Goal: Book appointment/travel/reservation

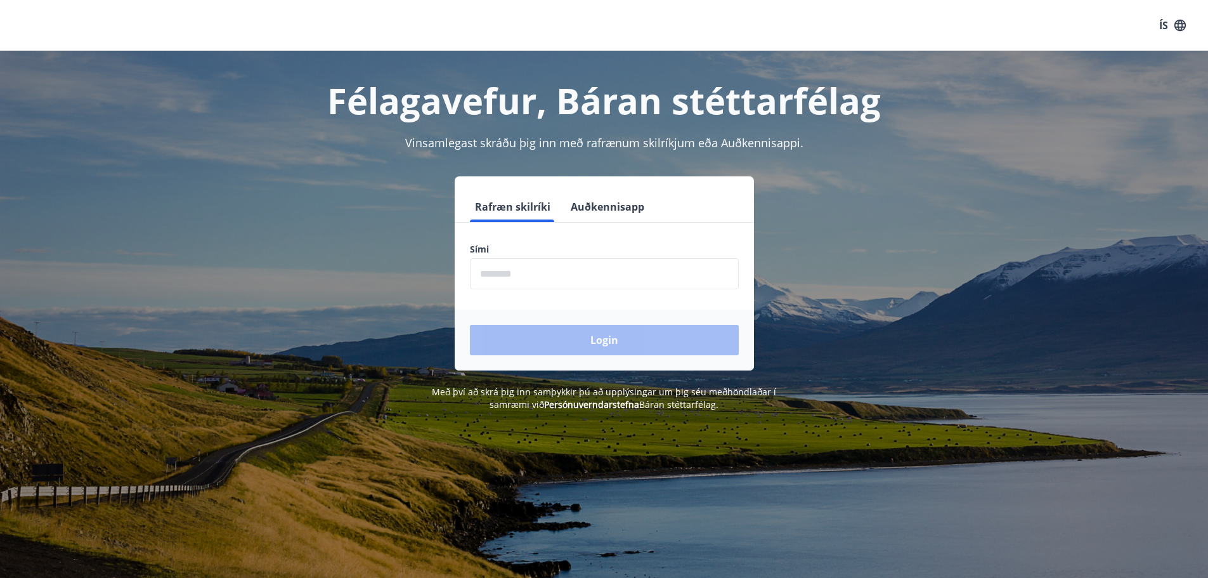
click at [530, 278] on input "phone" at bounding box center [604, 273] width 269 height 31
type input "********"
click at [617, 340] on button "Login" at bounding box center [604, 340] width 269 height 30
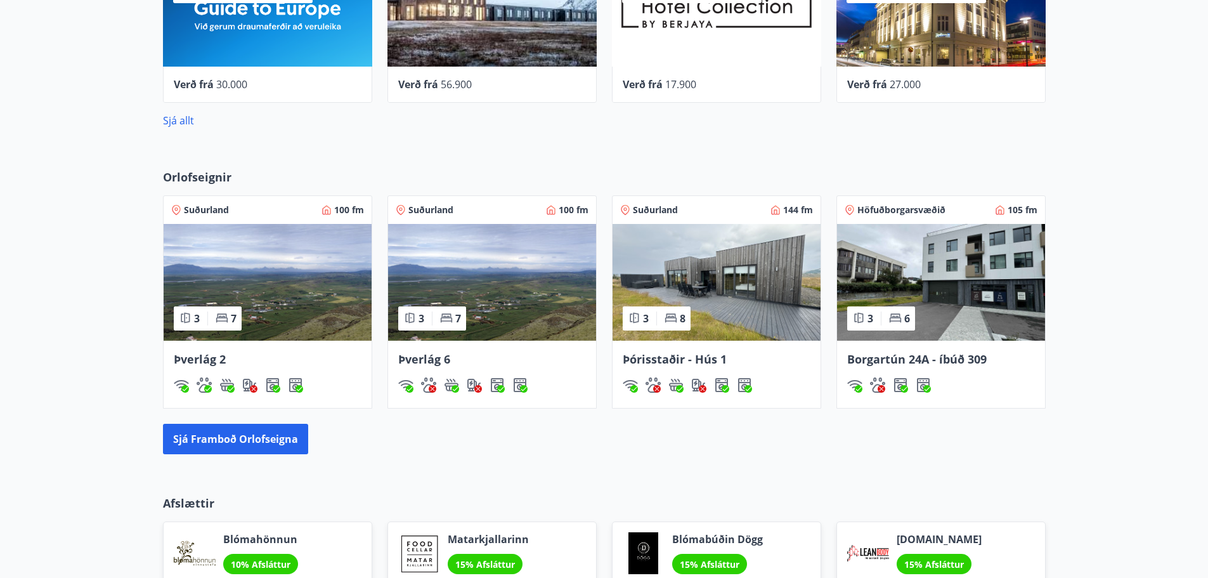
scroll to position [634, 0]
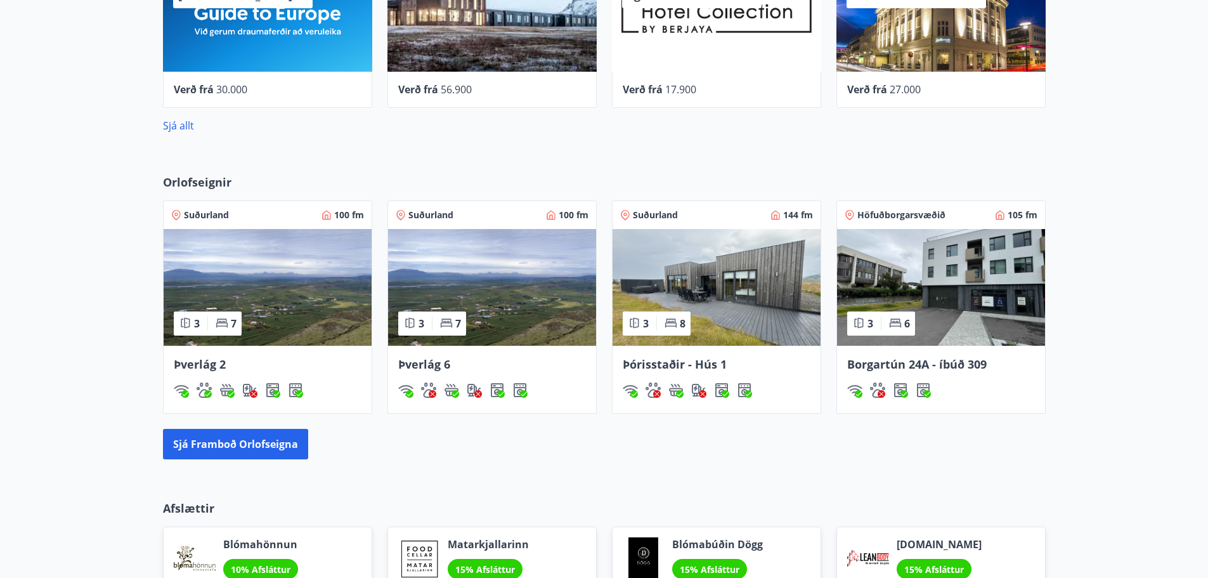
click at [739, 272] on img at bounding box center [717, 287] width 208 height 117
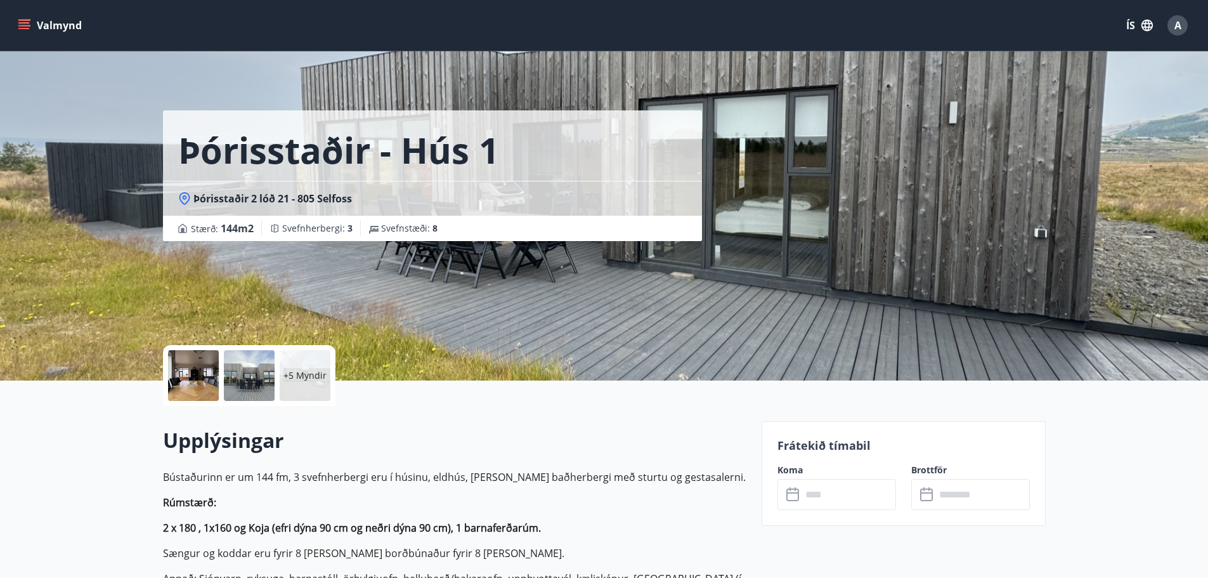
click at [191, 365] on div at bounding box center [193, 375] width 51 height 51
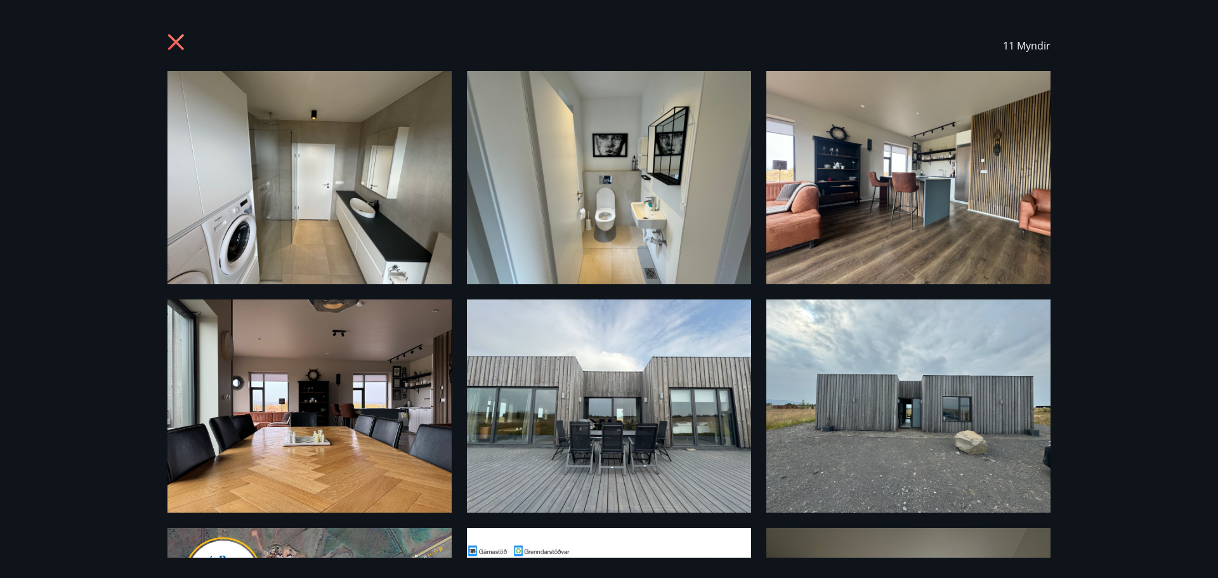
click at [1108, 153] on div "11 Myndir" at bounding box center [609, 289] width 1218 height 578
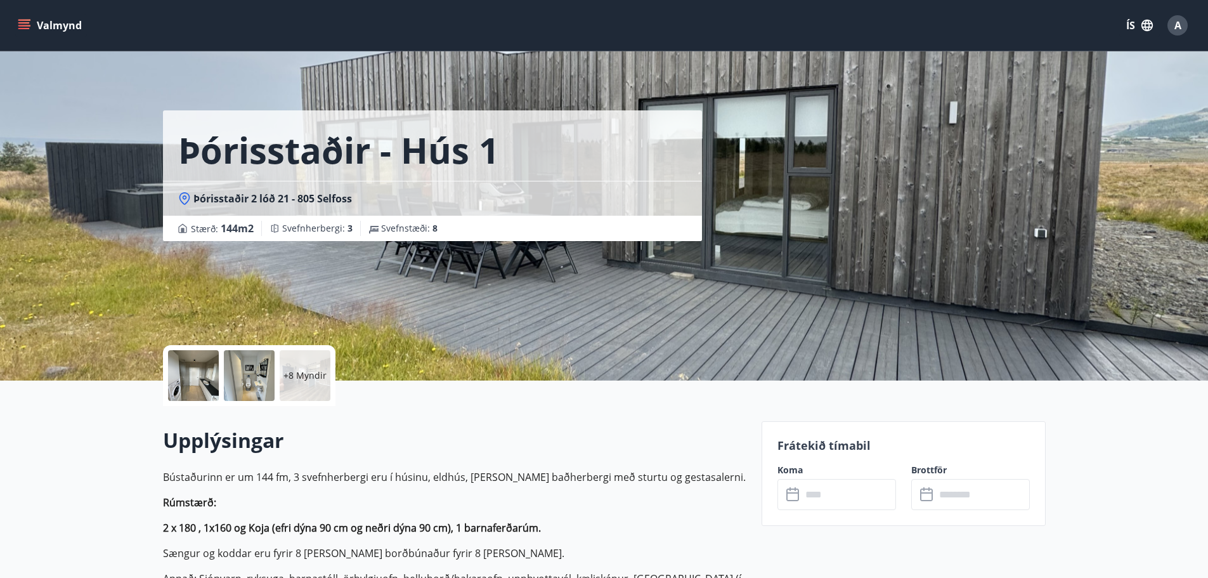
click at [58, 26] on button "Valmynd" at bounding box center [51, 25] width 72 height 23
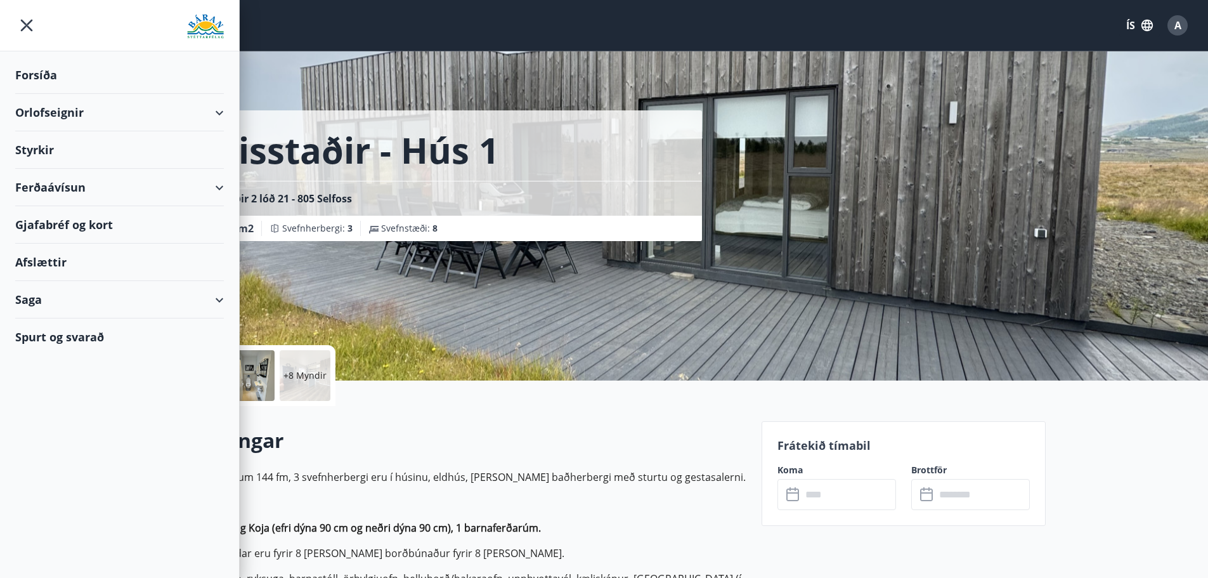
click at [138, 120] on div "Orlofseignir" at bounding box center [119, 112] width 209 height 37
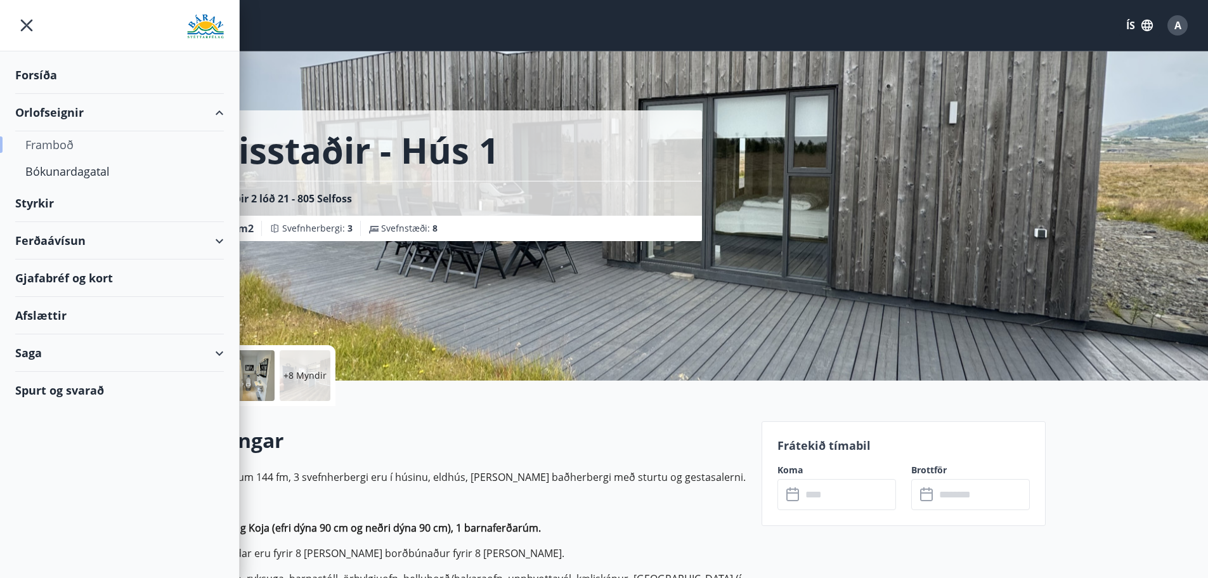
click at [62, 147] on div "Framboð" at bounding box center [119, 144] width 188 height 27
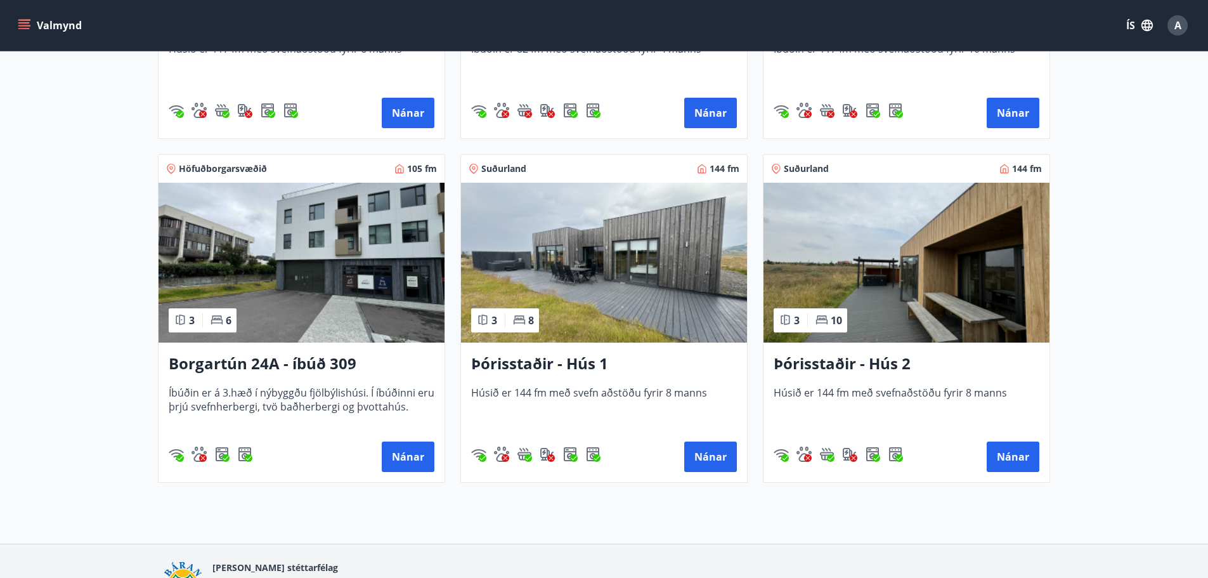
scroll to position [888, 0]
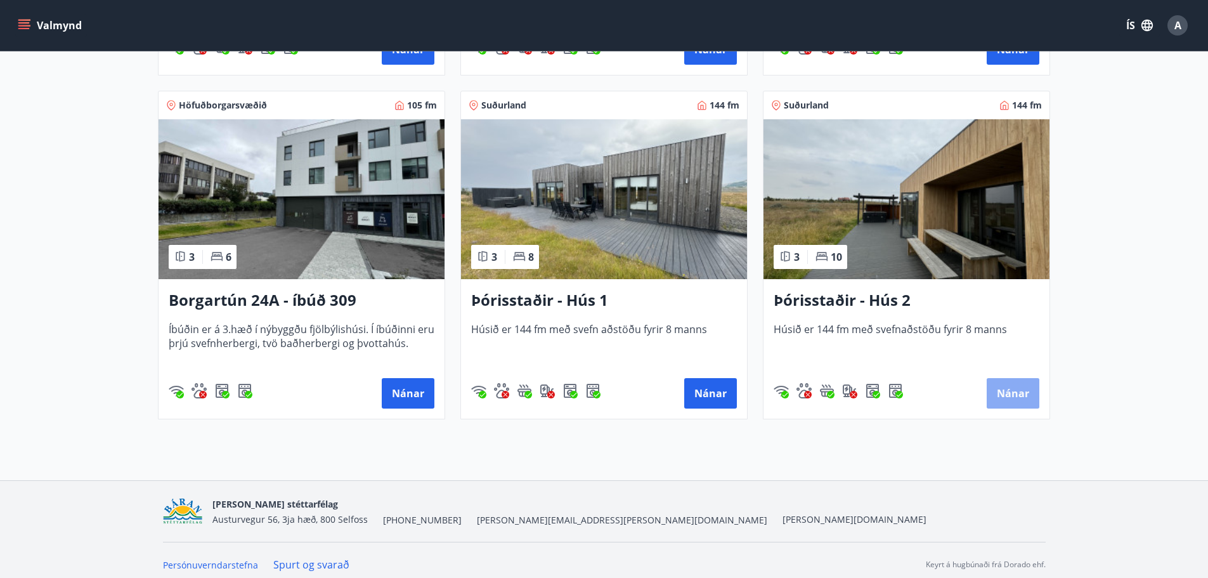
click at [1006, 384] on button "Nánar" at bounding box center [1013, 393] width 53 height 30
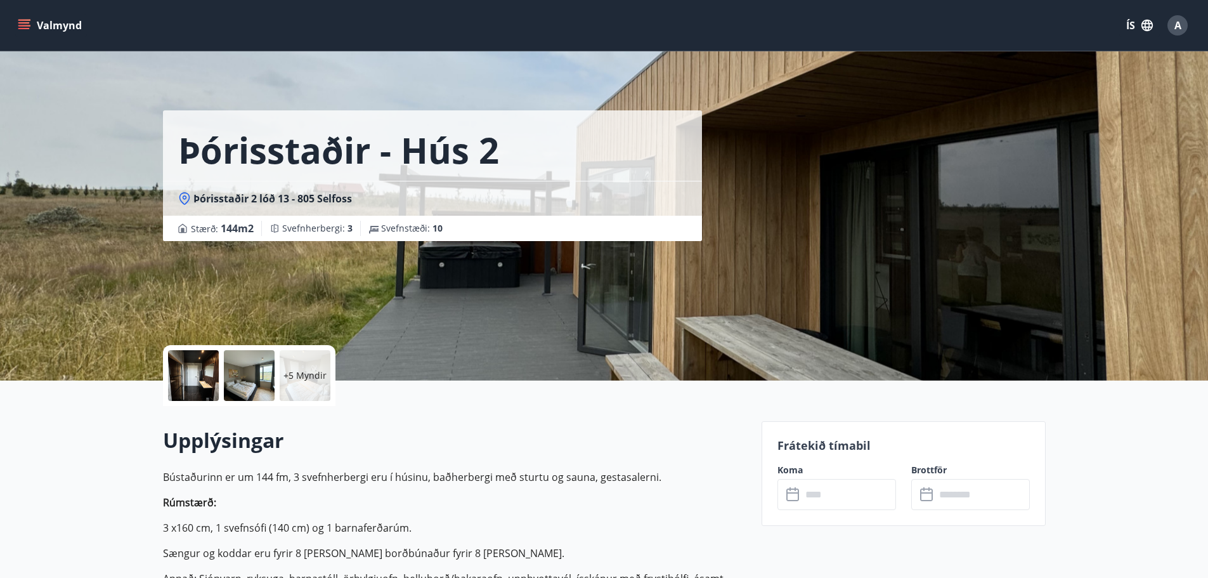
click at [197, 379] on div at bounding box center [193, 375] width 51 height 51
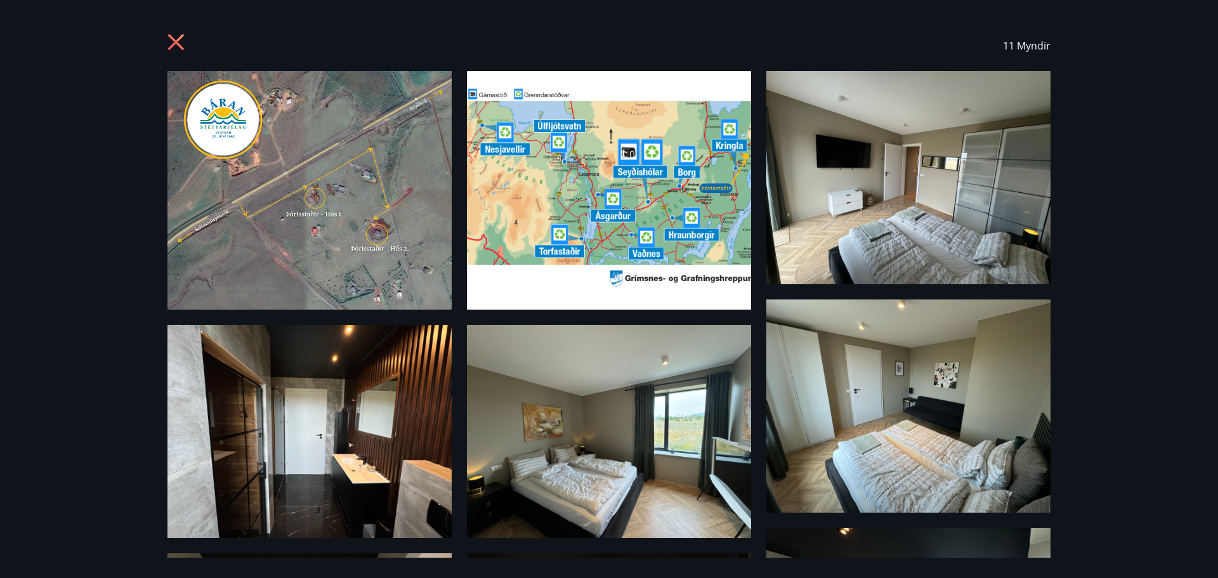
click at [641, 189] on img at bounding box center [609, 190] width 284 height 238
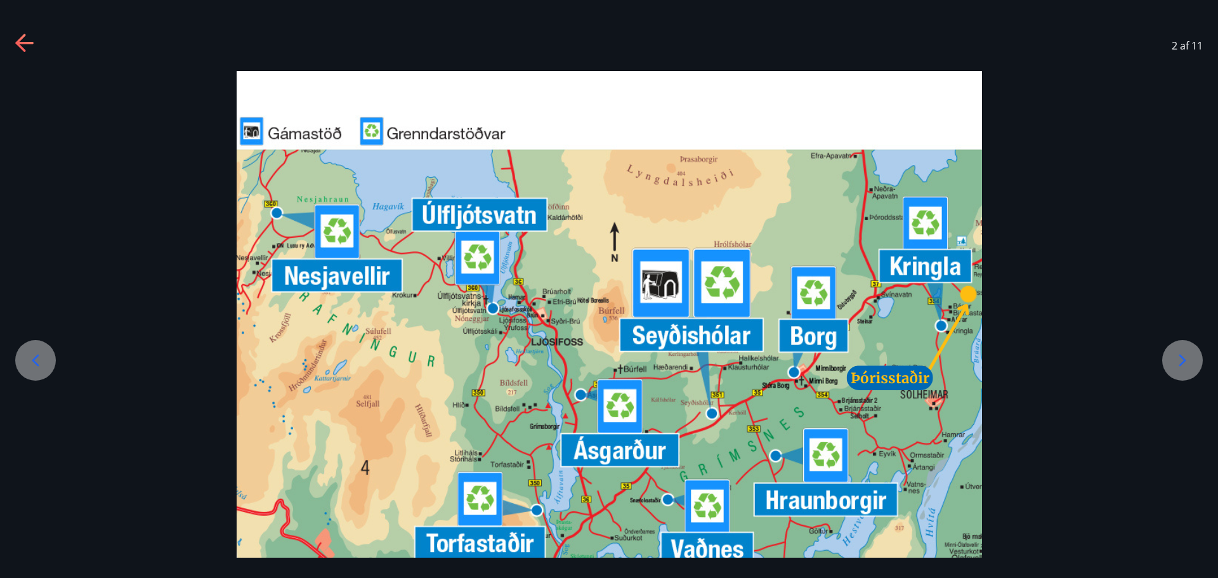
click at [26, 42] on icon at bounding box center [24, 43] width 18 height 3
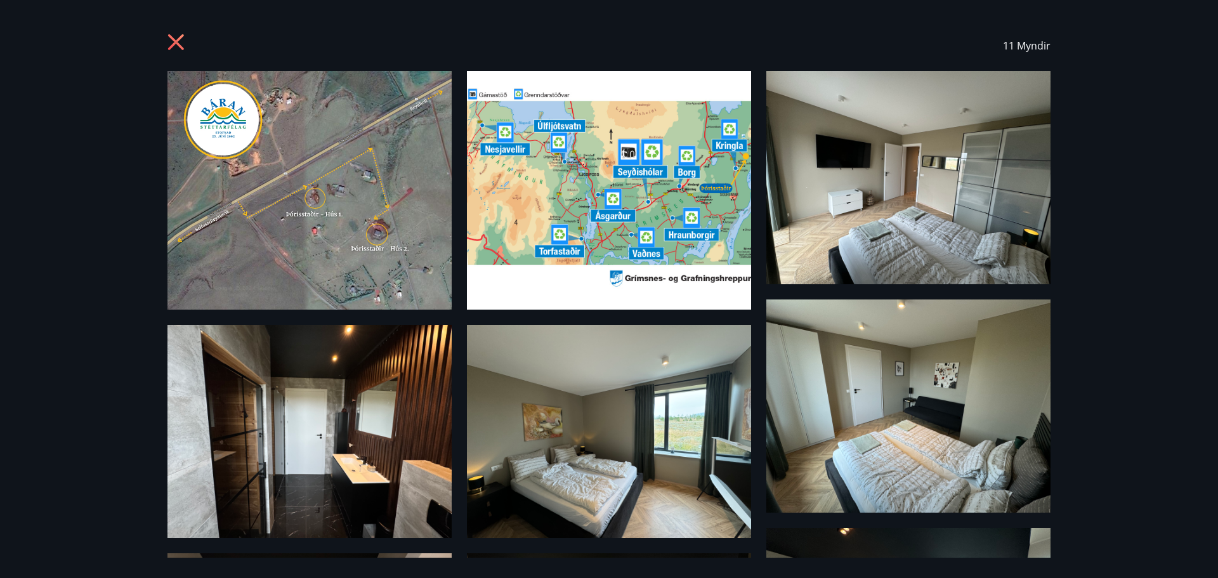
click at [176, 39] on icon at bounding box center [177, 44] width 20 height 20
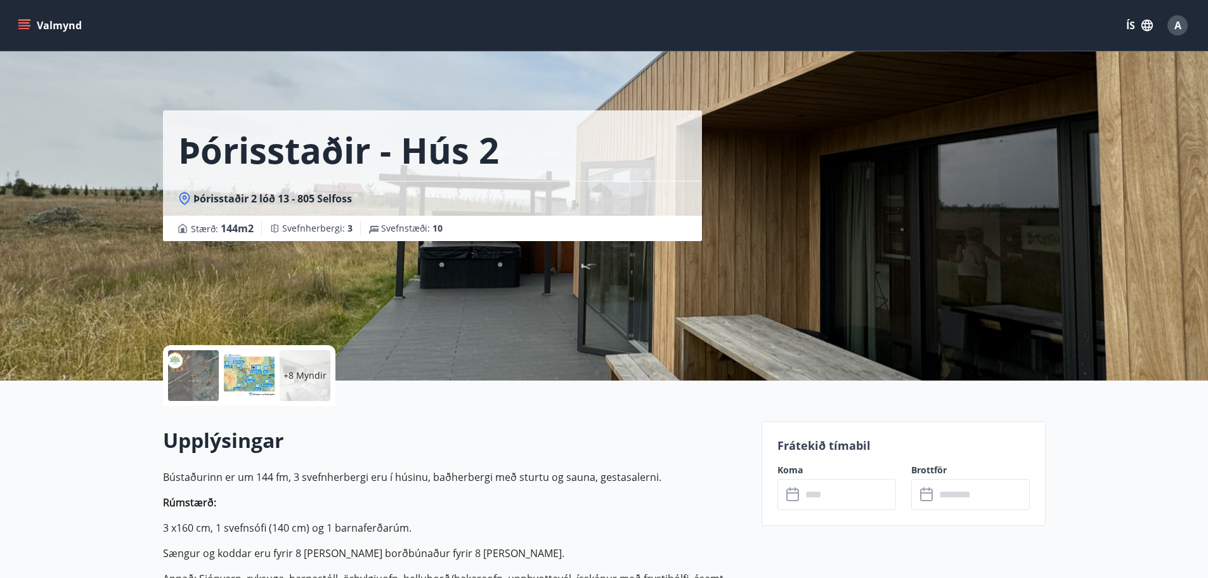
click at [299, 367] on div "+8 Myndir" at bounding box center [305, 375] width 51 height 51
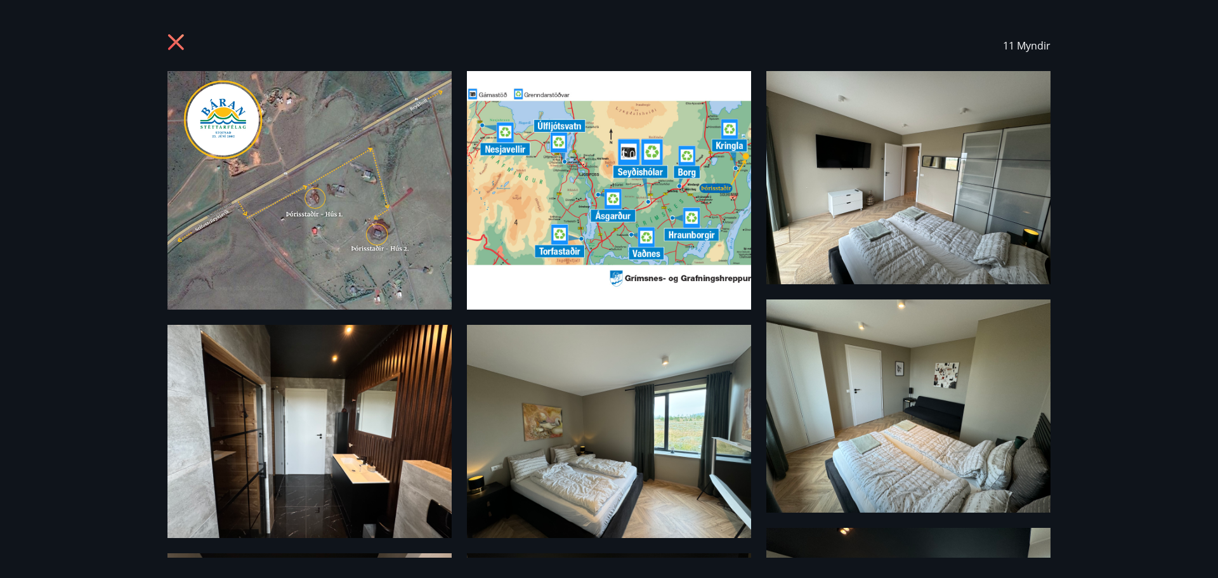
click at [178, 46] on icon at bounding box center [177, 44] width 20 height 20
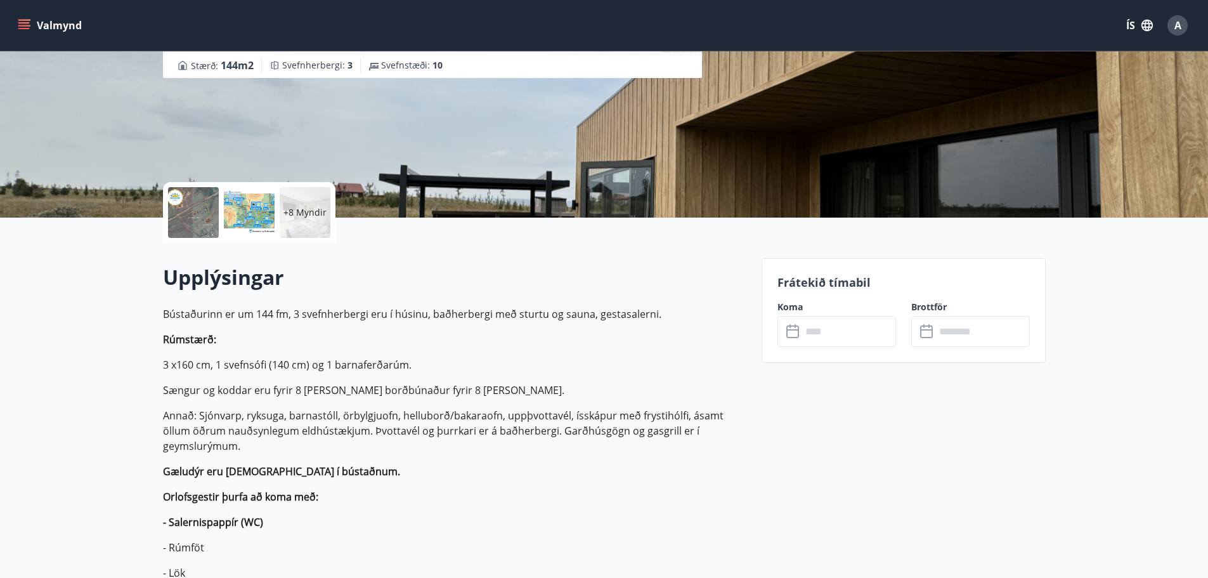
scroll to position [72, 0]
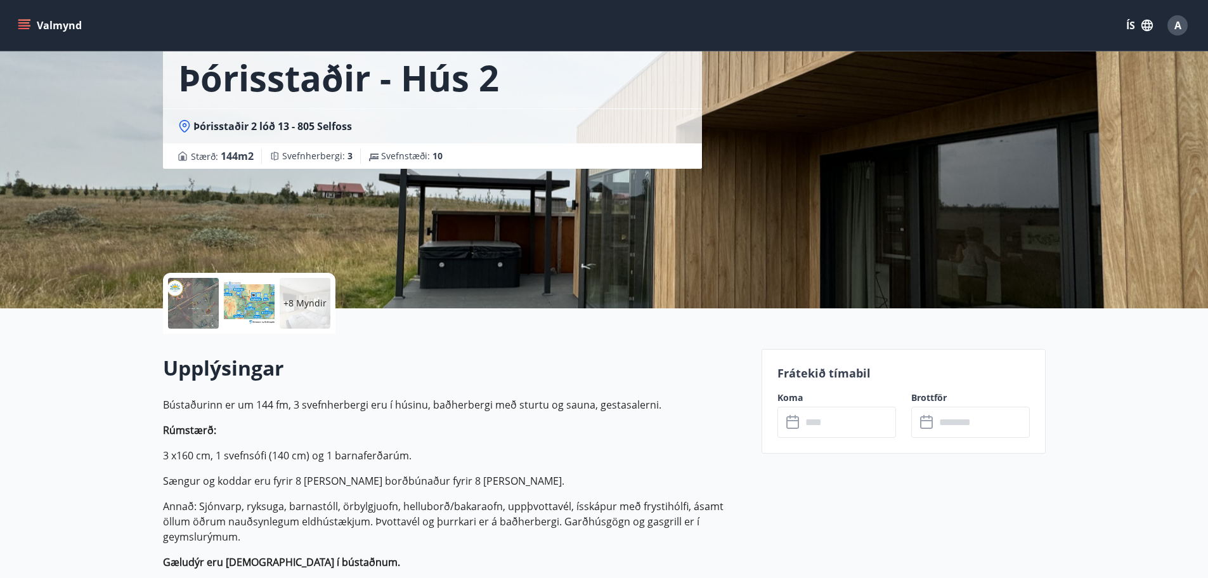
click at [244, 302] on div at bounding box center [249, 303] width 51 height 51
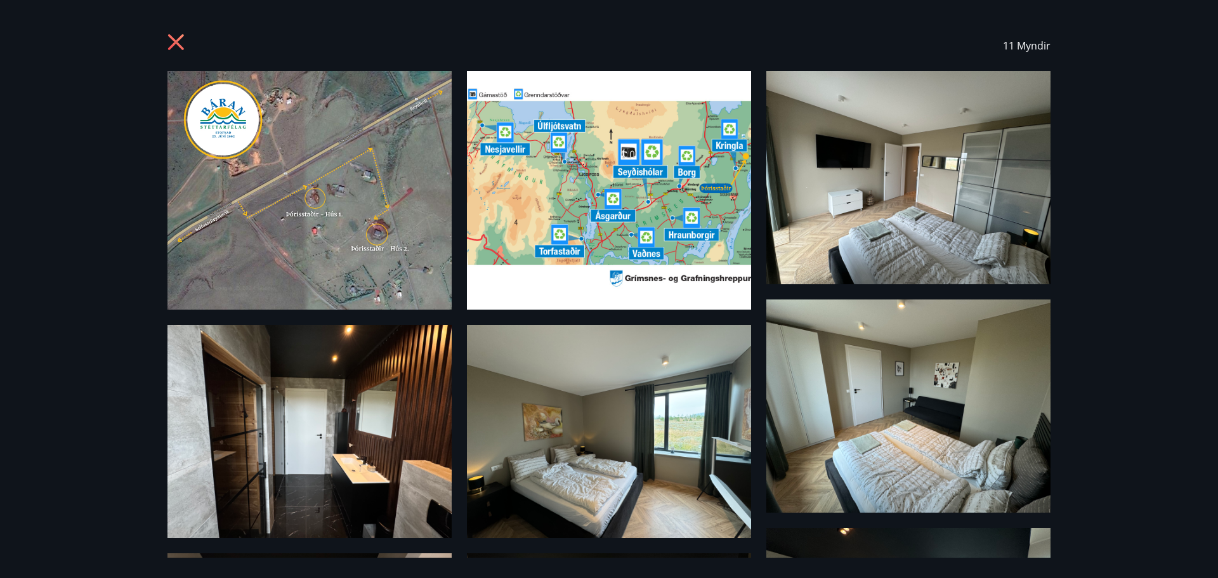
click at [174, 40] on icon at bounding box center [176, 42] width 16 height 16
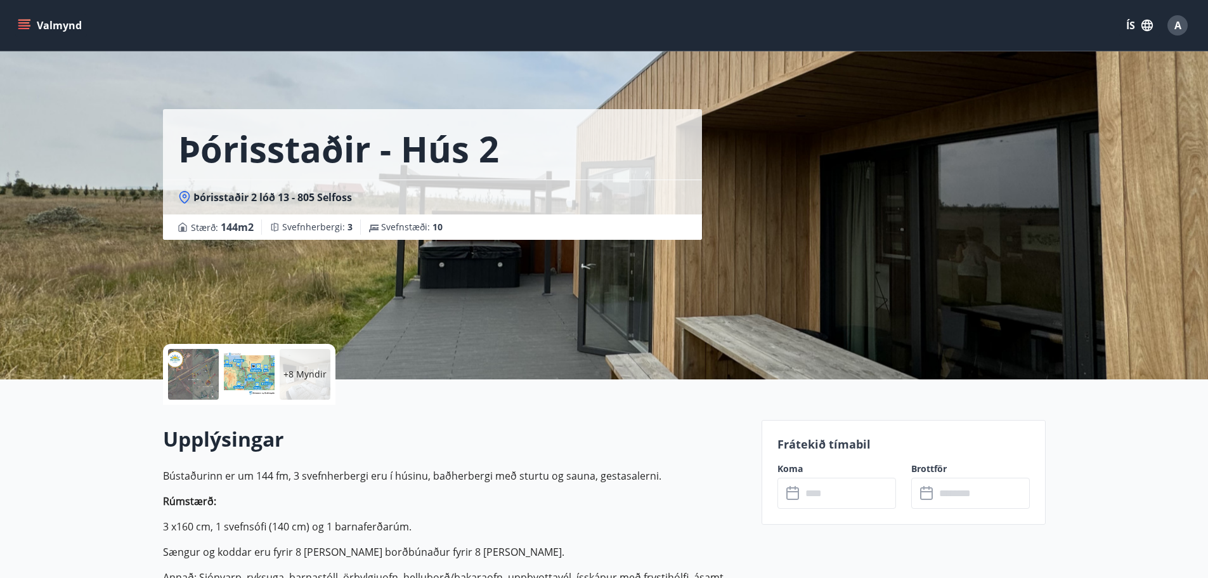
scroll to position [0, 0]
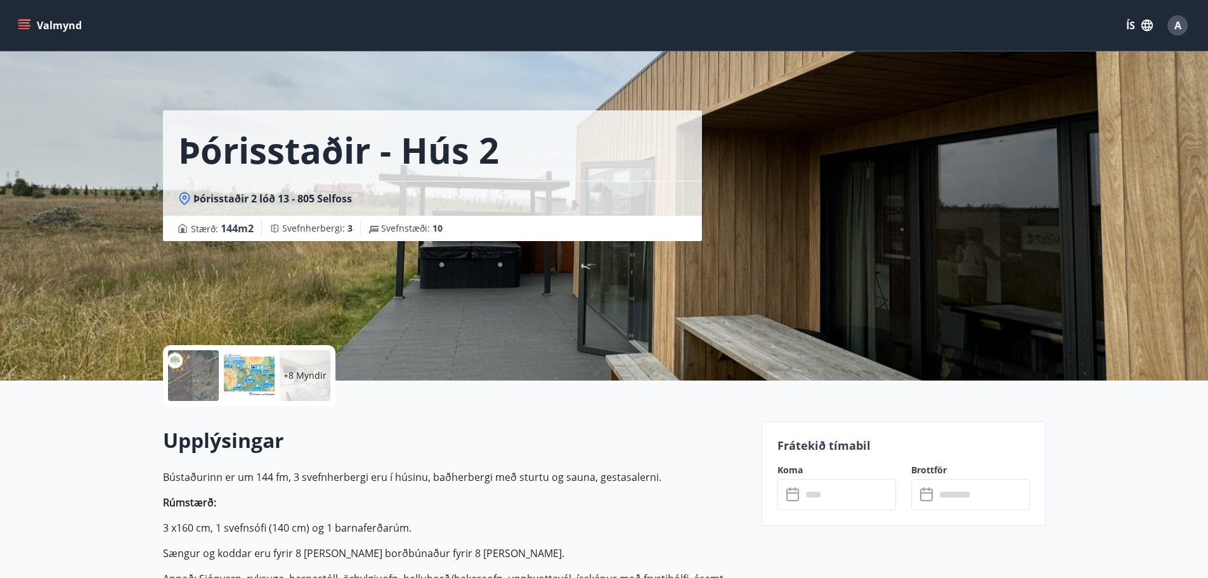
click at [33, 30] on button "Valmynd" at bounding box center [51, 25] width 72 height 23
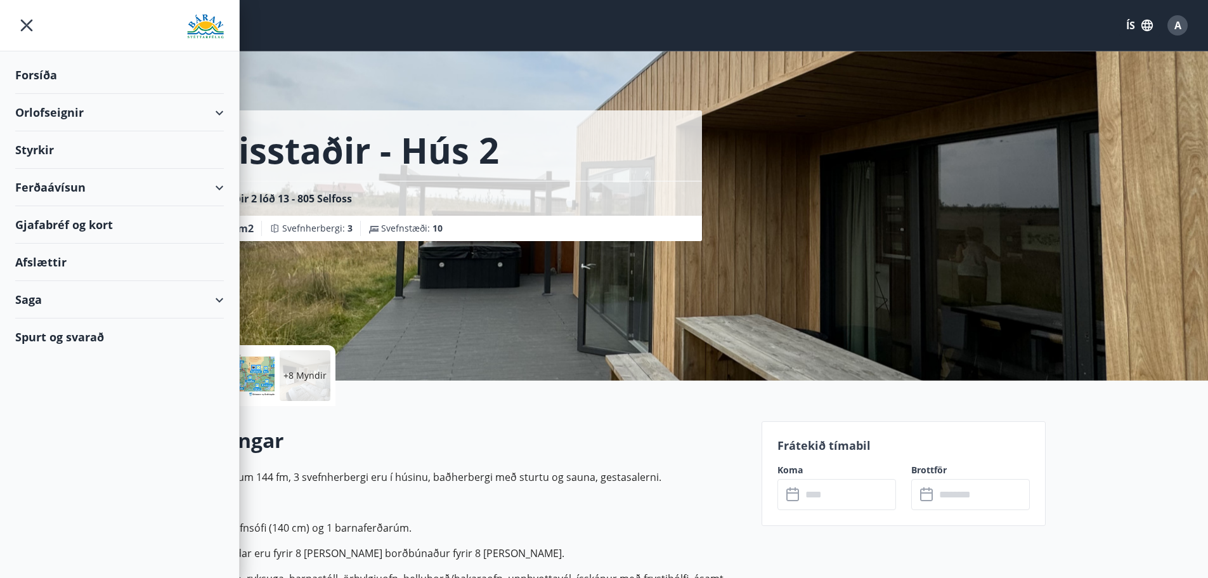
click at [79, 115] on div "Orlofseignir" at bounding box center [119, 112] width 209 height 37
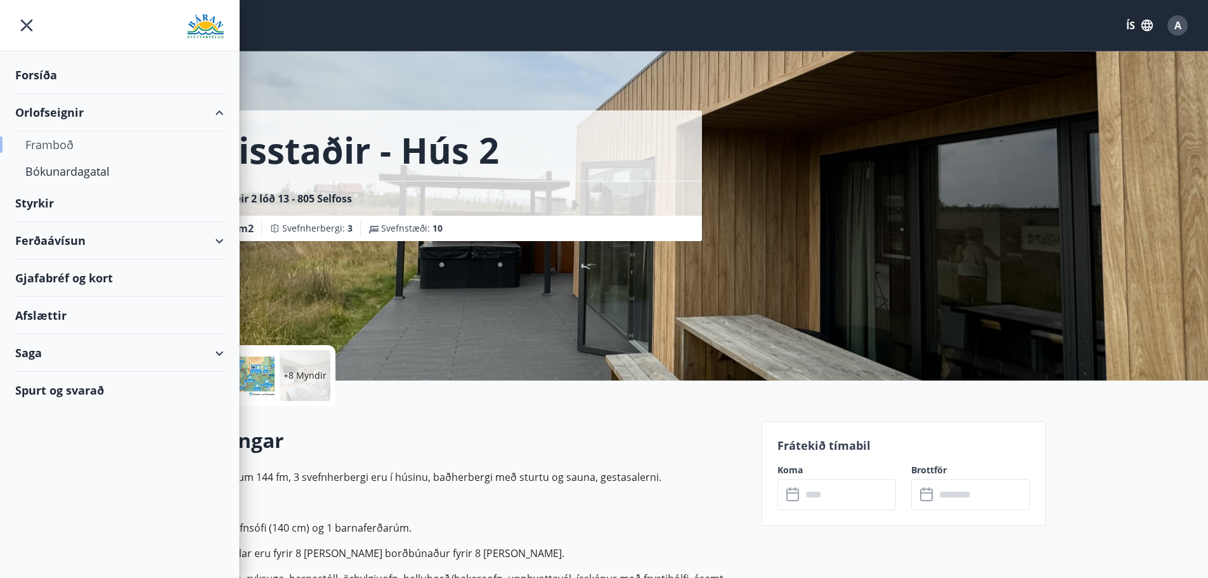
click at [55, 145] on div "Framboð" at bounding box center [119, 144] width 188 height 27
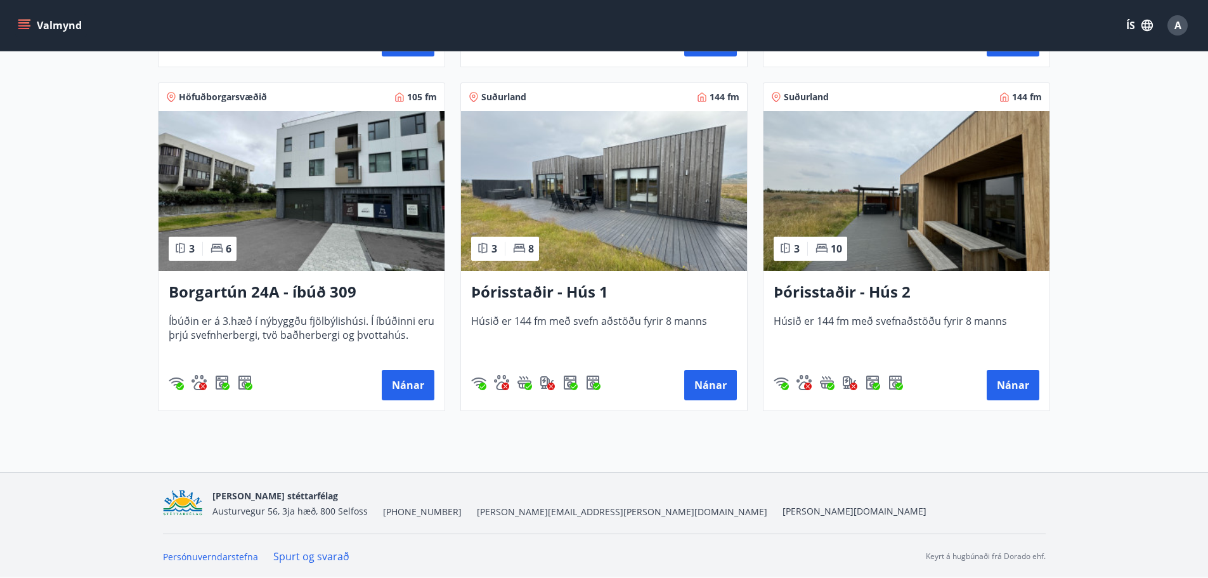
scroll to position [897, 0]
click at [573, 295] on h3 "Þórisstaðir - Hús 1" at bounding box center [604, 291] width 266 height 23
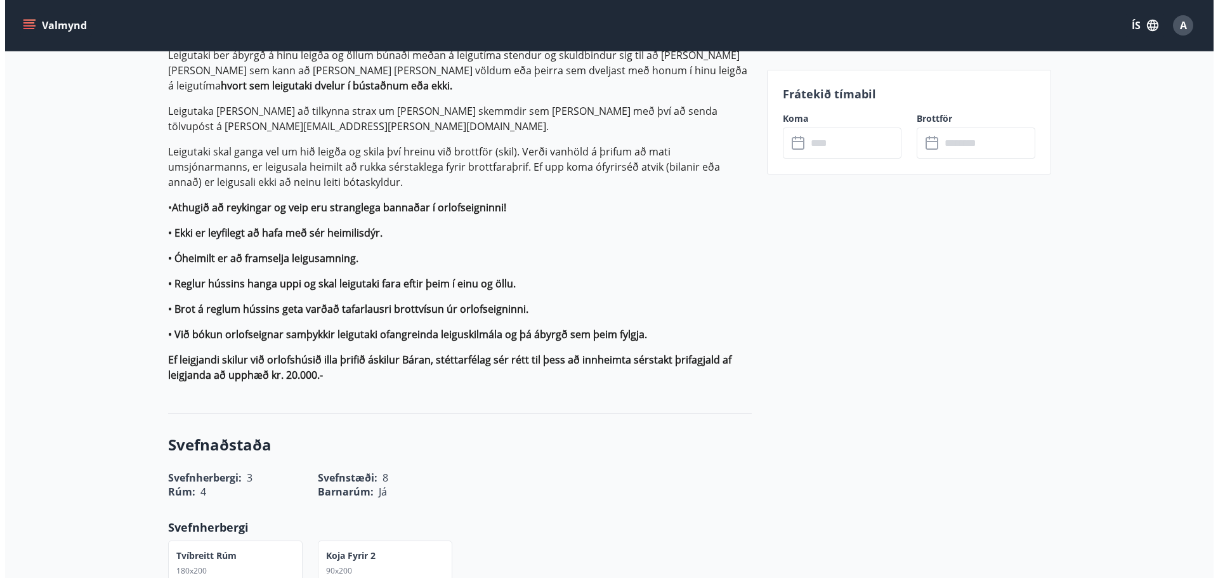
scroll to position [1205, 0]
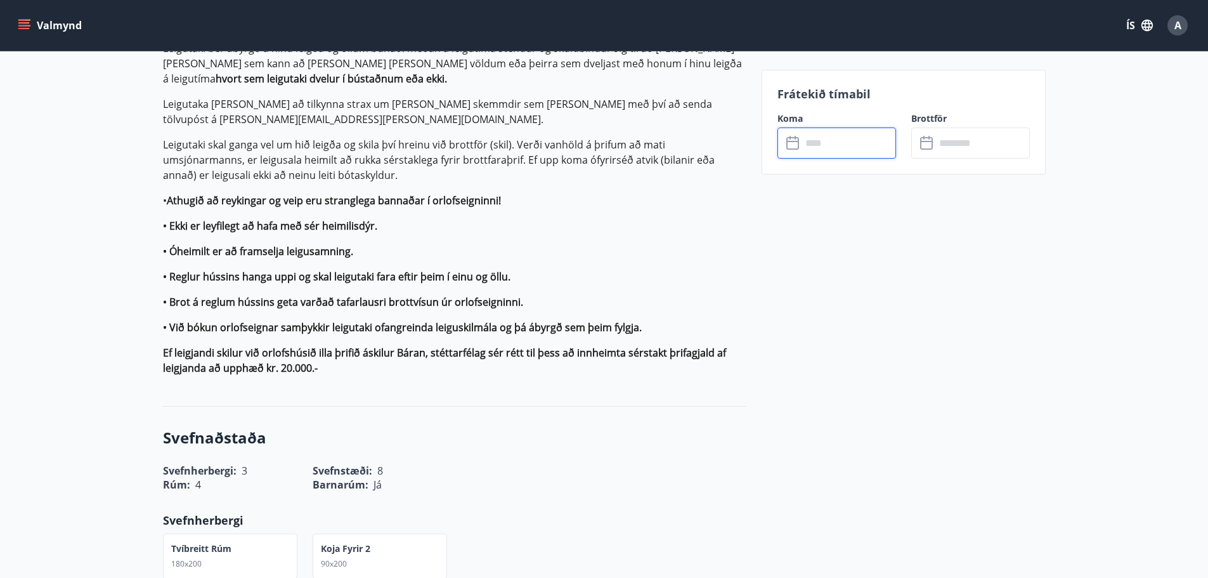
click at [819, 153] on input "text" at bounding box center [849, 142] width 94 height 31
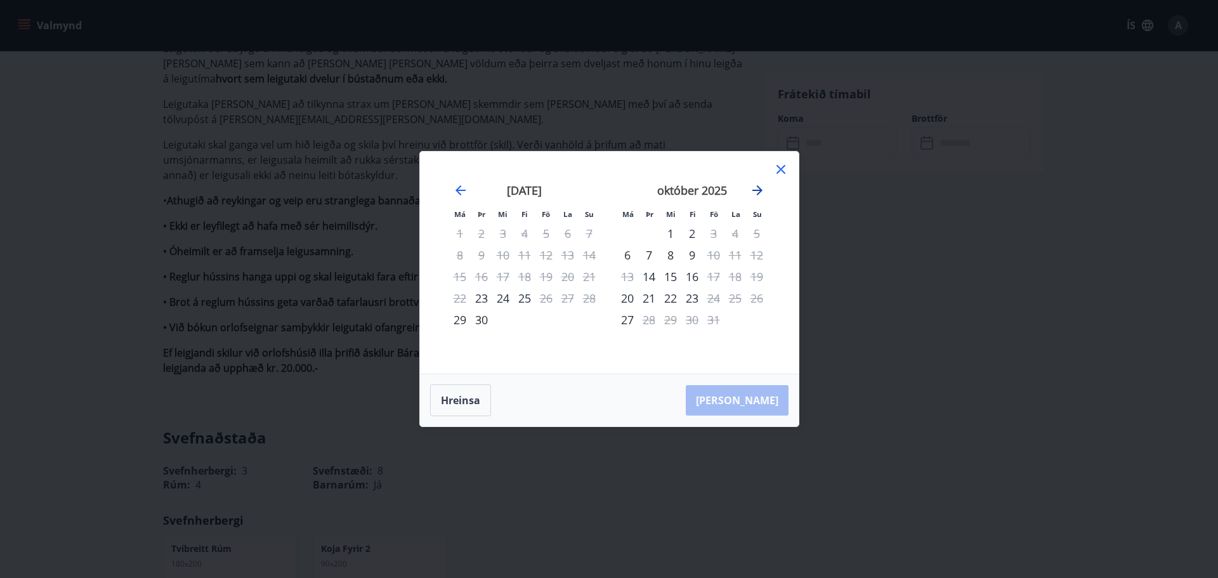
click at [758, 190] on icon "Move forward to switch to the next month." at bounding box center [757, 190] width 10 height 10
click at [779, 171] on icon at bounding box center [780, 169] width 9 height 9
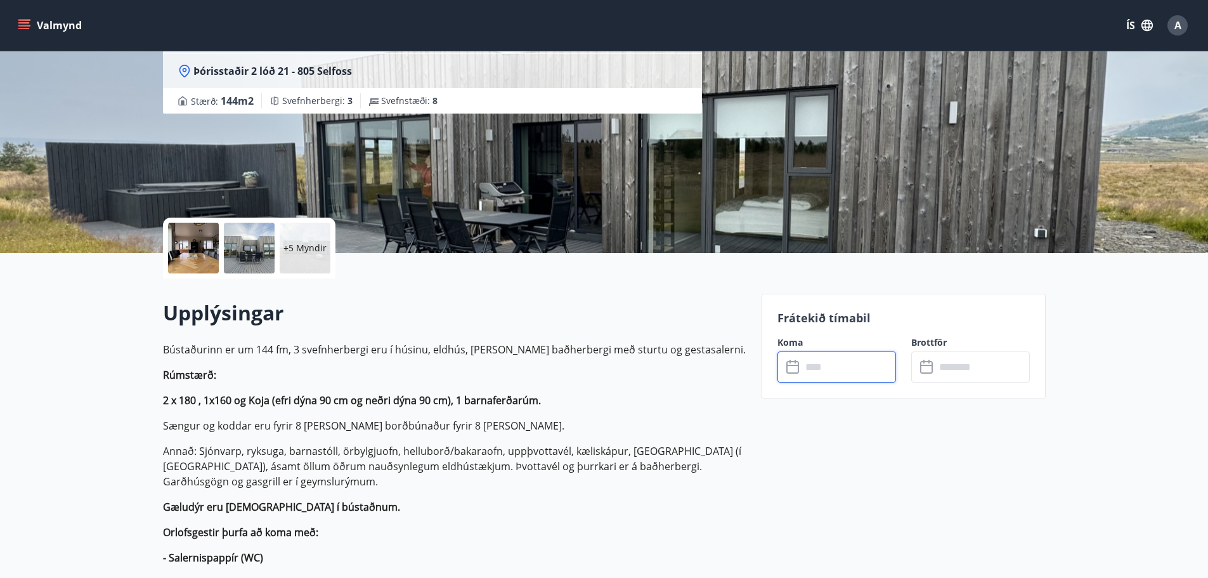
scroll to position [0, 0]
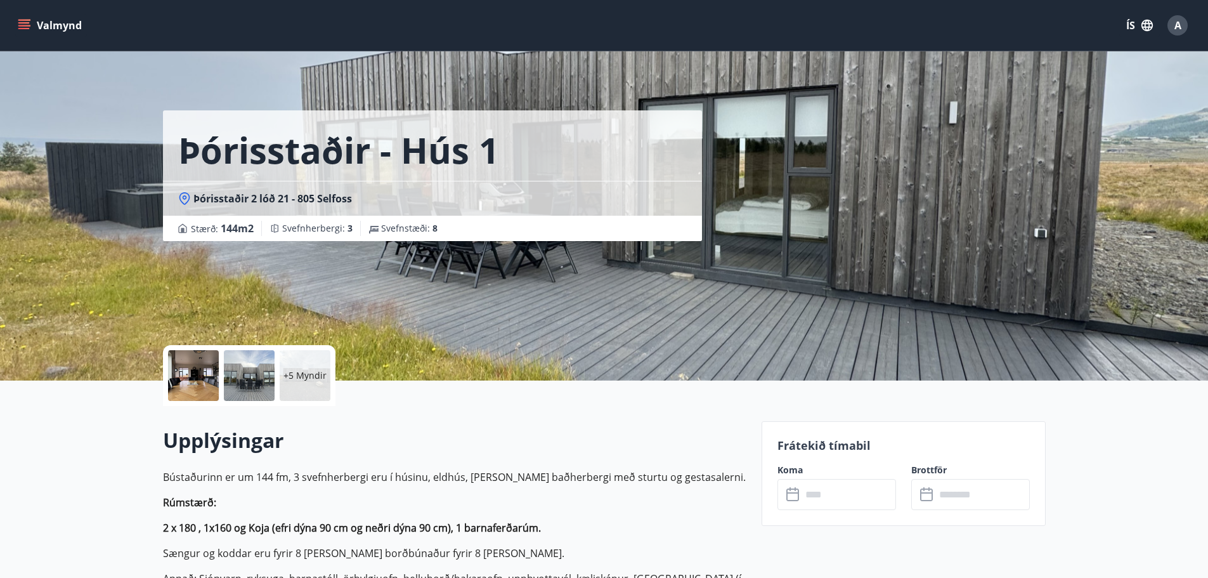
click at [42, 24] on button "Valmynd" at bounding box center [51, 25] width 72 height 23
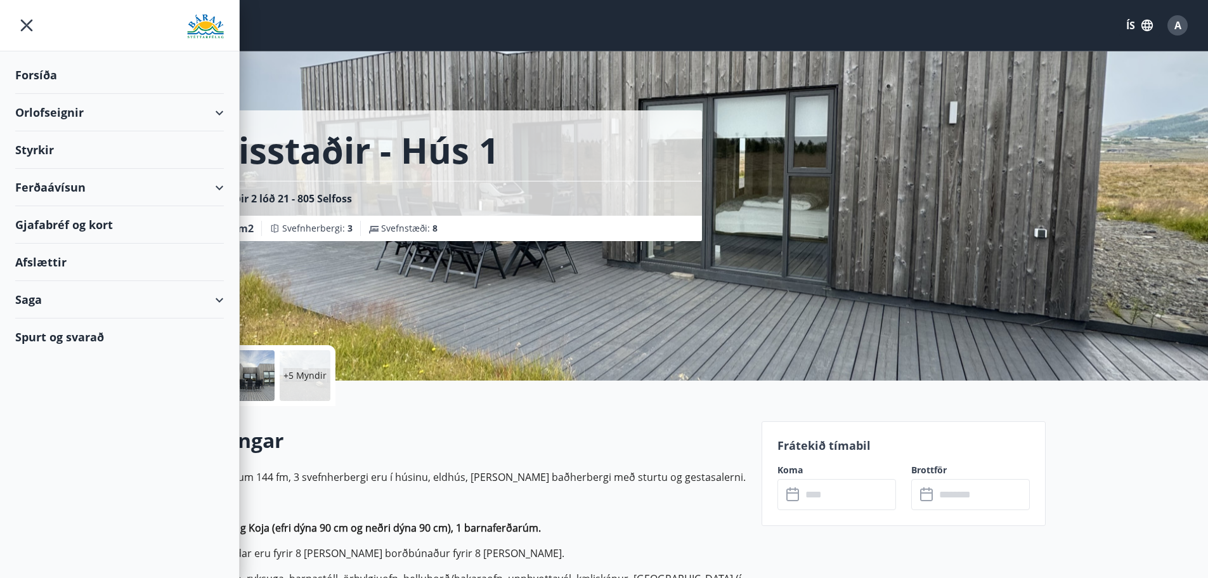
click at [63, 113] on div "Orlofseignir" at bounding box center [119, 112] width 209 height 37
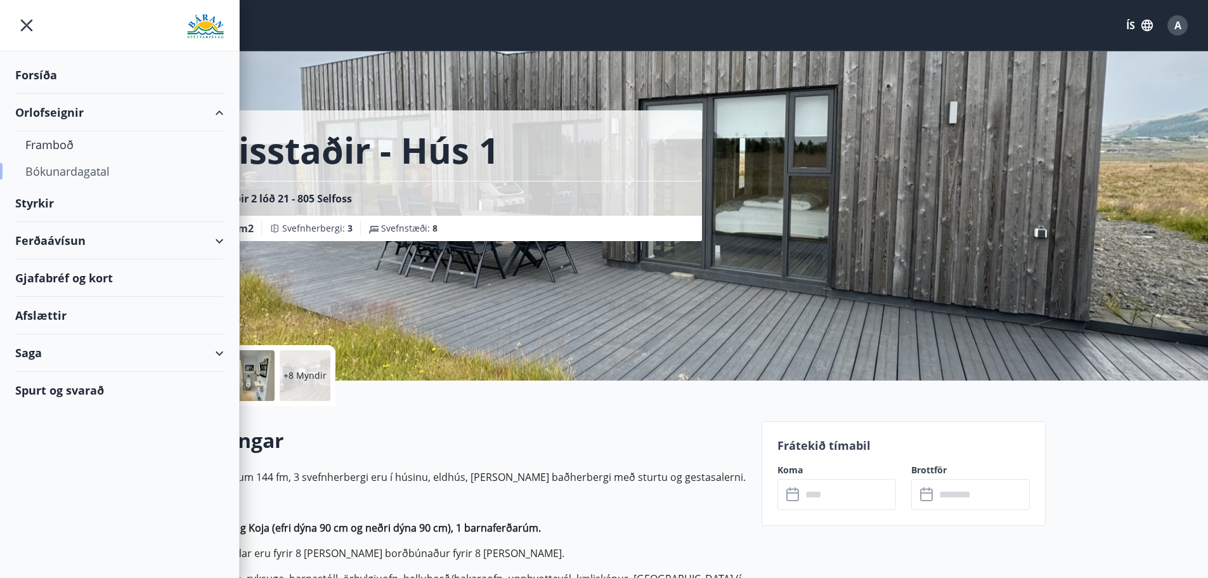
click at [72, 173] on div "Bókunardagatal" at bounding box center [119, 171] width 188 height 27
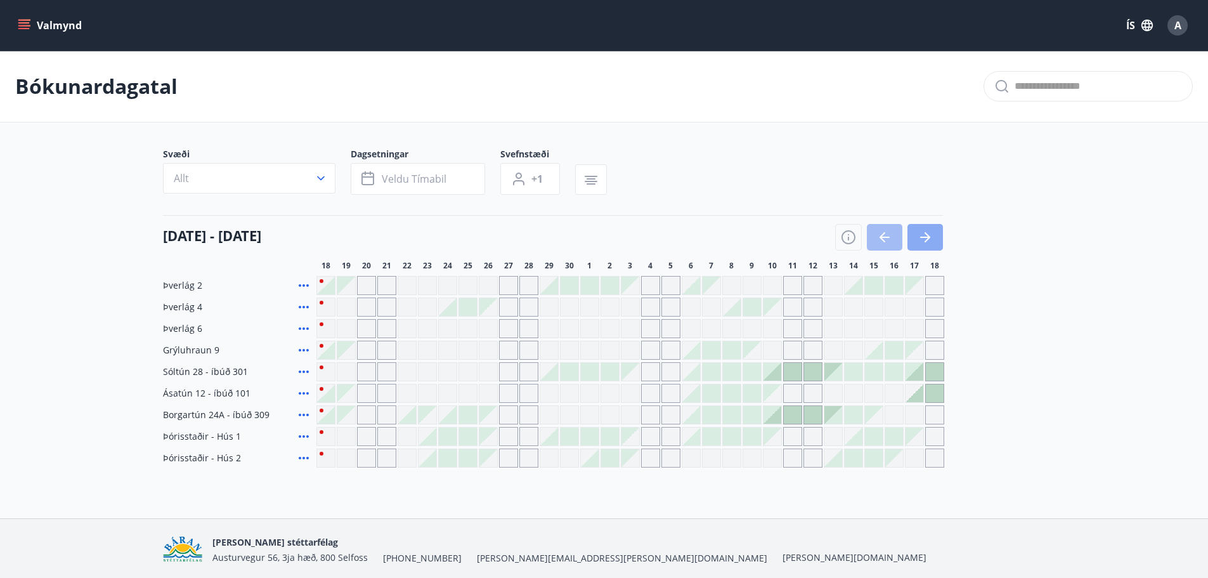
click at [933, 238] on button "button" at bounding box center [925, 237] width 36 height 27
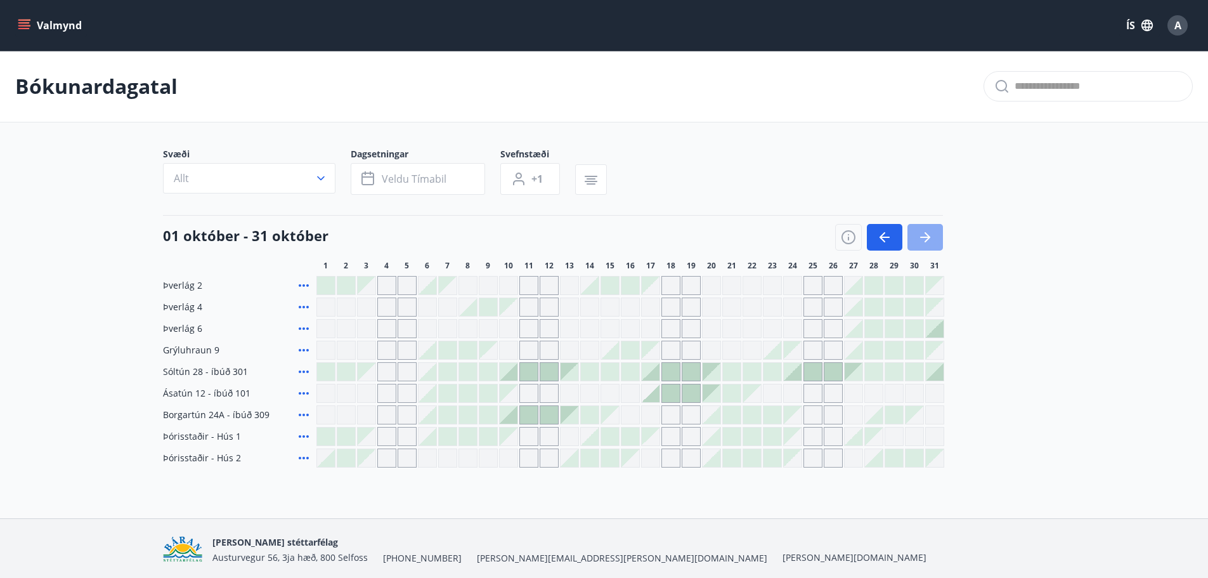
click at [933, 238] on button "button" at bounding box center [925, 237] width 36 height 27
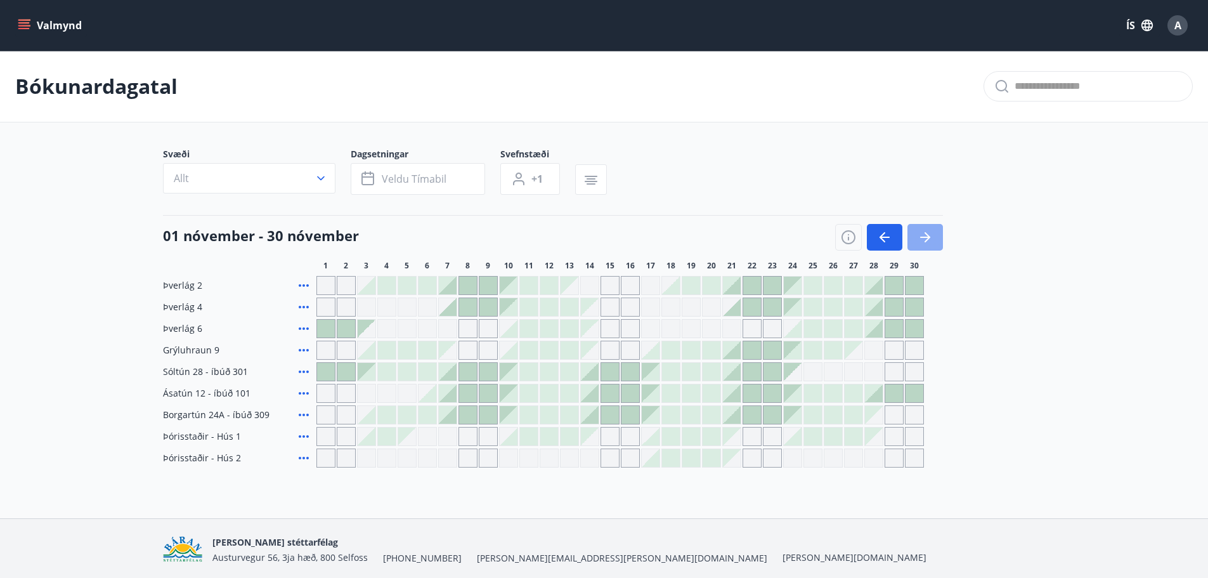
click at [933, 238] on button "button" at bounding box center [925, 237] width 36 height 27
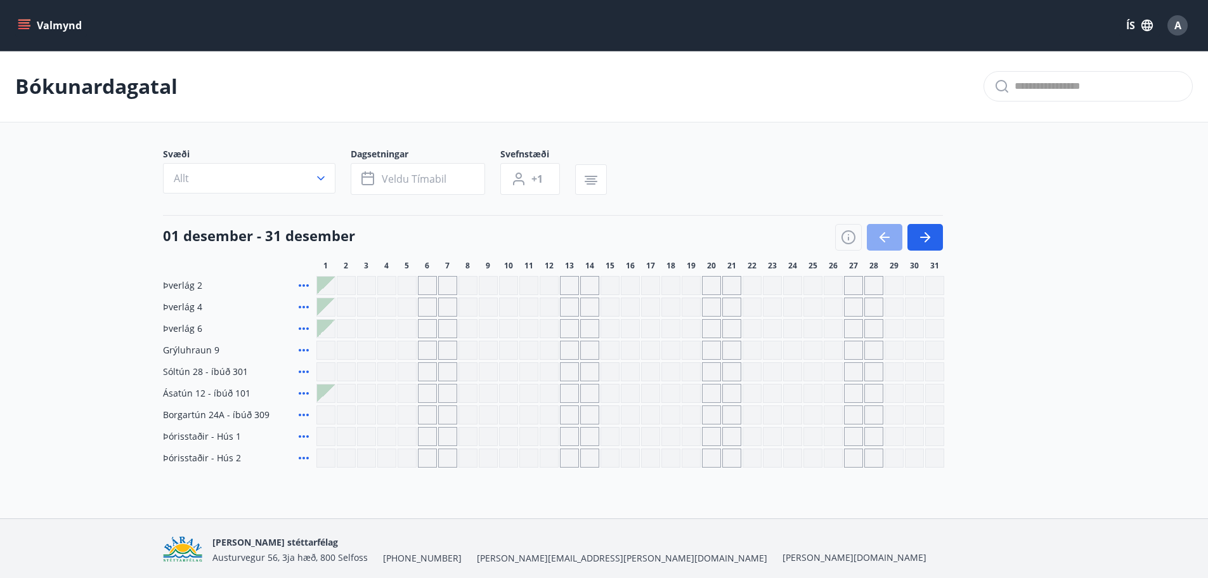
click at [880, 241] on icon "button" at bounding box center [884, 237] width 15 height 15
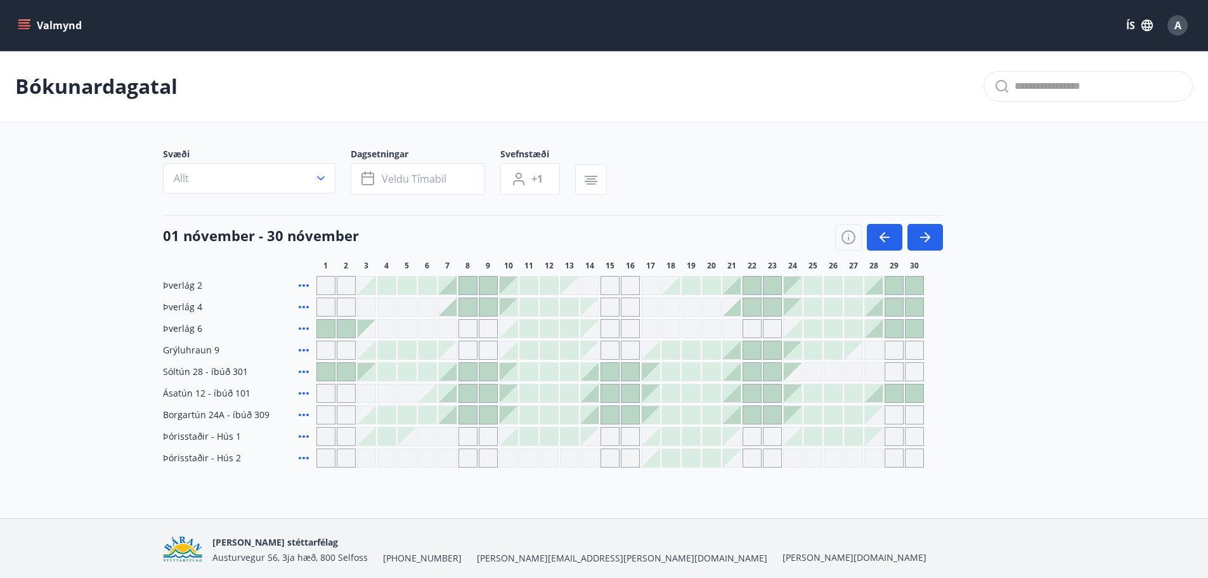
click at [732, 311] on div at bounding box center [732, 307] width 18 height 18
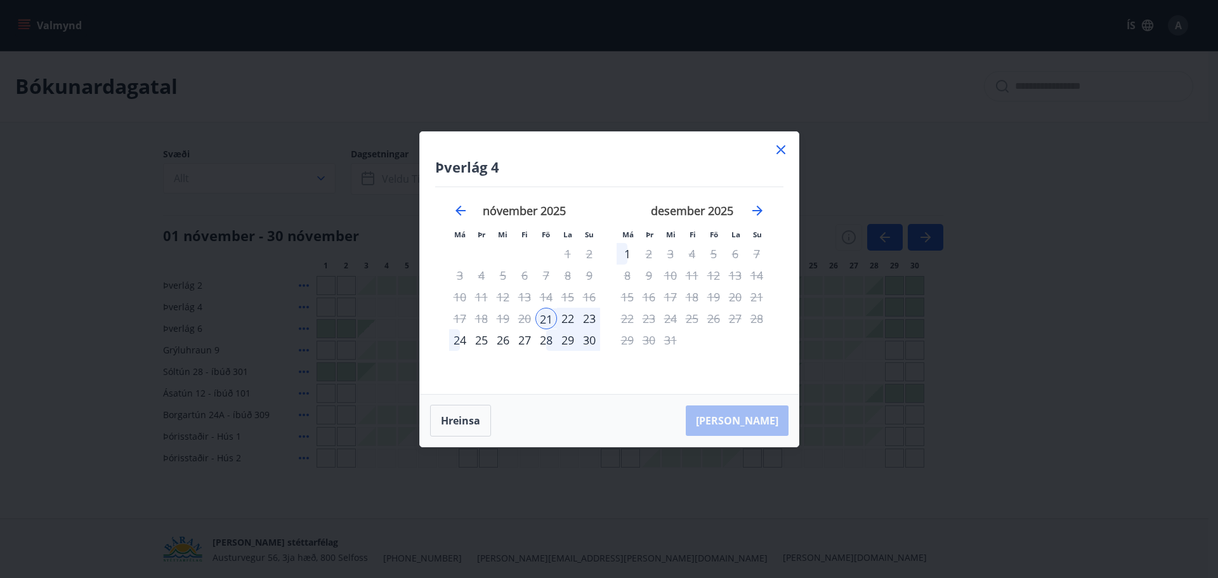
click at [454, 336] on div "24" at bounding box center [460, 340] width 22 height 22
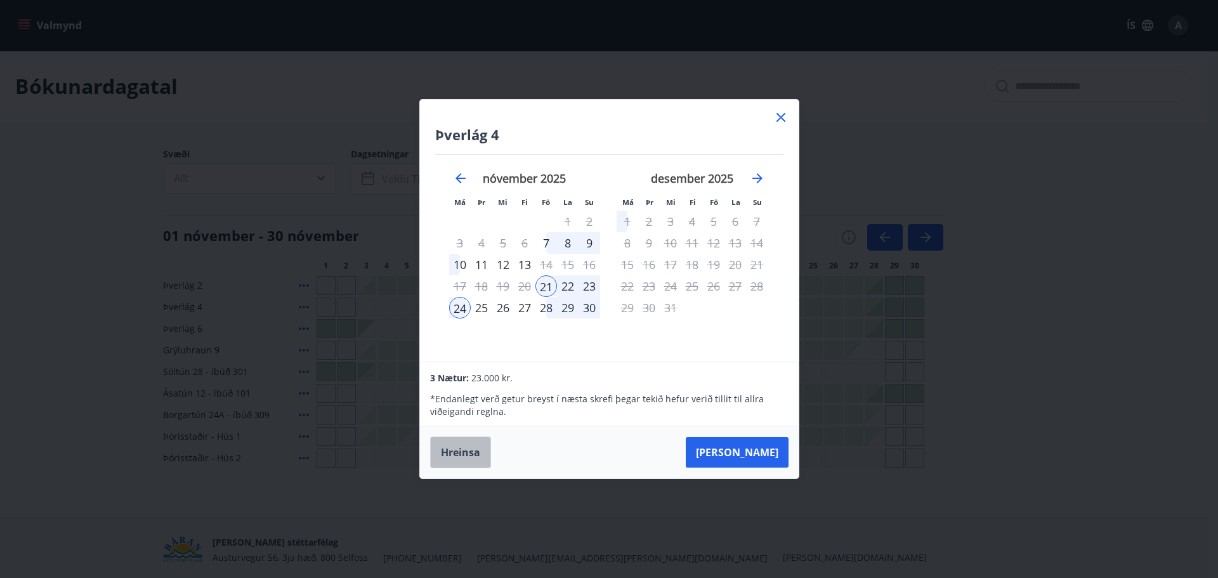
click at [446, 457] on button "Hreinsa" at bounding box center [460, 452] width 61 height 32
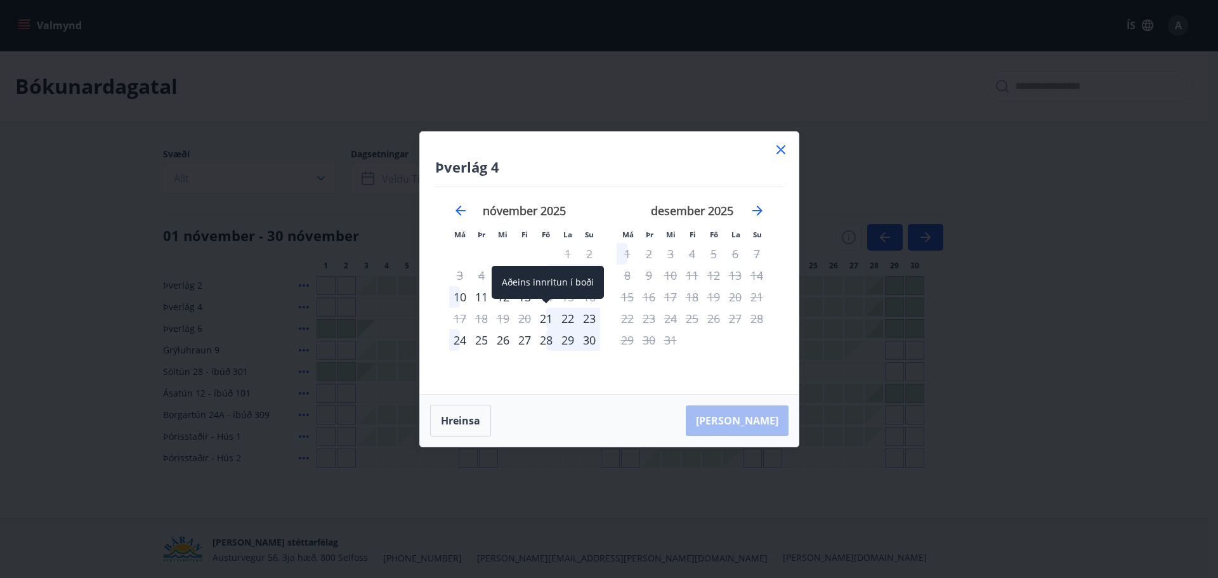
click at [542, 318] on div "21" at bounding box center [546, 319] width 22 height 22
click at [459, 344] on div "24" at bounding box center [460, 340] width 22 height 22
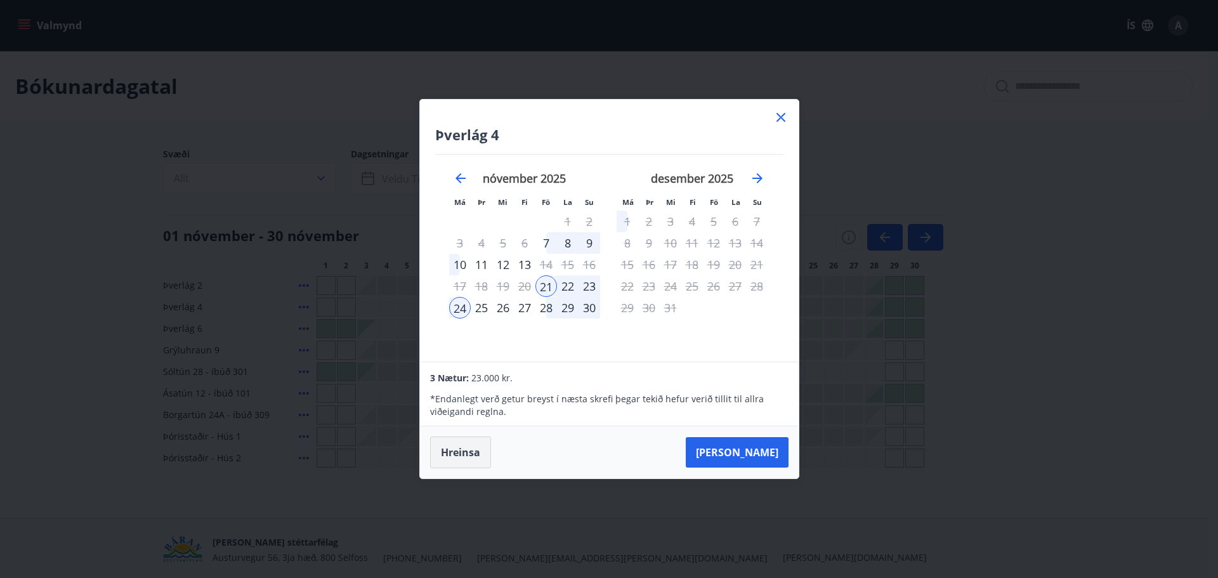
click at [456, 448] on button "Hreinsa" at bounding box center [460, 452] width 61 height 32
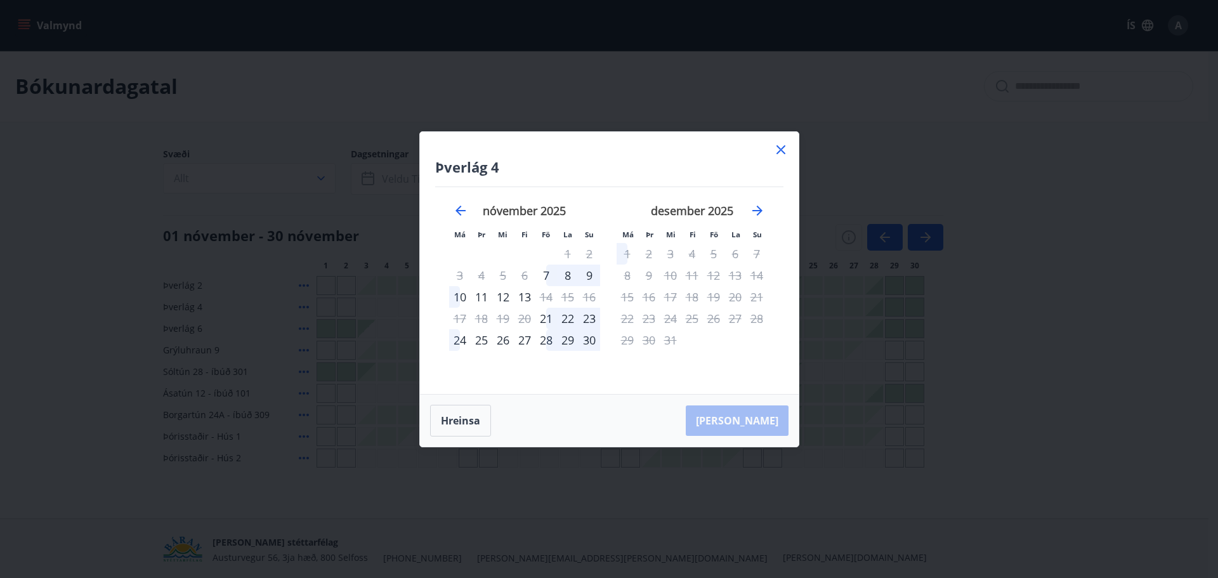
drag, startPoint x: 781, startPoint y: 152, endPoint x: 737, endPoint y: 250, distance: 108.4
click at [781, 155] on icon at bounding box center [780, 149] width 15 height 15
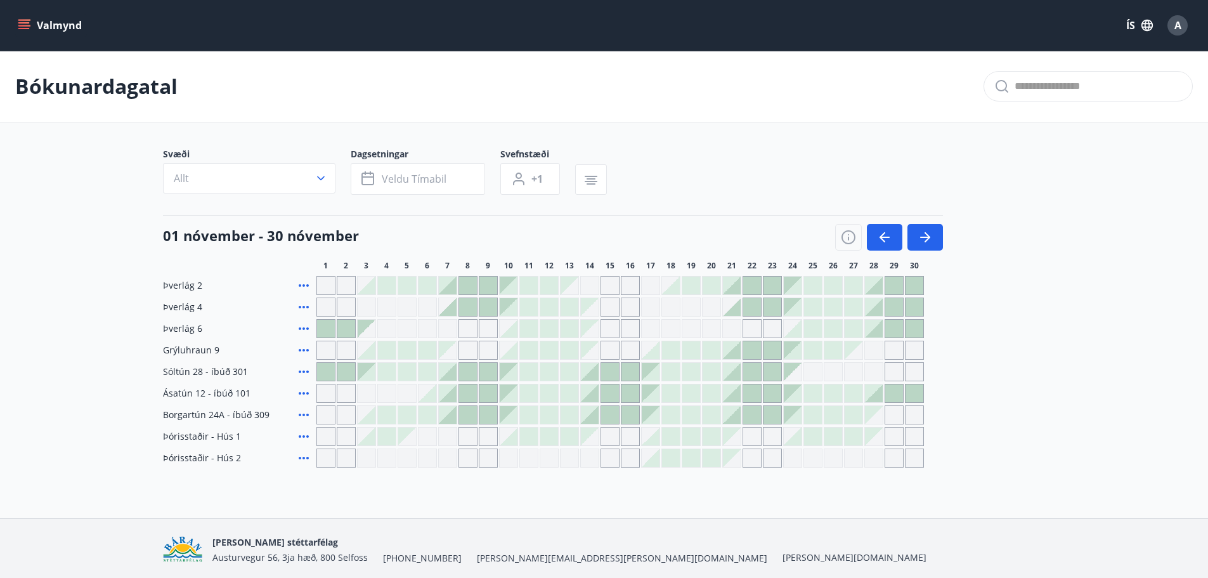
click at [450, 417] on div at bounding box center [448, 415] width 18 height 18
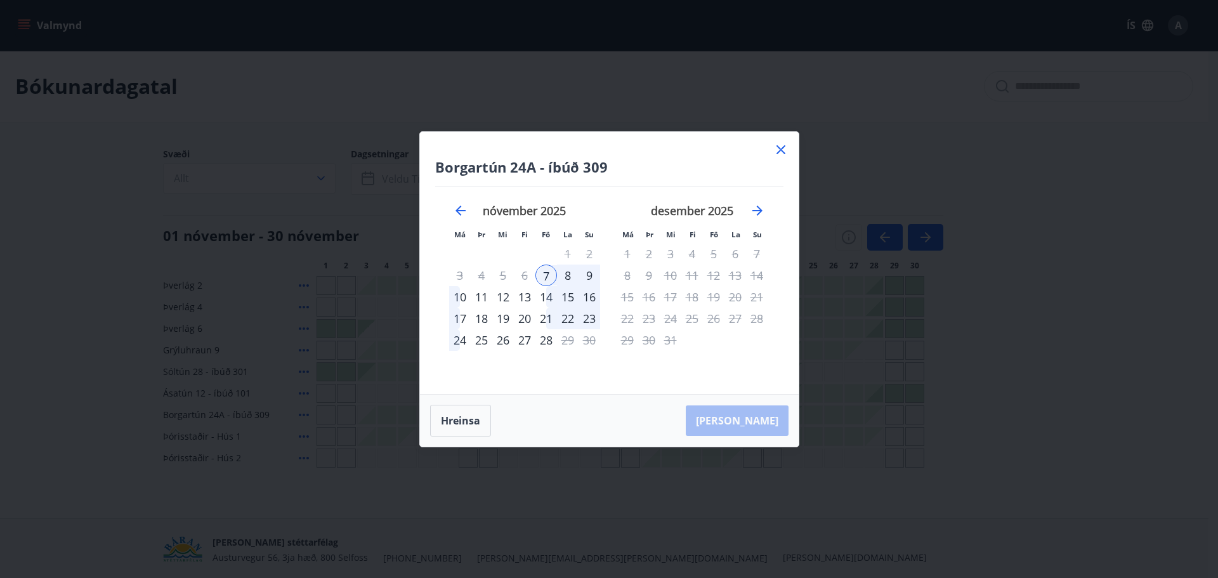
click at [464, 302] on div "10" at bounding box center [460, 297] width 22 height 22
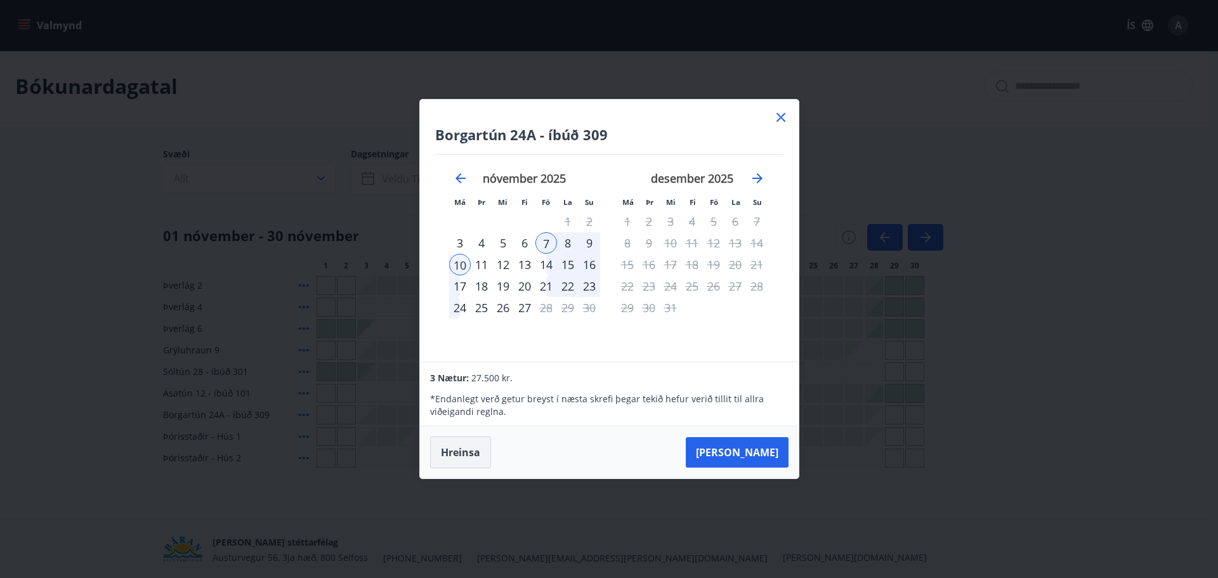
click at [446, 455] on button "Hreinsa" at bounding box center [460, 452] width 61 height 32
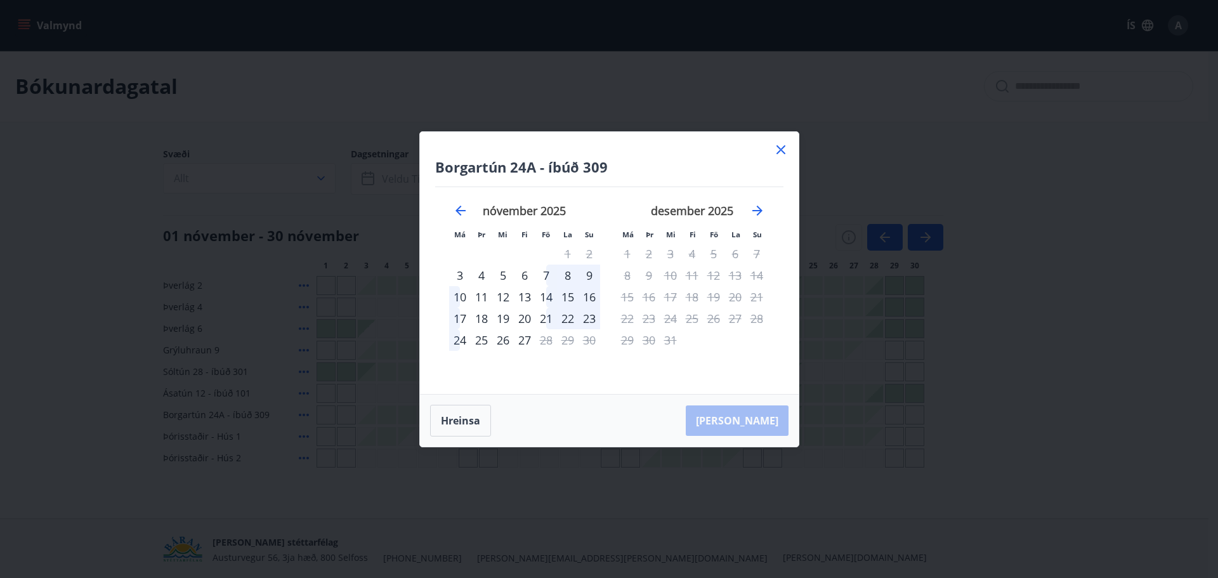
click at [779, 150] on icon at bounding box center [780, 149] width 15 height 15
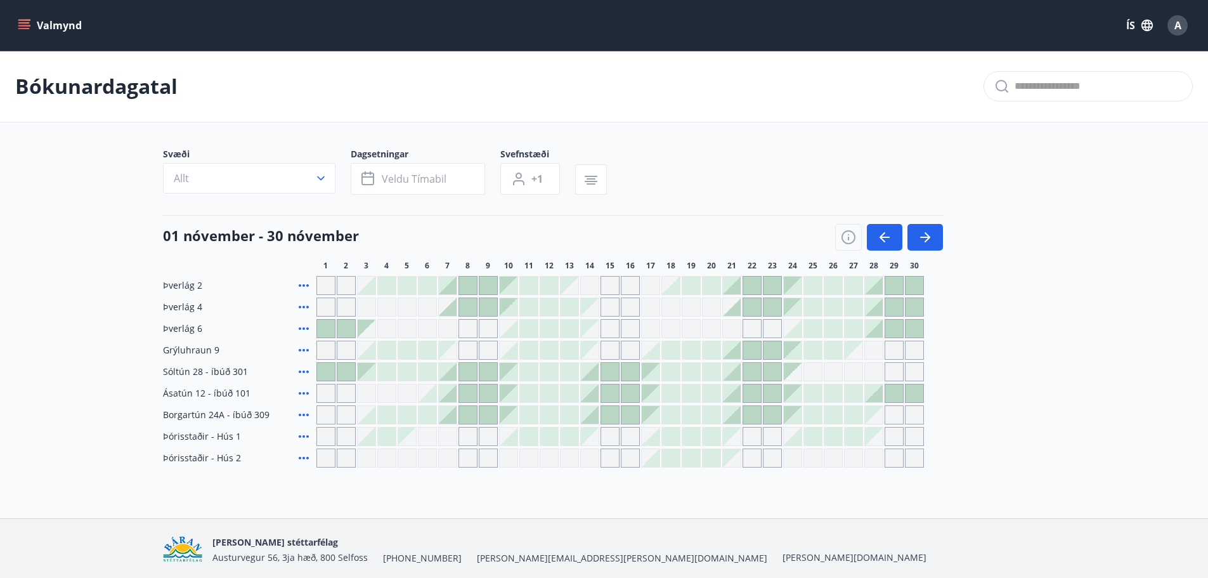
click at [445, 376] on div at bounding box center [448, 372] width 18 height 18
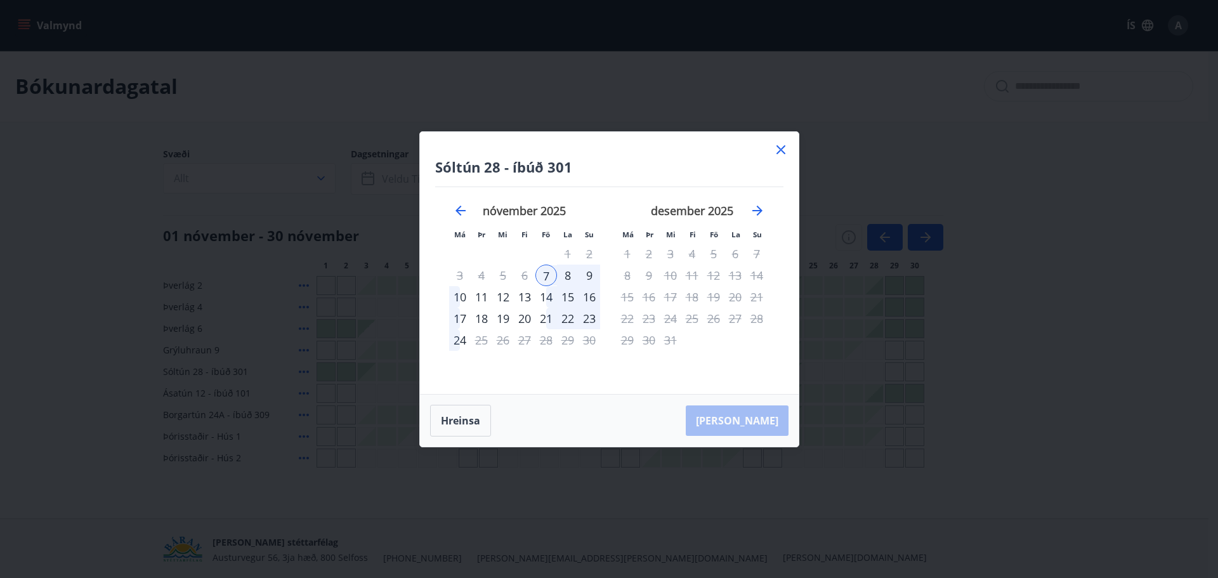
click at [594, 278] on div "9" at bounding box center [589, 275] width 22 height 22
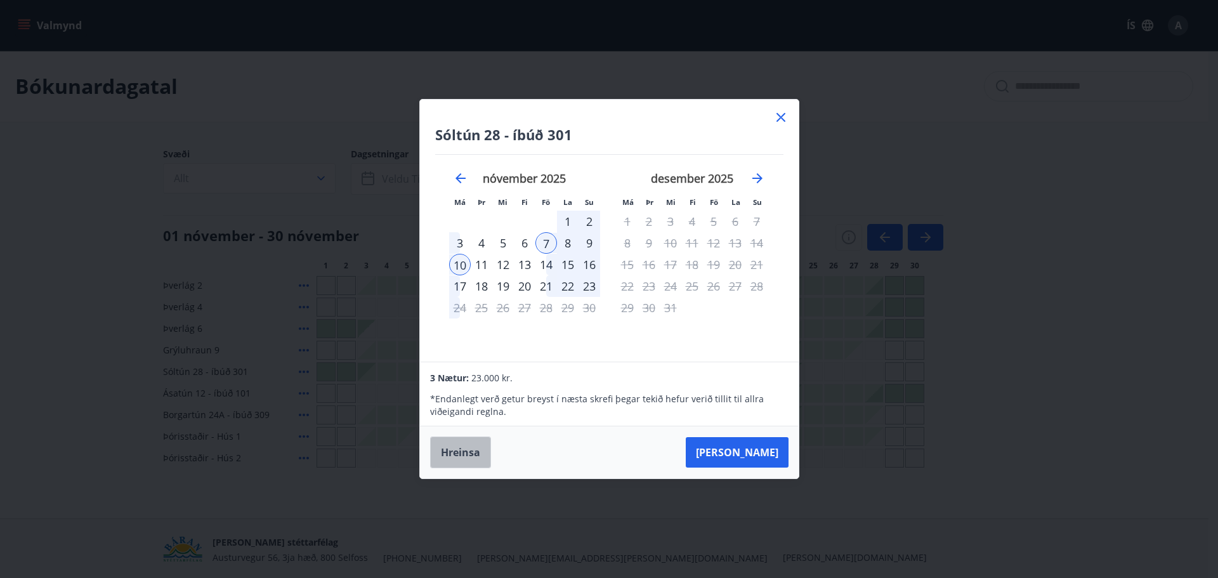
click at [439, 456] on button "Hreinsa" at bounding box center [460, 452] width 61 height 32
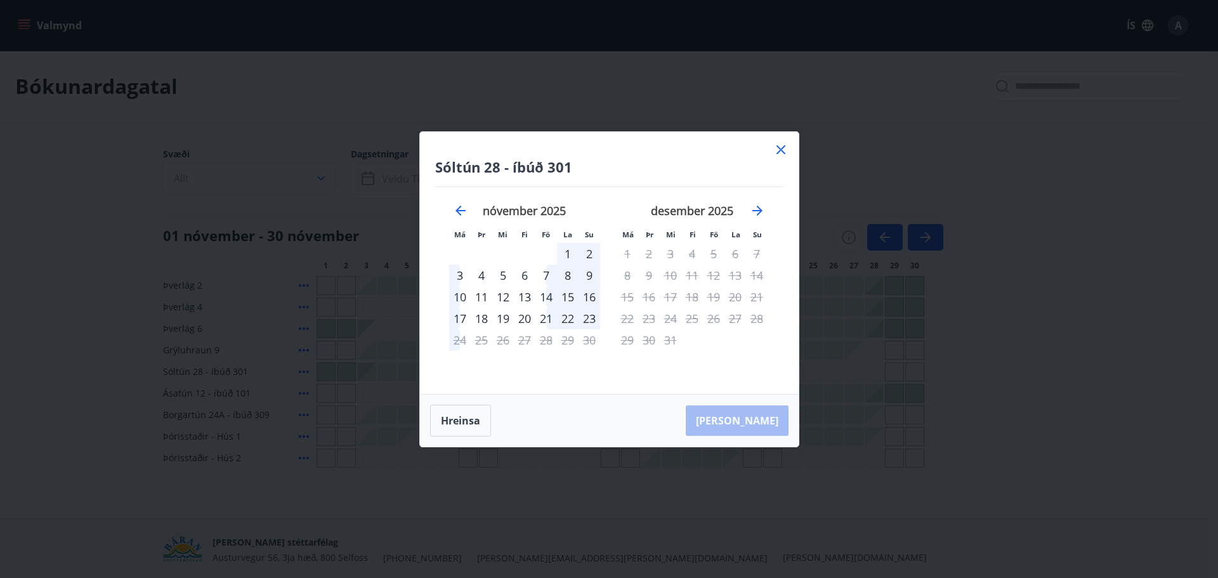
click at [777, 155] on icon at bounding box center [780, 149] width 15 height 15
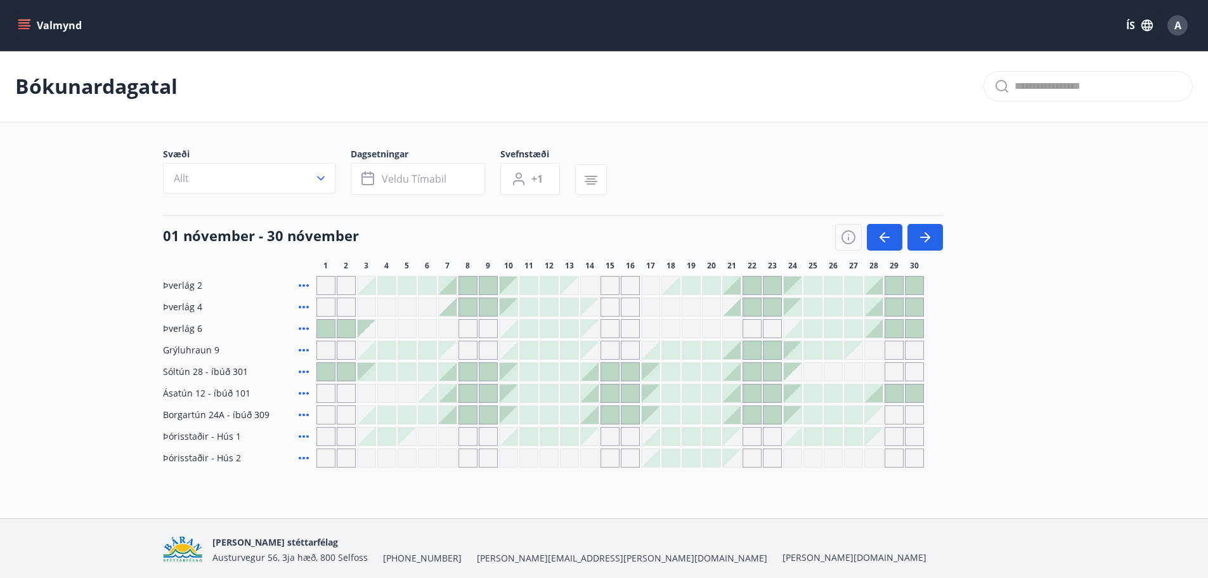
click at [730, 350] on div at bounding box center [732, 350] width 18 height 18
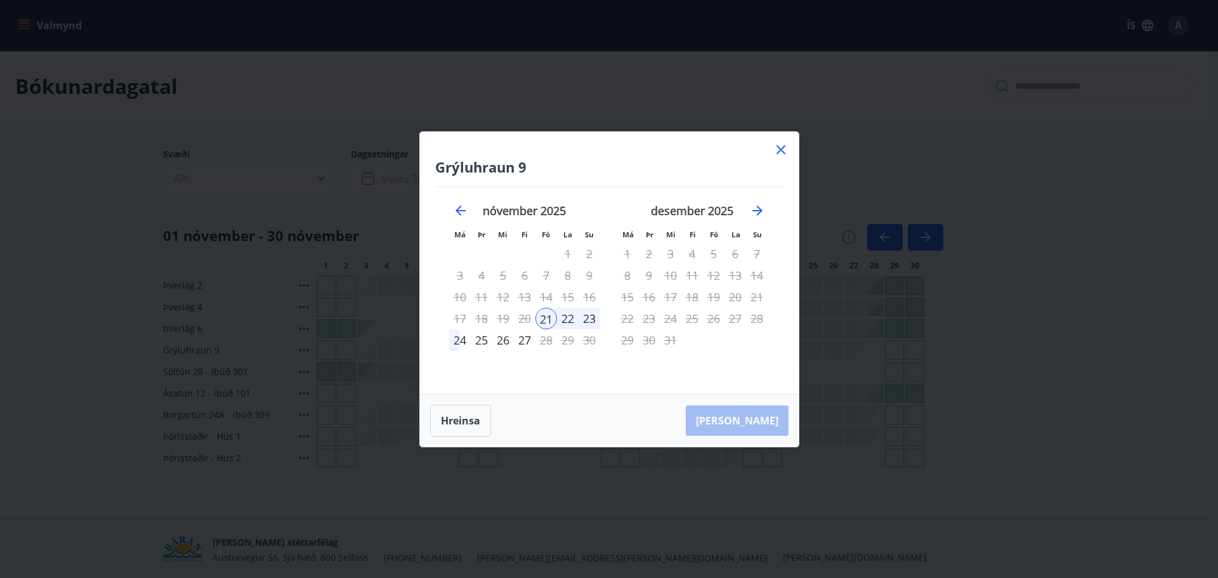
click at [455, 344] on div "24" at bounding box center [460, 340] width 22 height 22
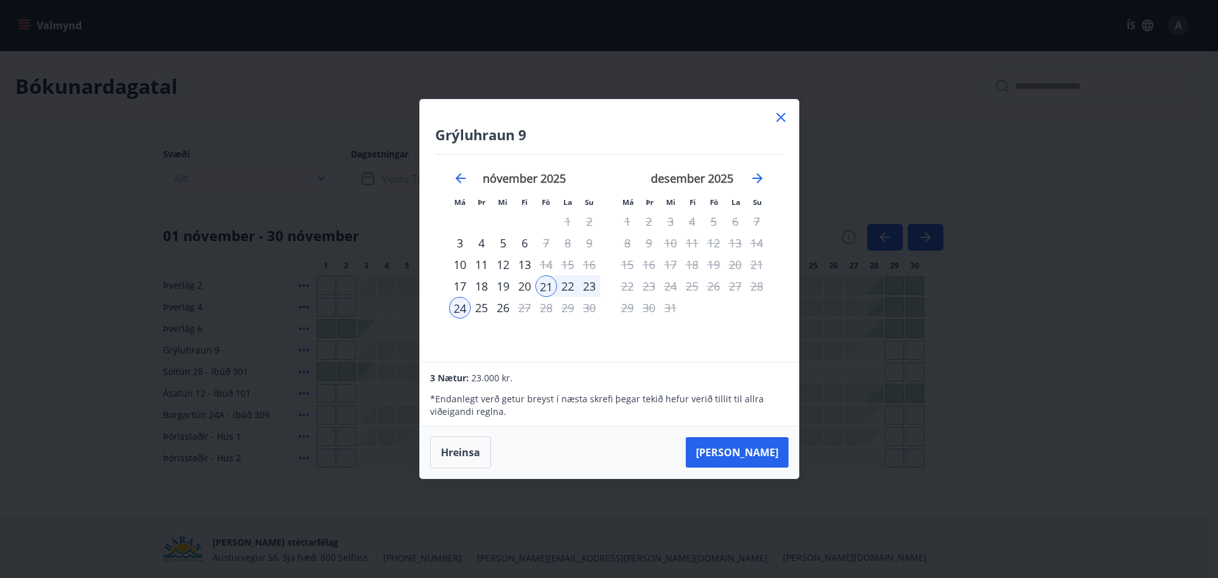
click at [782, 124] on icon at bounding box center [780, 117] width 15 height 15
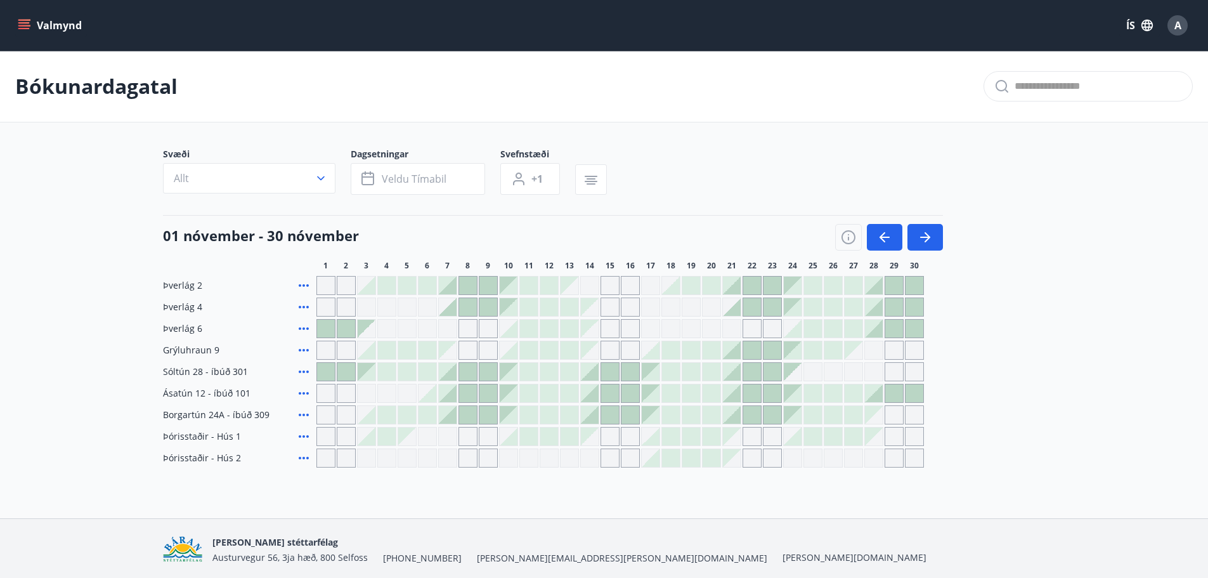
click at [455, 394] on div at bounding box center [448, 393] width 18 height 18
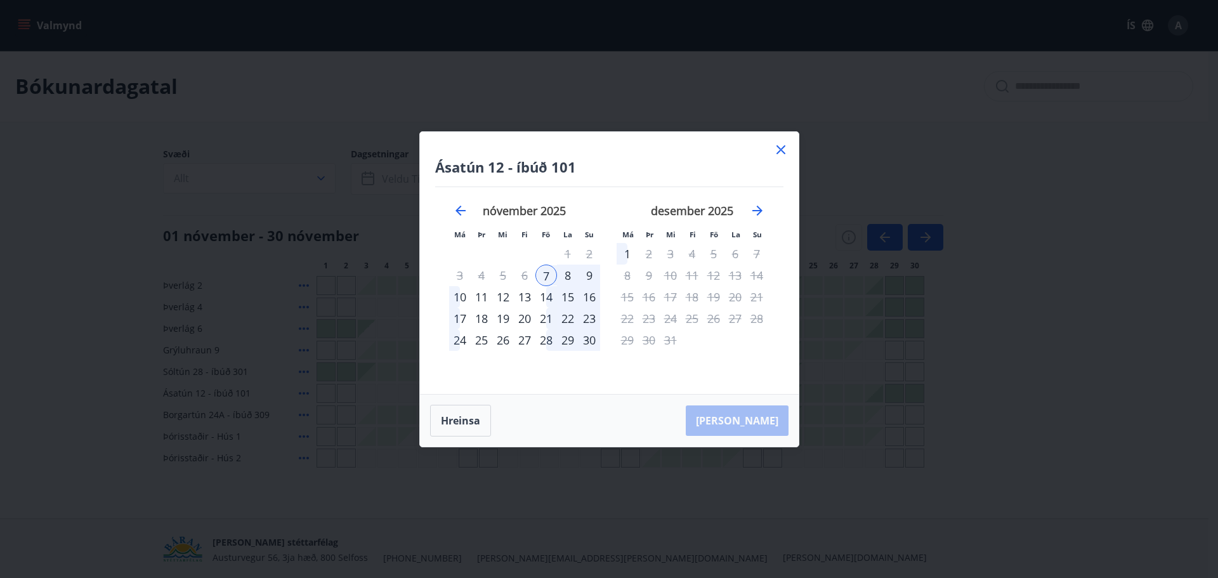
click at [458, 300] on div "10" at bounding box center [460, 297] width 22 height 22
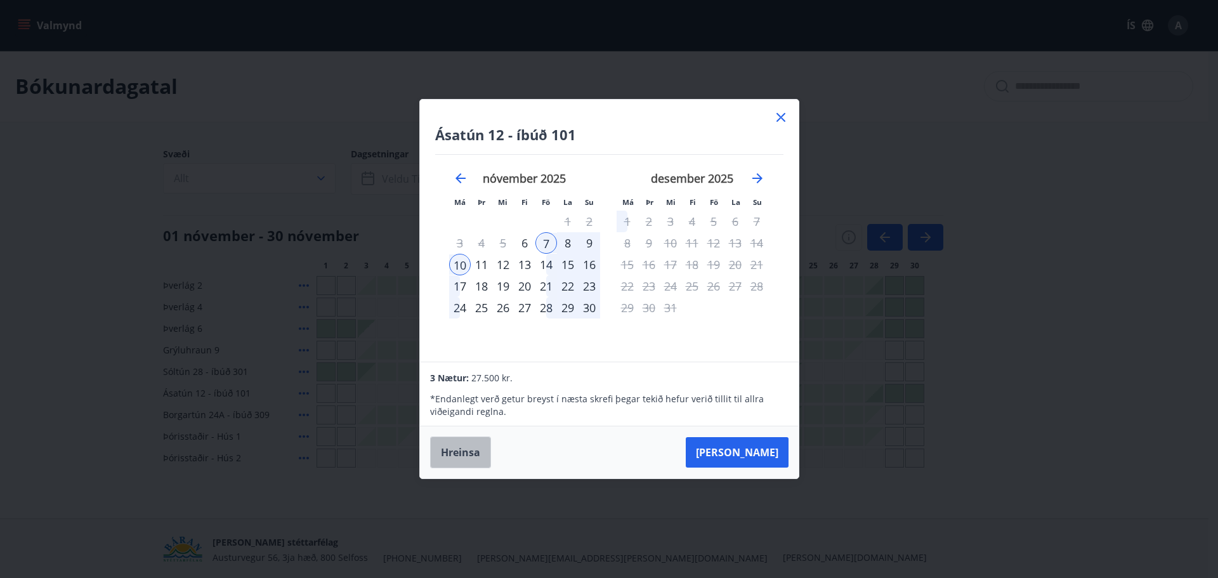
click at [457, 454] on button "Hreinsa" at bounding box center [460, 452] width 61 height 32
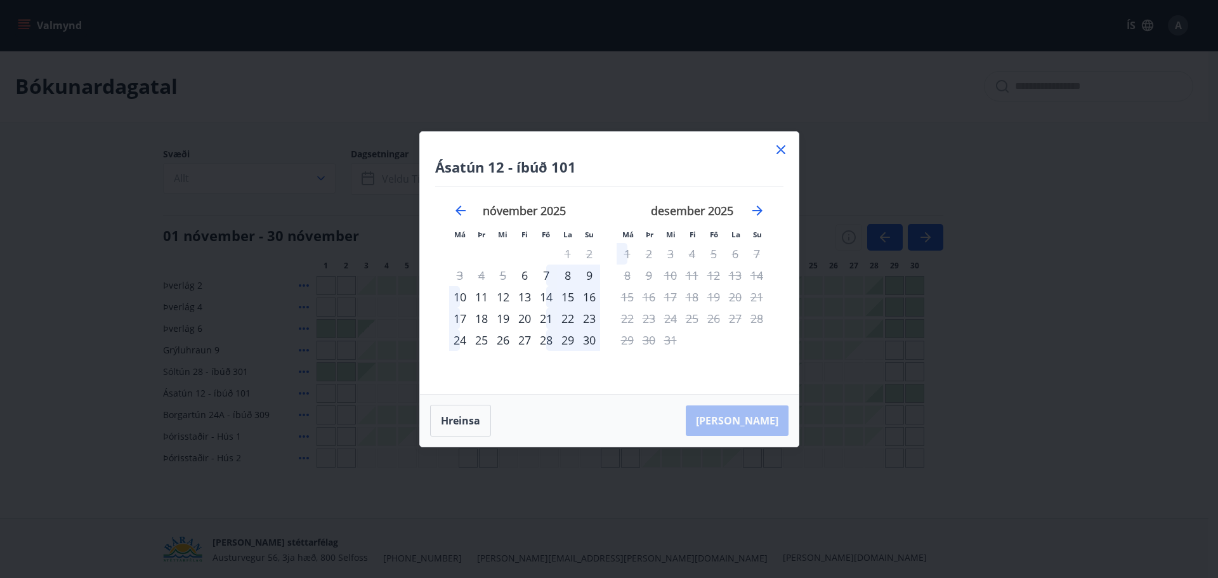
click at [775, 152] on icon at bounding box center [780, 149] width 15 height 15
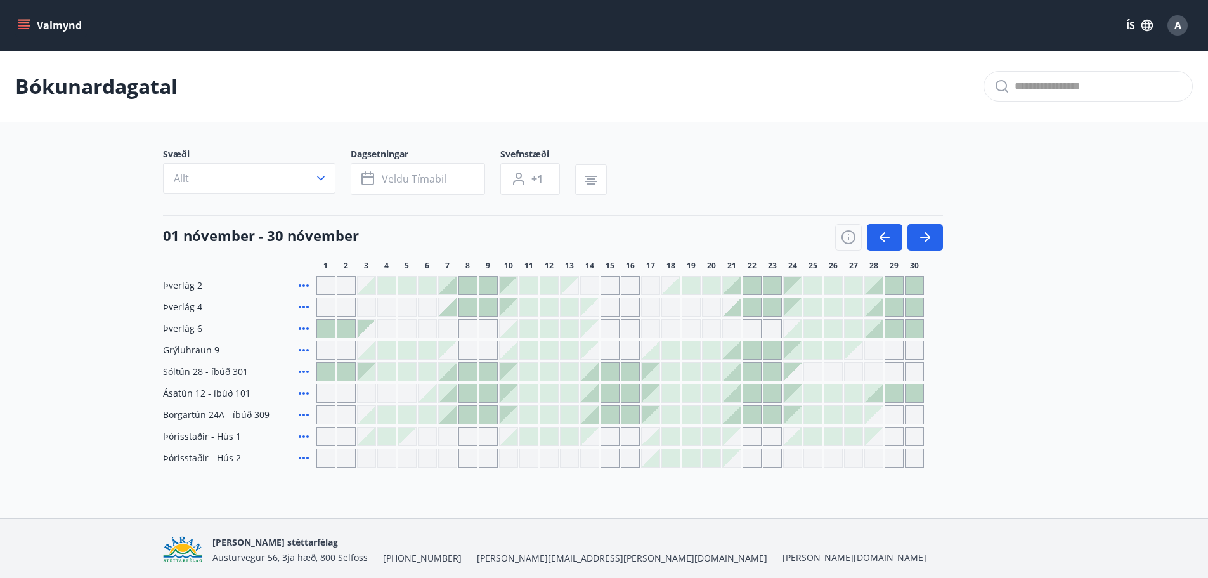
click at [650, 445] on div at bounding box center [650, 436] width 19 height 19
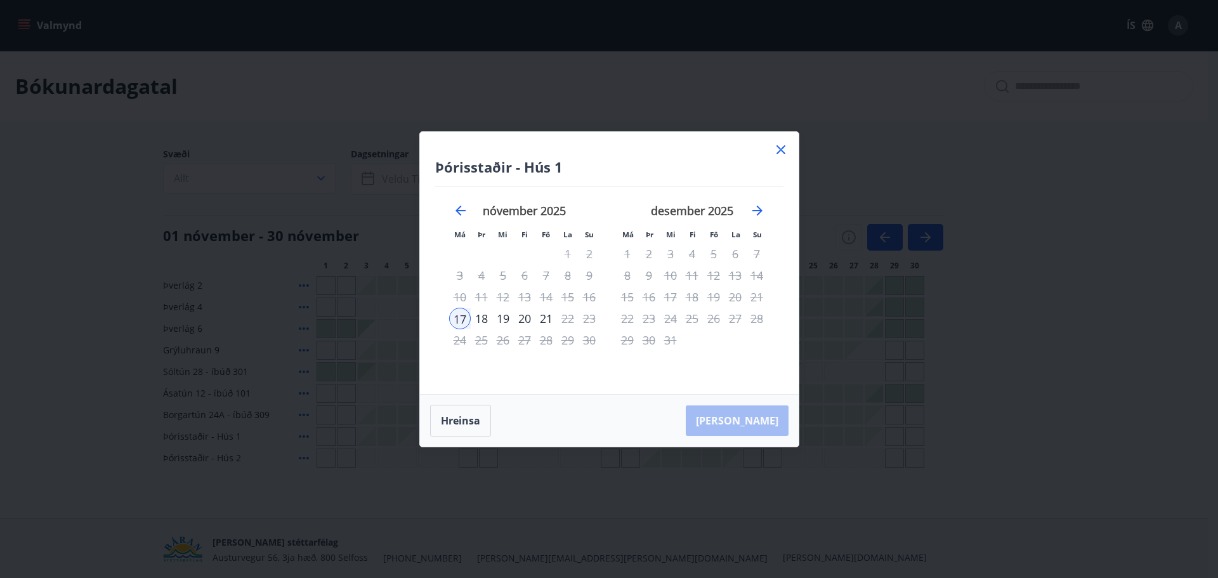
click at [526, 316] on div "20" at bounding box center [525, 319] width 22 height 22
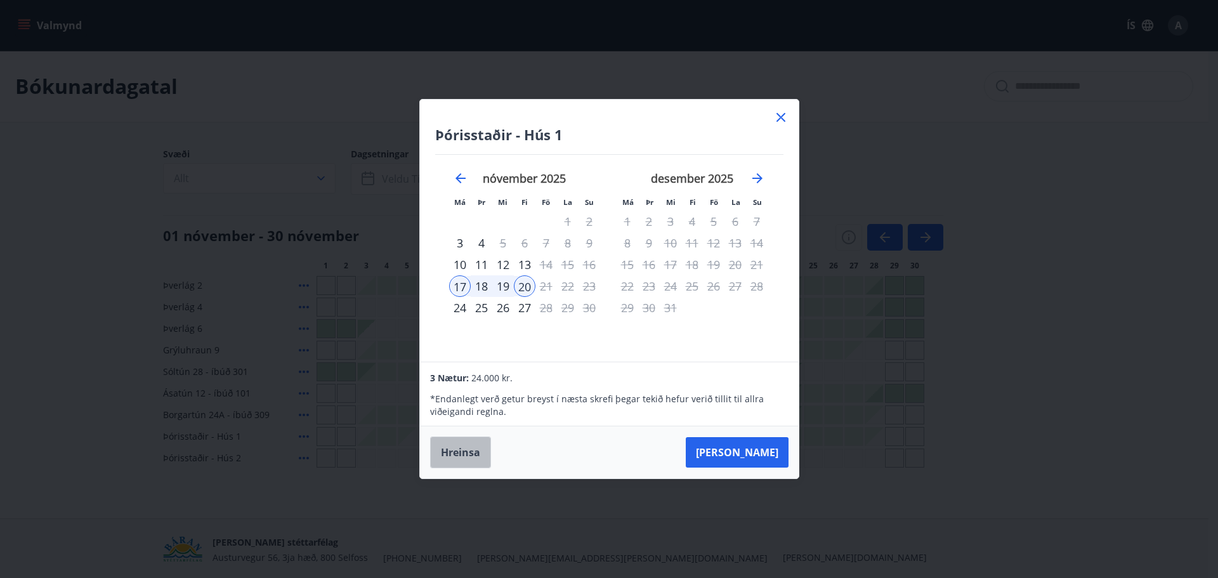
click at [465, 463] on button "Hreinsa" at bounding box center [460, 452] width 61 height 32
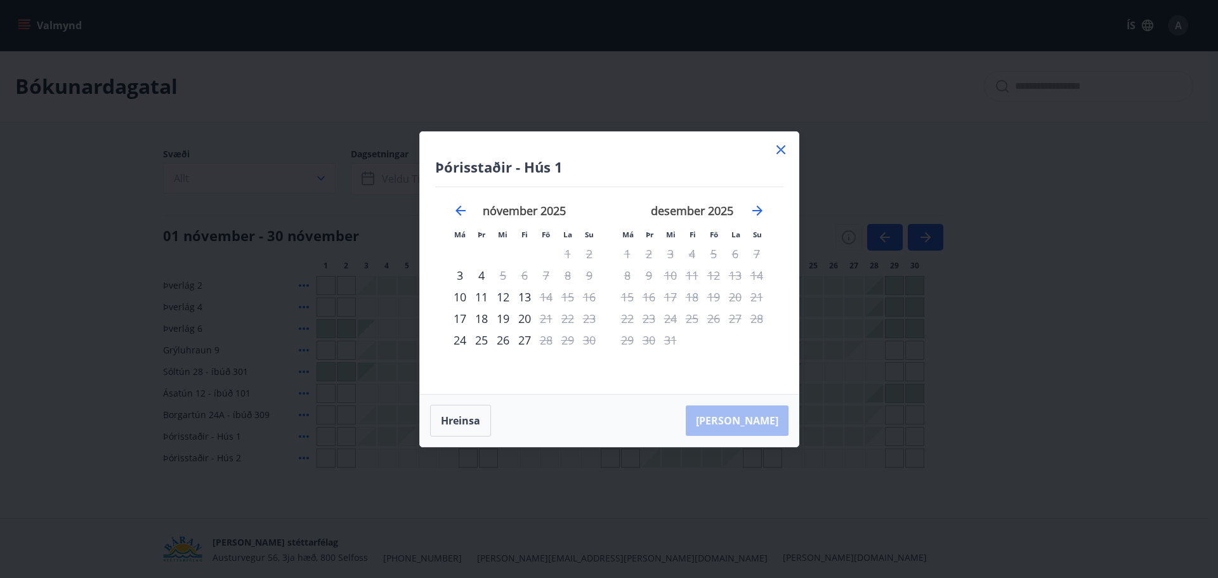
click at [787, 151] on icon at bounding box center [780, 149] width 15 height 15
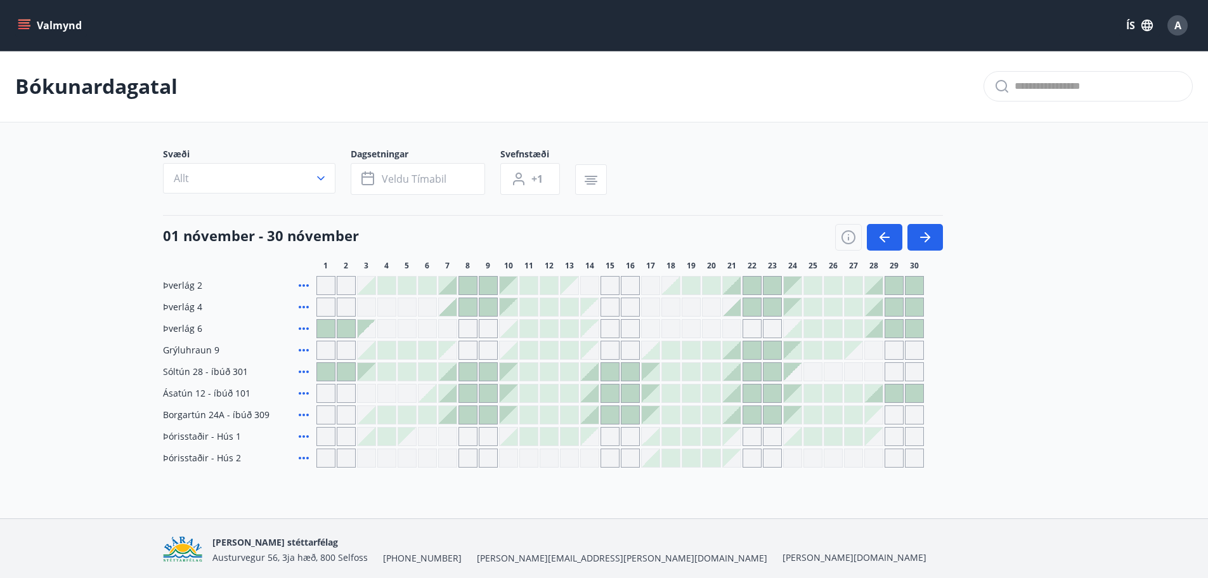
click at [74, 79] on p "Bókunardagatal" at bounding box center [96, 86] width 162 height 28
click at [73, 10] on div "Valmynd ÍS A" at bounding box center [604, 25] width 1208 height 51
click at [62, 23] on button "Valmynd" at bounding box center [51, 25] width 72 height 23
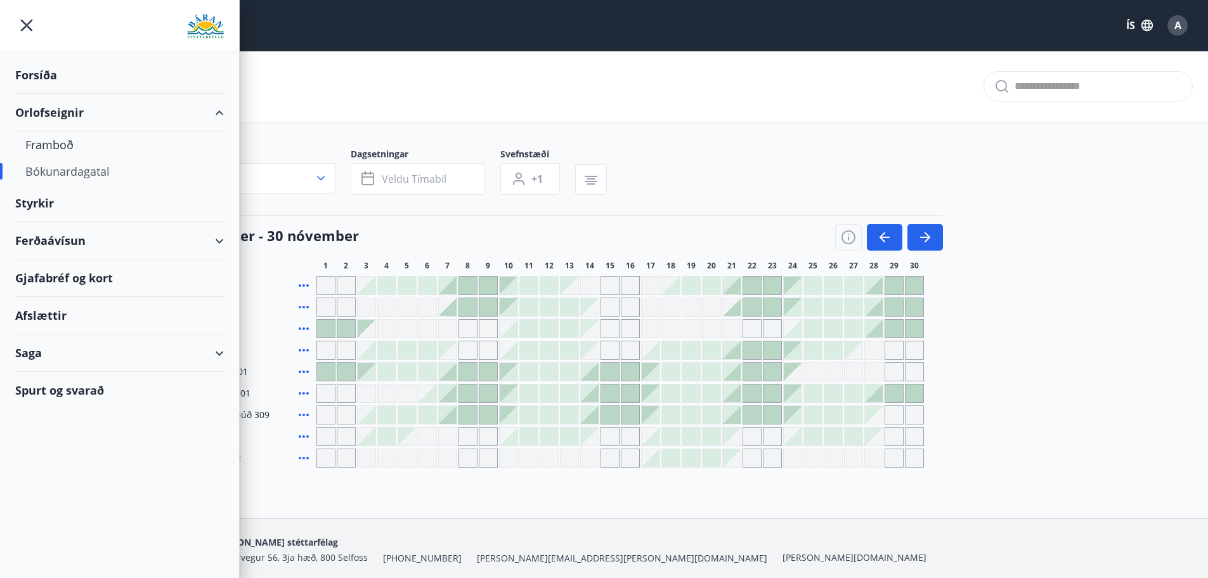
click at [55, 394] on div "Spurt og svarað" at bounding box center [119, 390] width 209 height 37
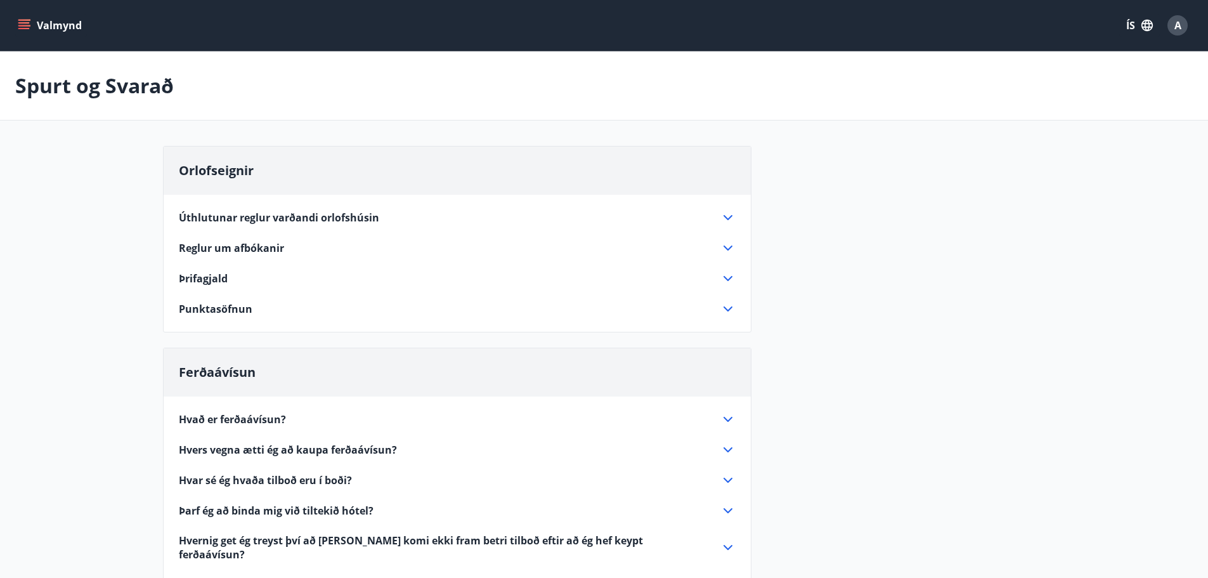
click at [304, 213] on span "Úthlutunar reglur varðandi orlofshúsin" at bounding box center [279, 218] width 200 height 14
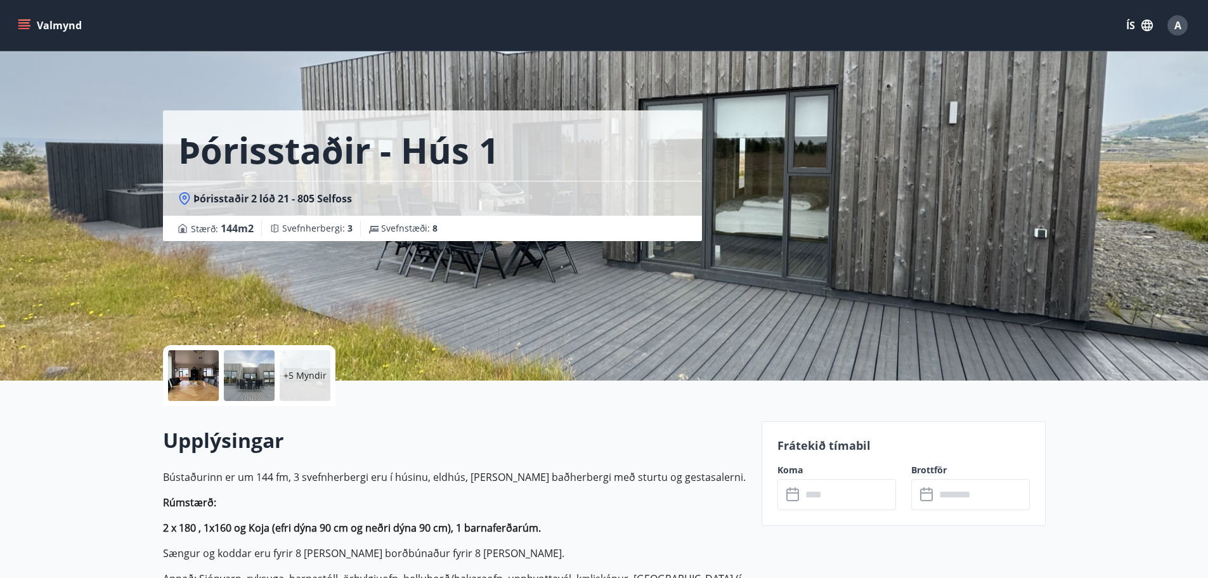
click at [254, 375] on div at bounding box center [249, 375] width 51 height 51
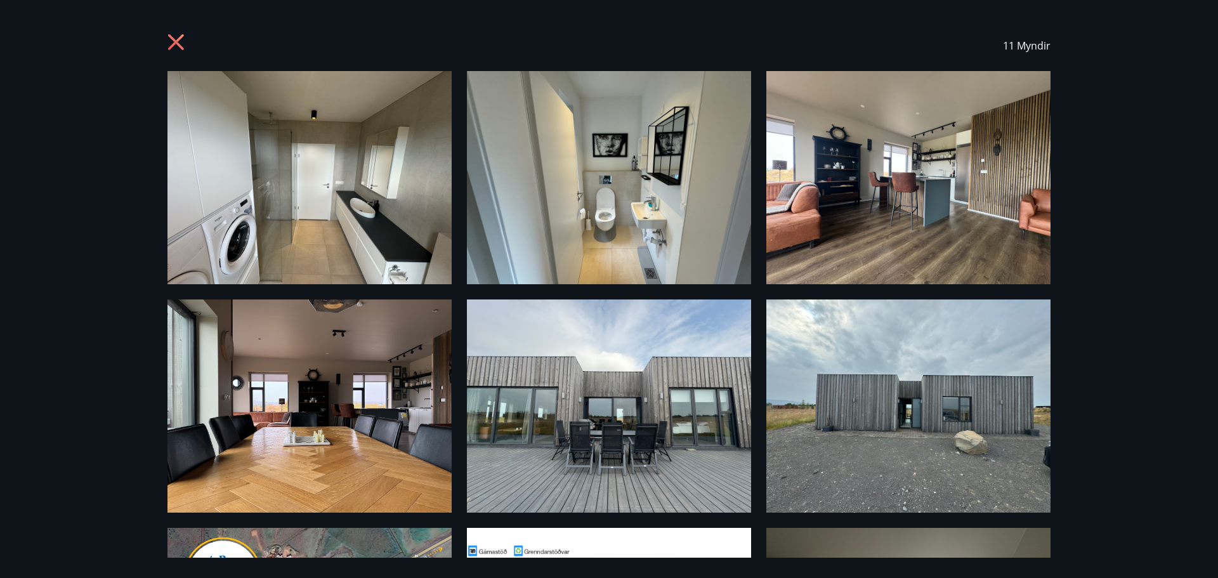
click at [178, 51] on icon at bounding box center [177, 44] width 20 height 20
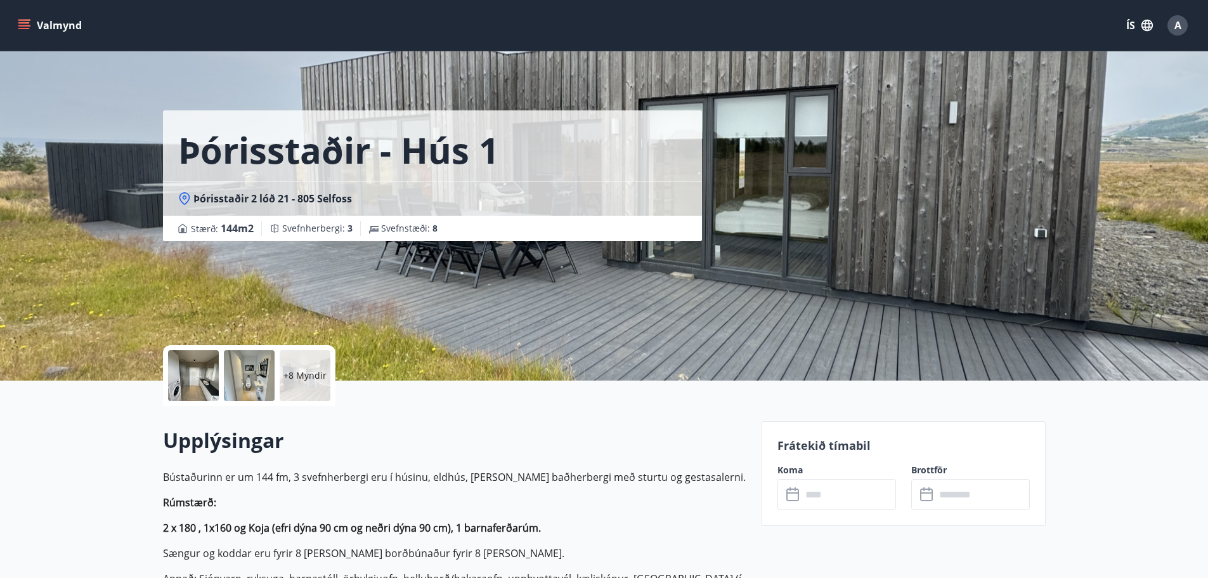
click at [27, 22] on icon "menu" at bounding box center [23, 22] width 11 height 1
click at [257, 376] on div at bounding box center [249, 375] width 51 height 51
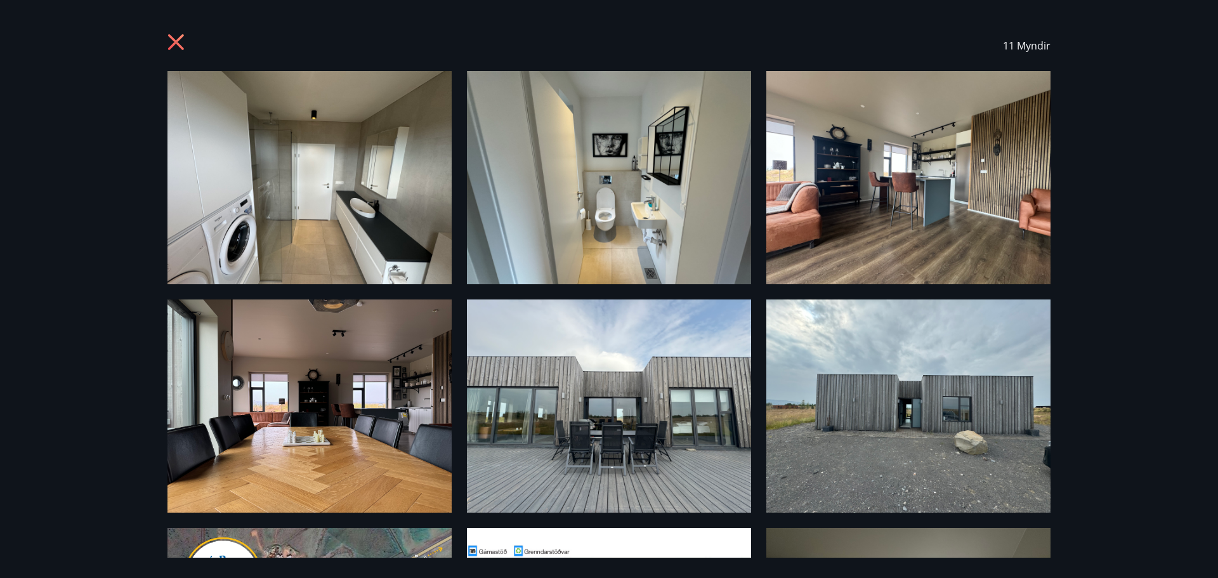
click at [31, 240] on div "11 Myndir" at bounding box center [609, 289] width 1218 height 578
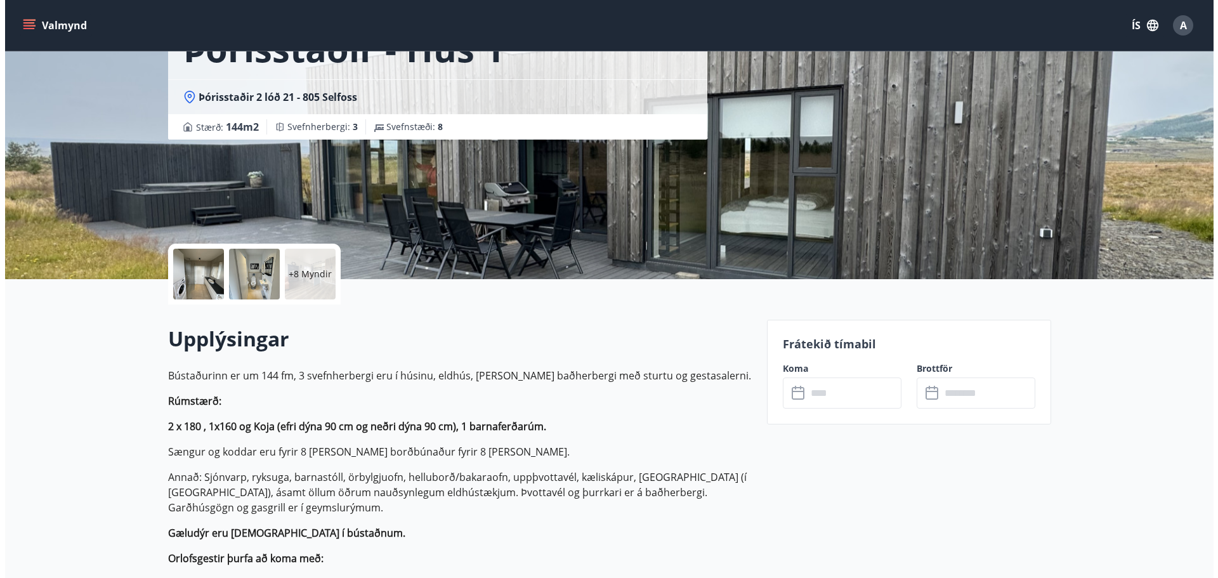
scroll to position [190, 0]
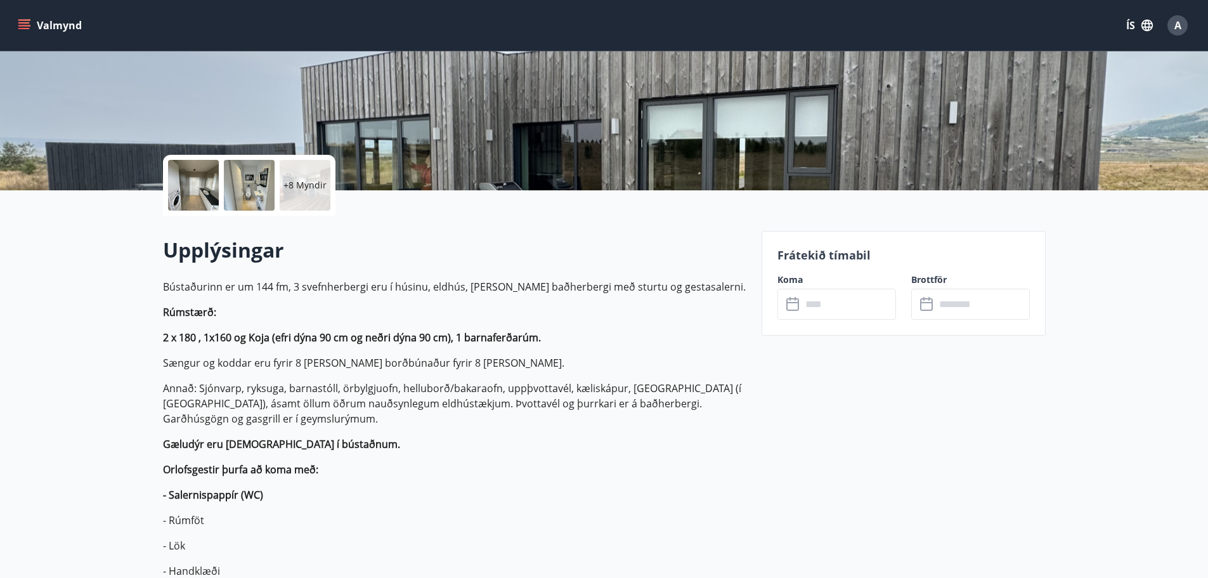
click at [8, 49] on div "Valmynd ÍS A" at bounding box center [604, 25] width 1208 height 51
click at [237, 192] on div at bounding box center [249, 185] width 51 height 51
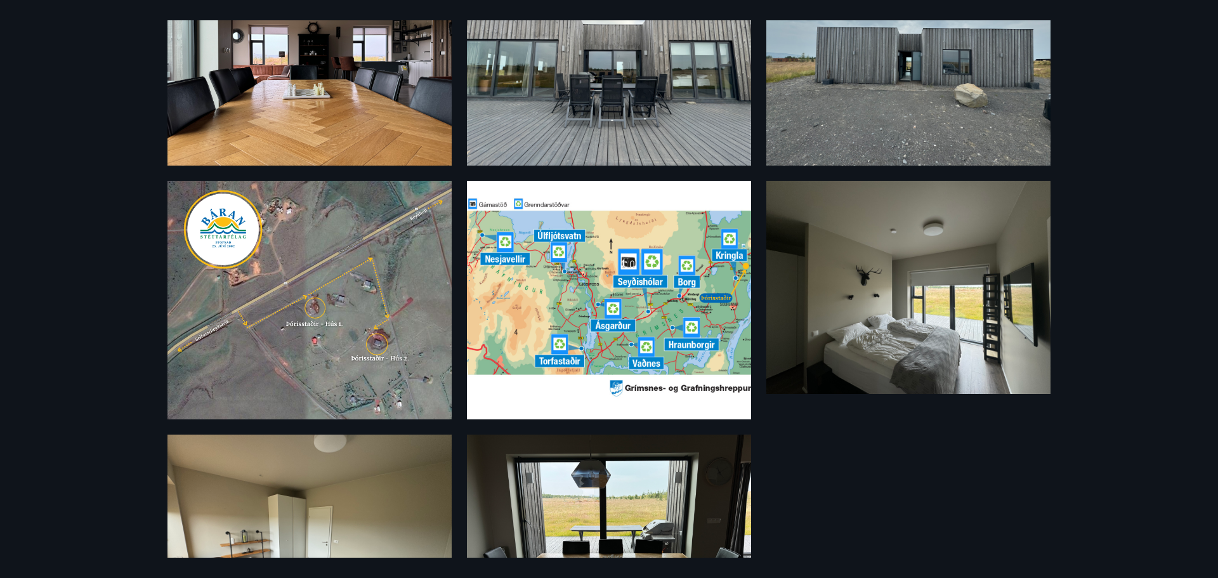
scroll to position [380, 0]
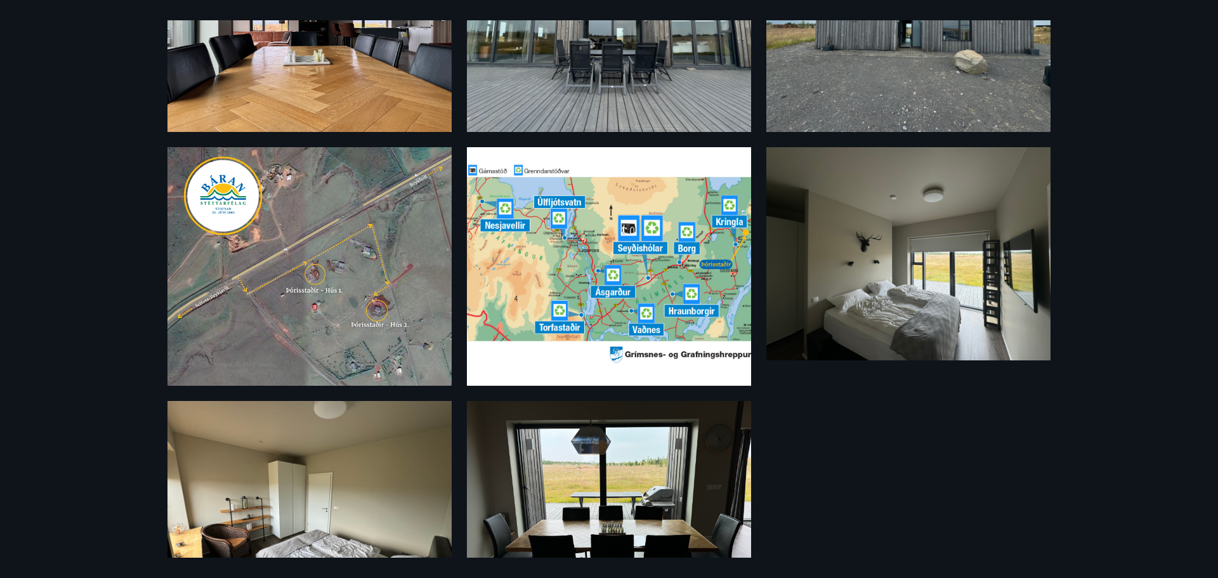
click at [372, 328] on img at bounding box center [309, 266] width 284 height 238
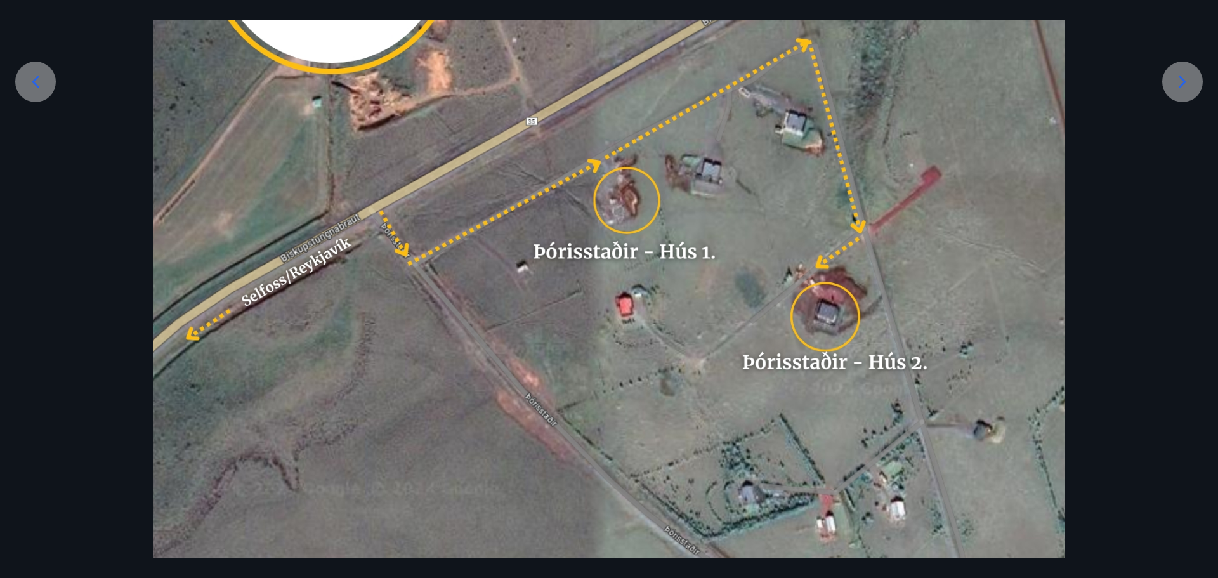
scroll to position [0, 0]
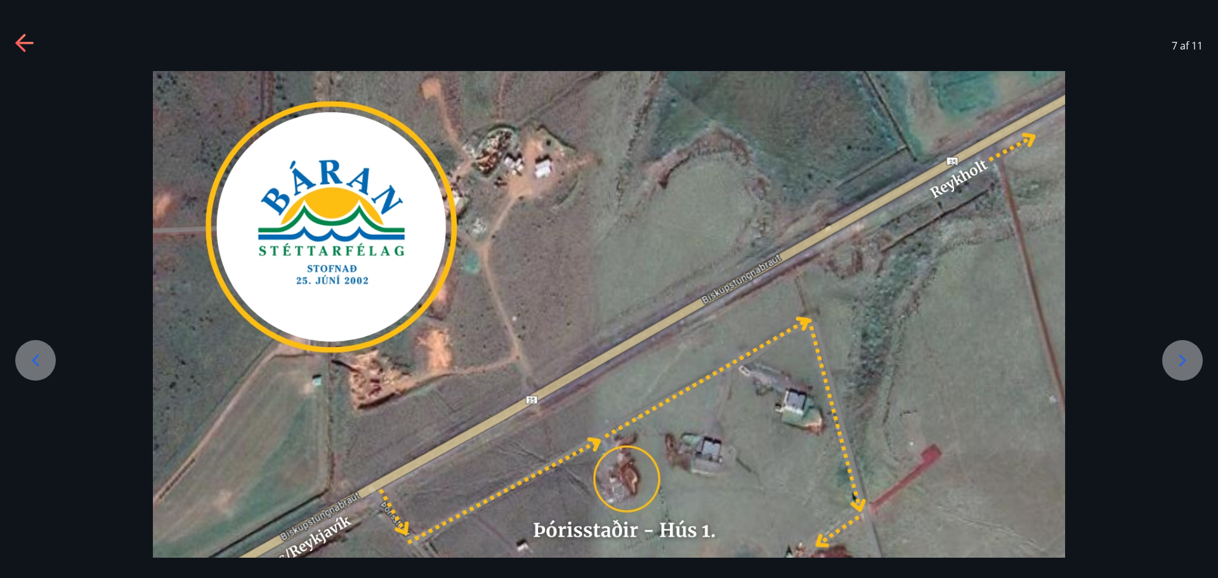
click at [29, 41] on icon at bounding box center [25, 44] width 20 height 20
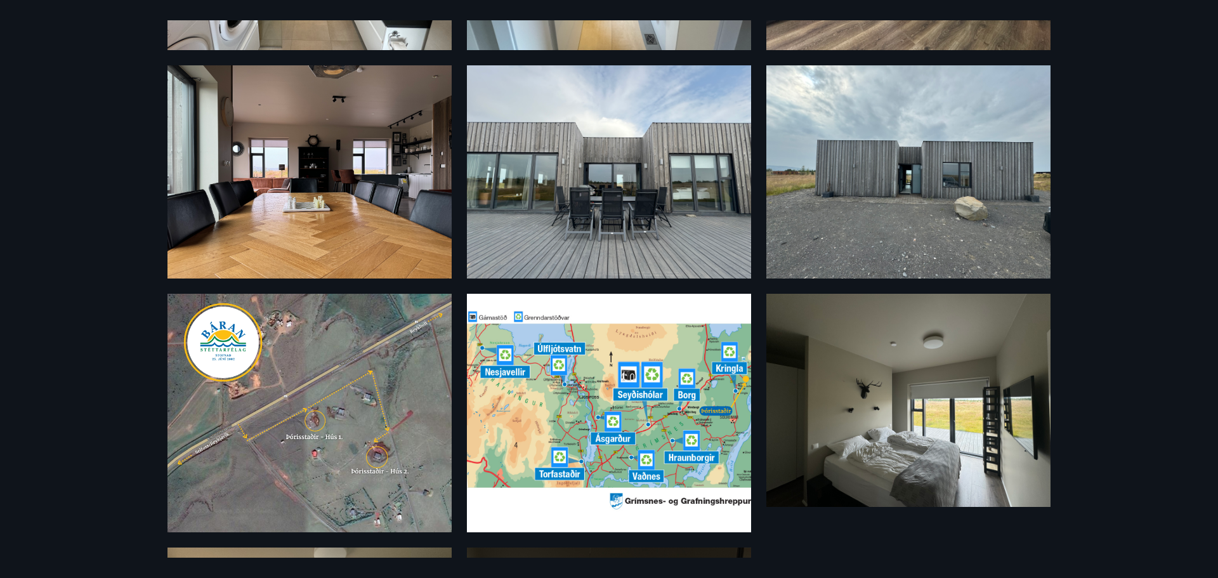
scroll to position [254, 0]
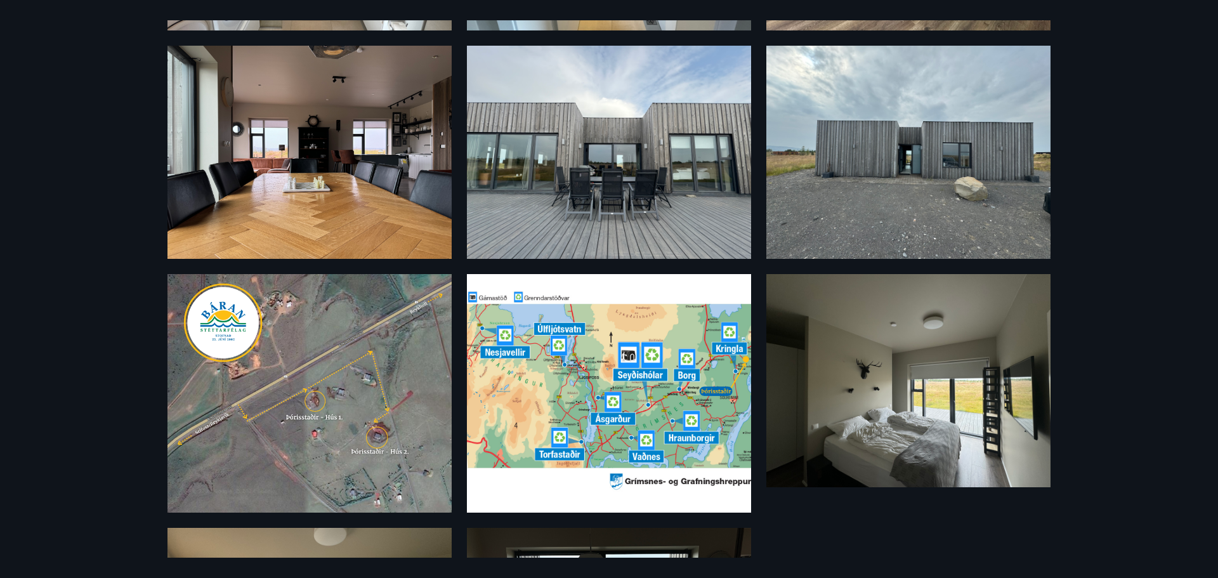
click at [361, 430] on img at bounding box center [309, 393] width 284 height 238
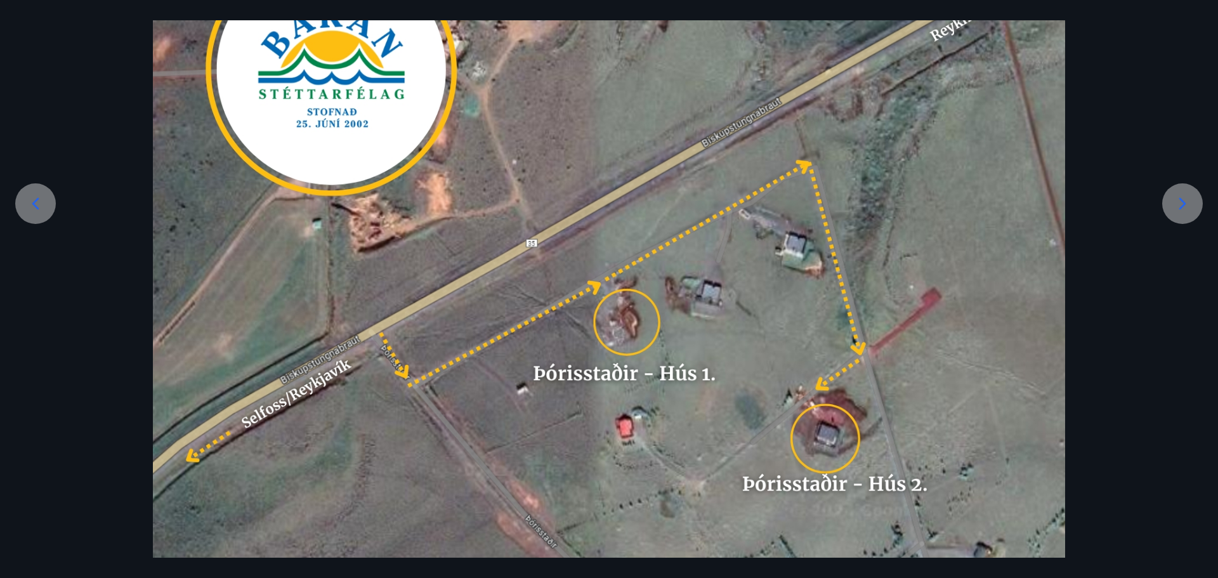
scroll to position [0, 0]
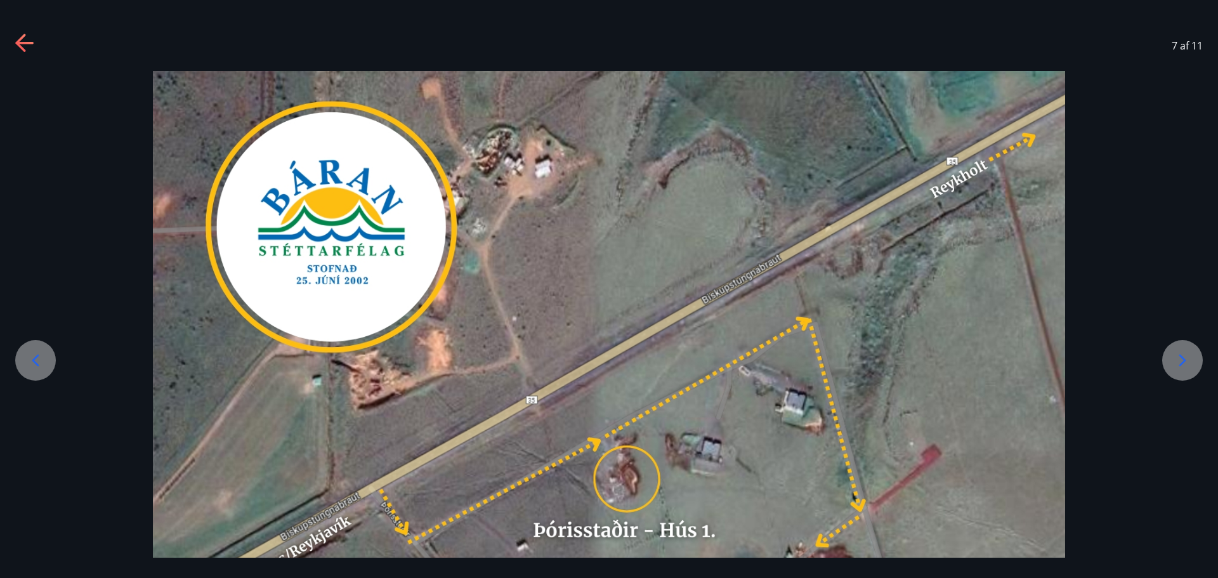
click at [29, 41] on icon at bounding box center [25, 44] width 20 height 20
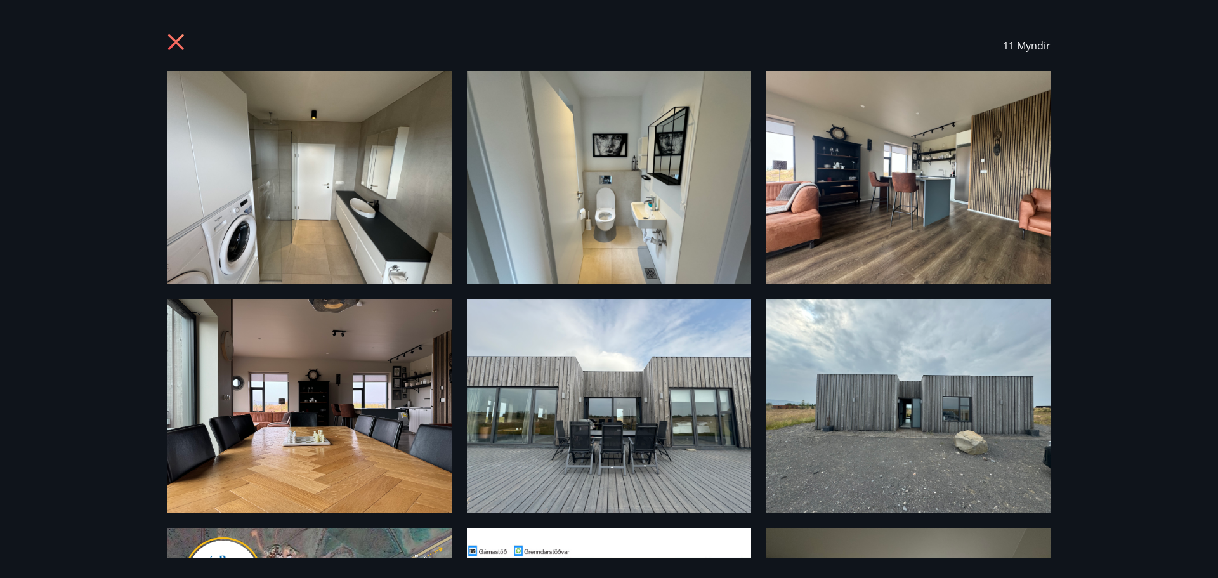
click at [178, 39] on icon at bounding box center [176, 42] width 16 height 16
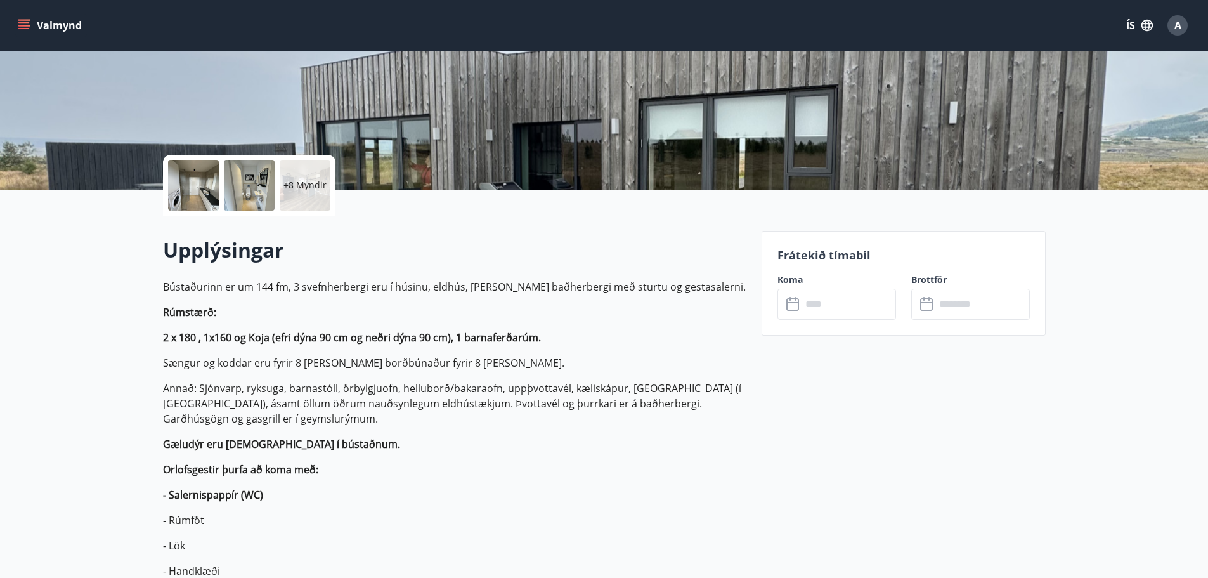
click at [21, 25] on icon "menu" at bounding box center [25, 25] width 14 height 1
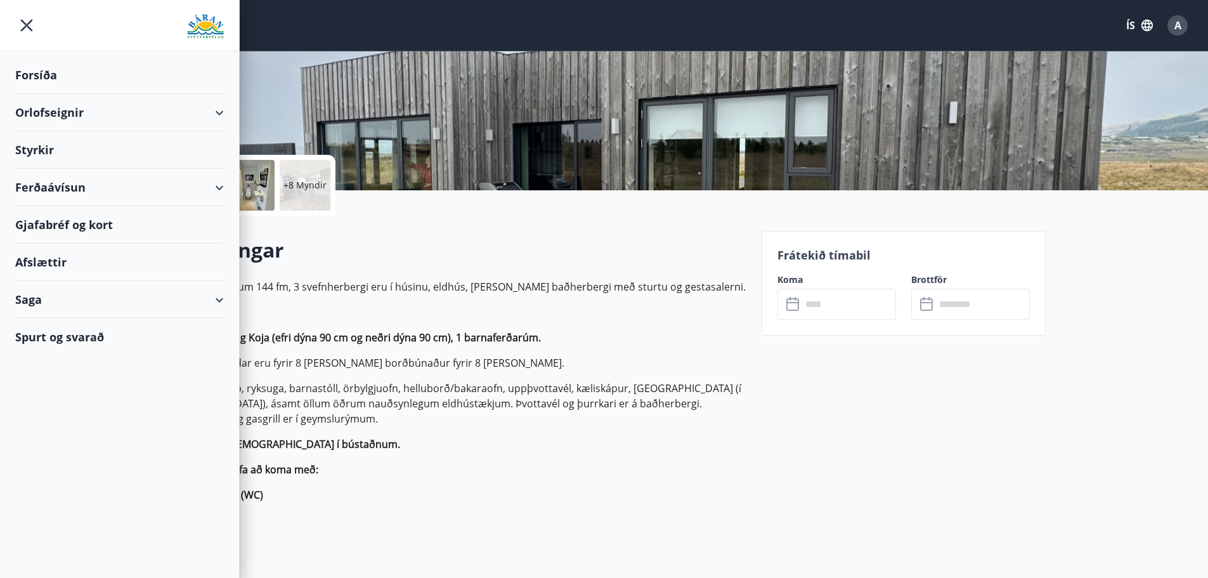
click at [90, 114] on div "Orlofseignir" at bounding box center [119, 112] width 209 height 37
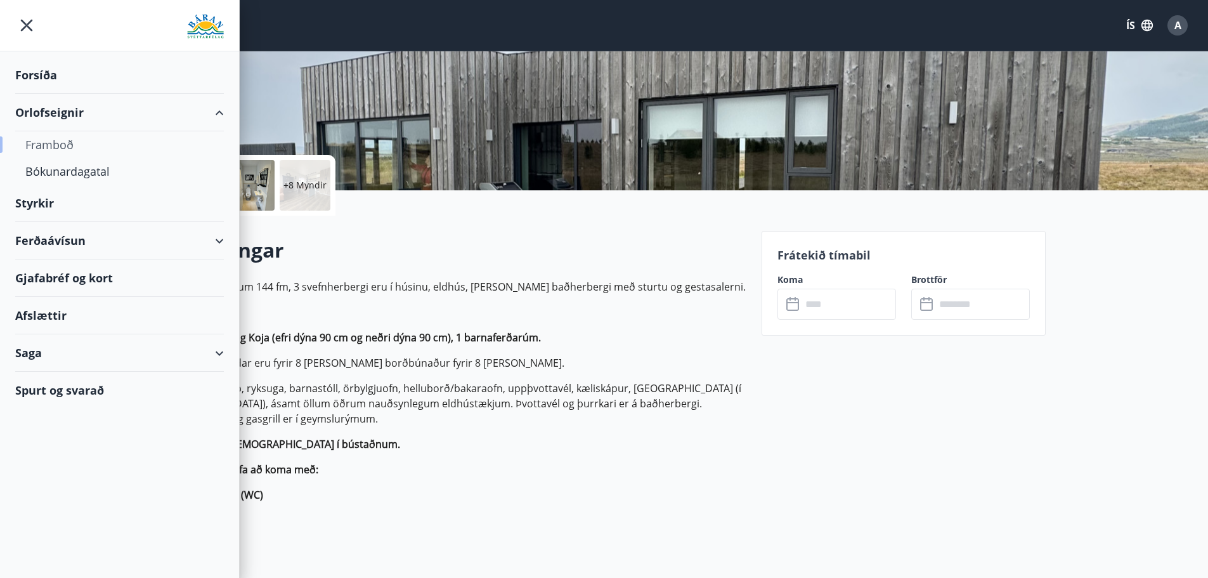
click at [44, 145] on div "Framboð" at bounding box center [119, 144] width 188 height 27
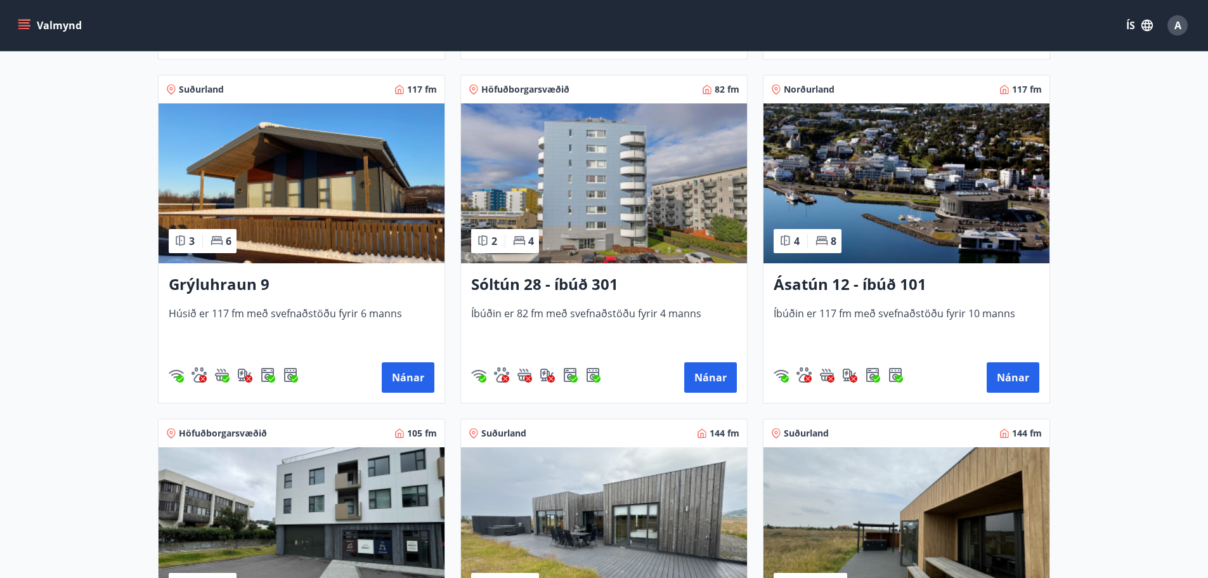
scroll to position [571, 0]
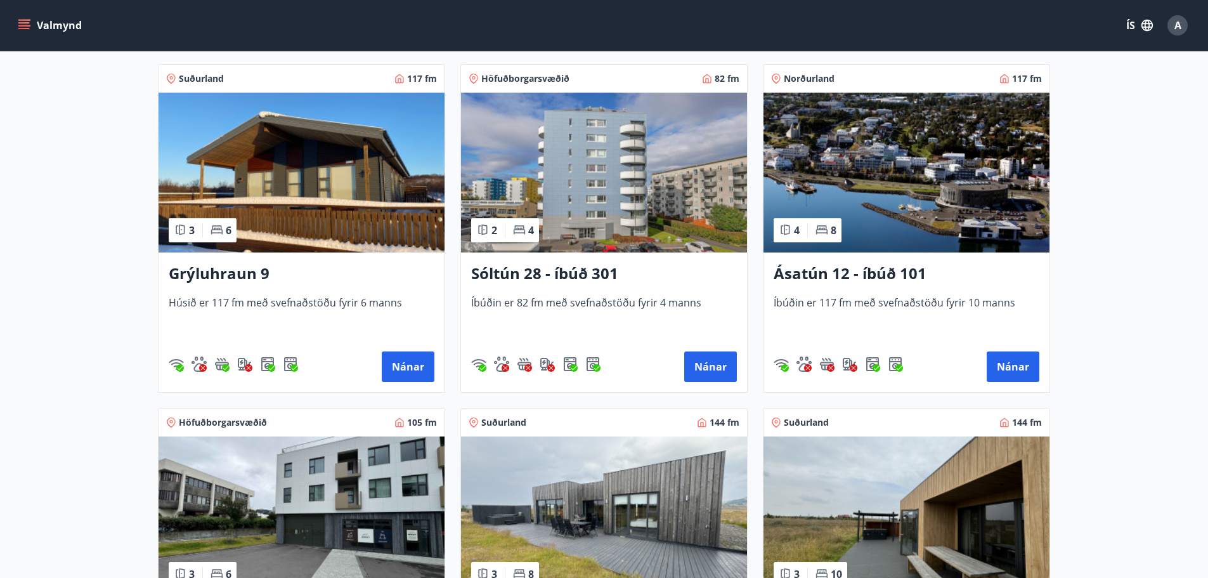
click at [300, 171] on img at bounding box center [302, 173] width 286 height 160
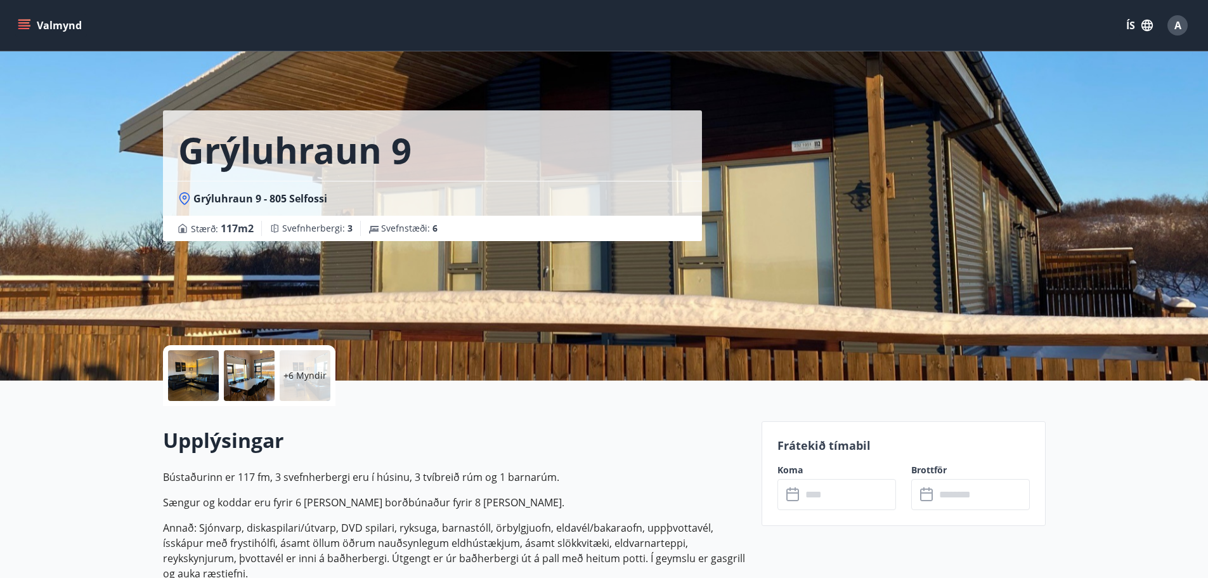
click at [237, 370] on div at bounding box center [249, 375] width 51 height 51
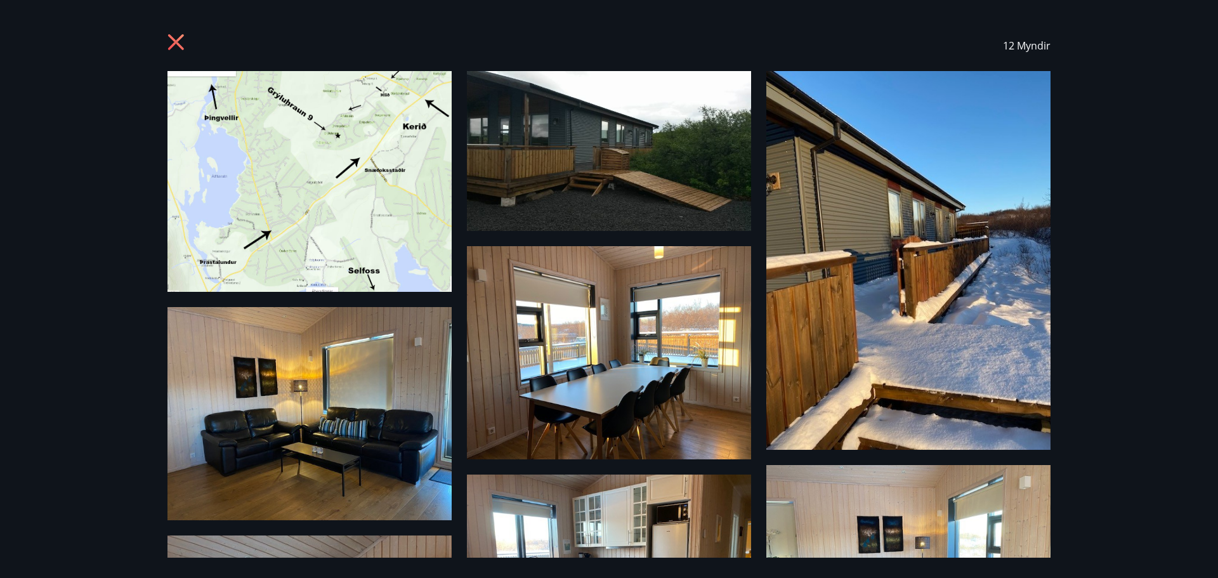
click at [180, 39] on icon at bounding box center [176, 42] width 16 height 16
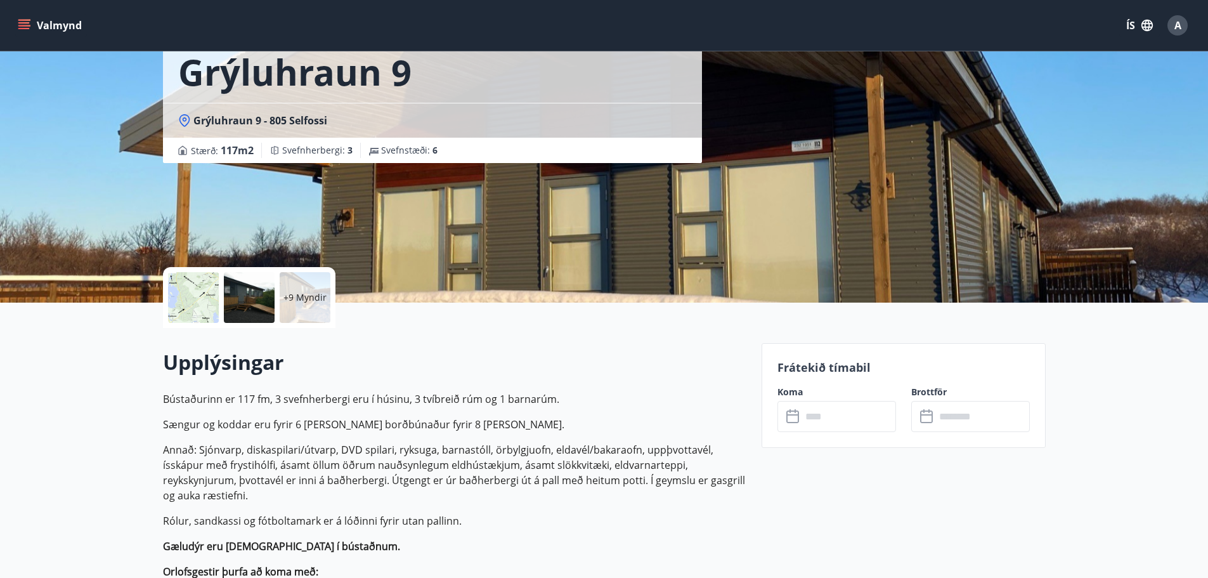
scroll to position [190, 0]
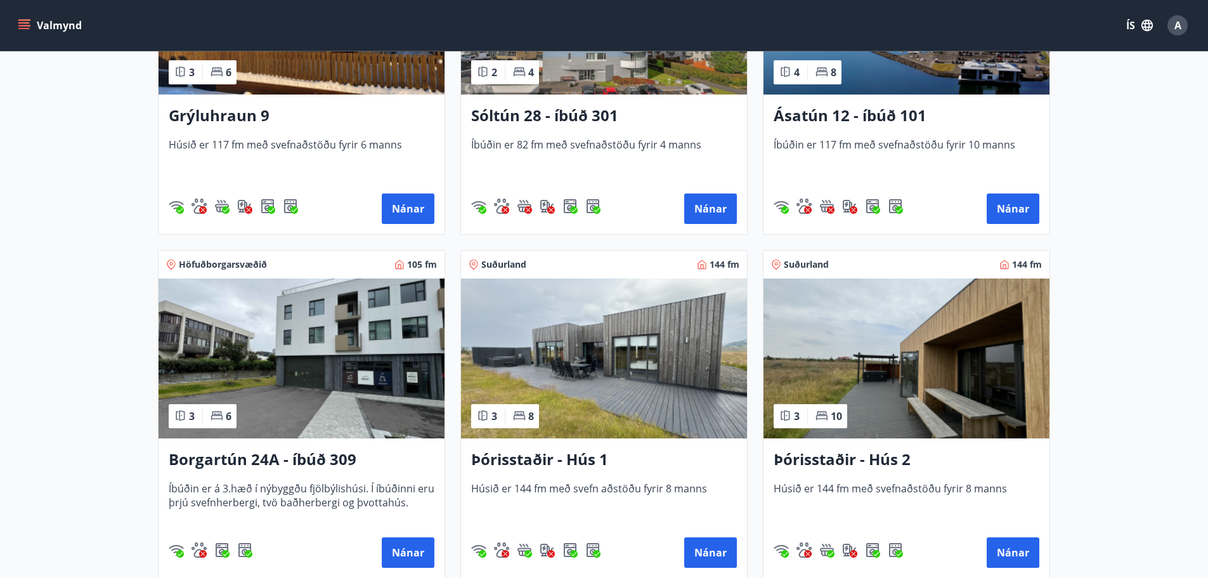
scroll to position [824, 0]
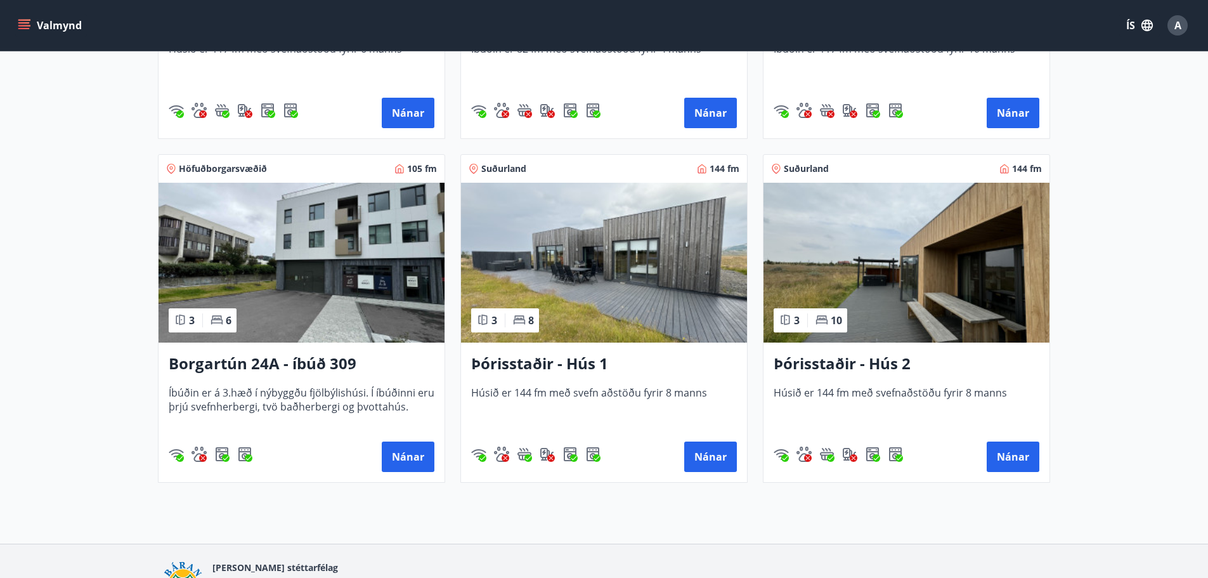
click at [881, 275] on img at bounding box center [906, 263] width 286 height 160
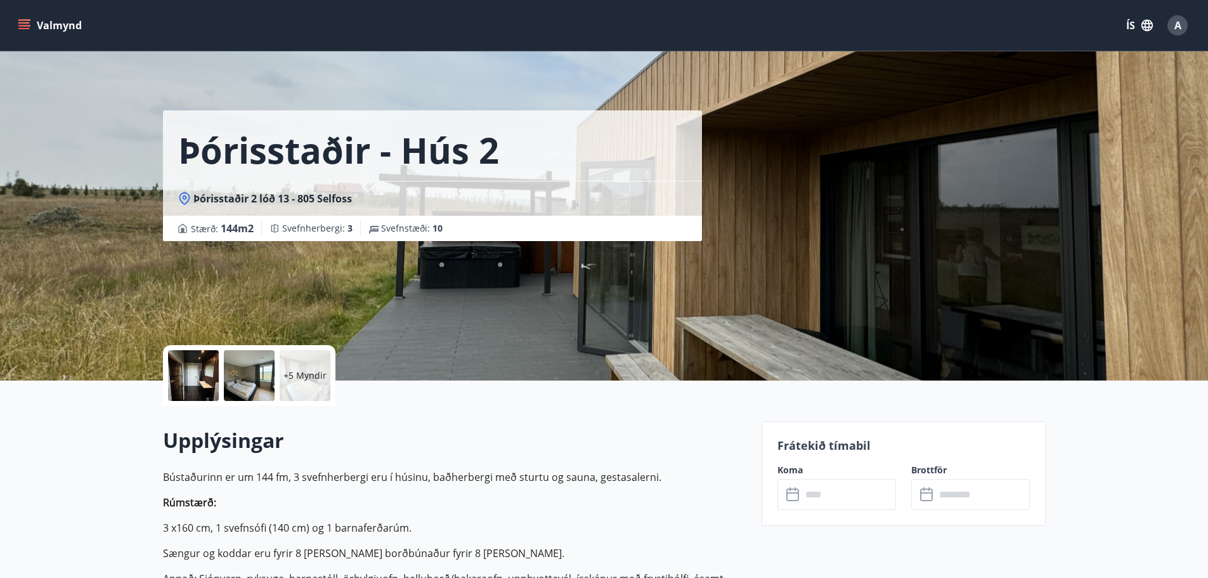
click at [205, 372] on div at bounding box center [193, 375] width 51 height 51
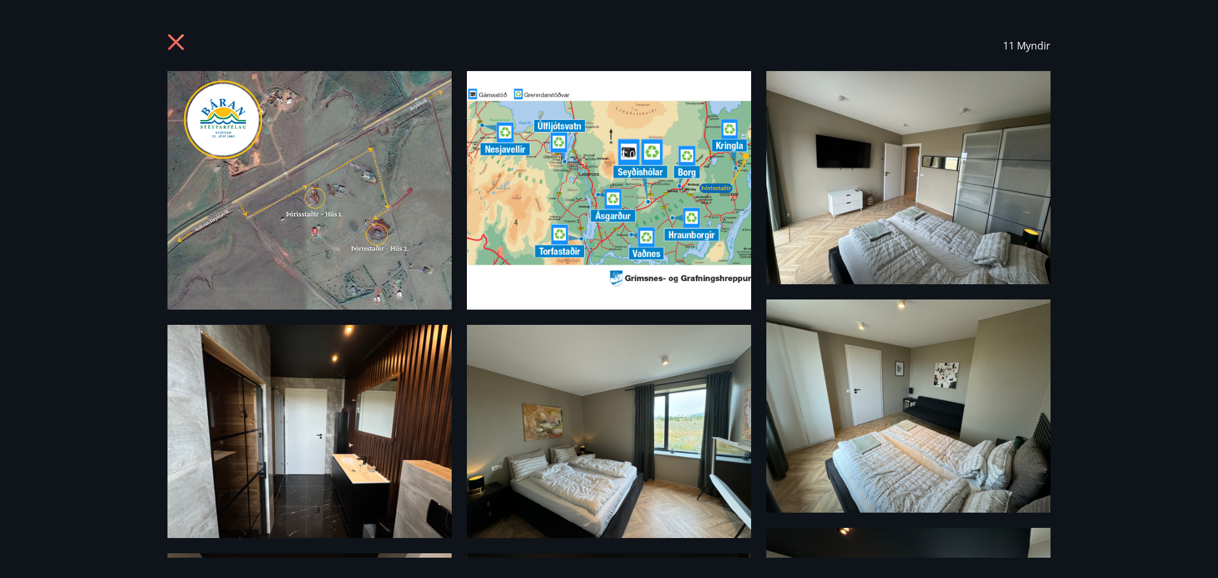
click at [391, 199] on img at bounding box center [309, 190] width 284 height 238
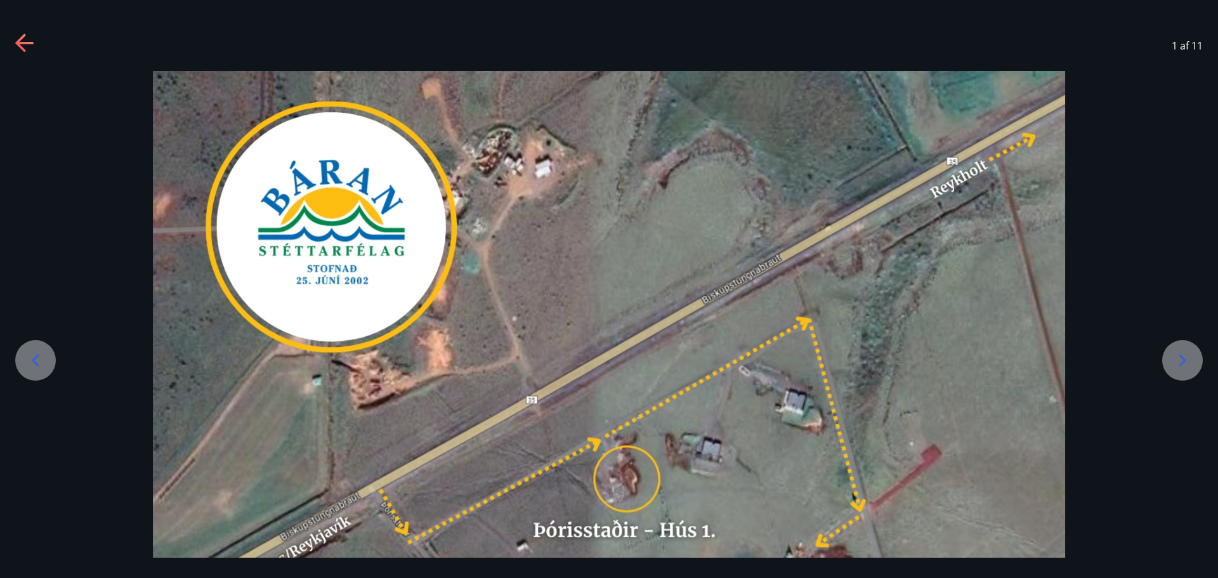
click at [1179, 367] on icon at bounding box center [1182, 360] width 20 height 20
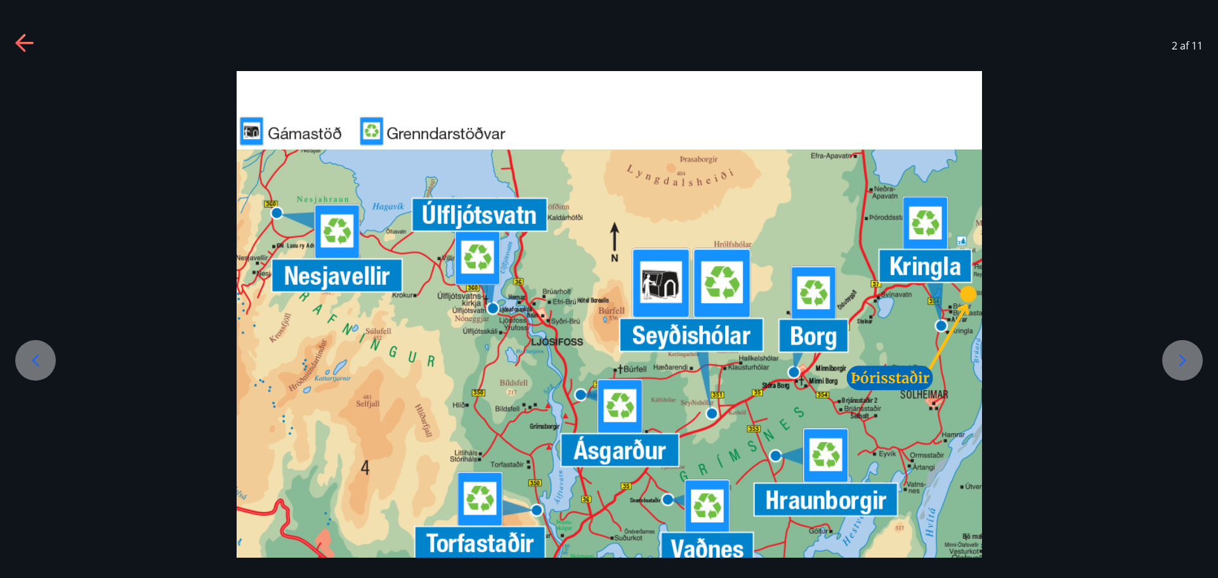
click at [1179, 367] on icon at bounding box center [1182, 360] width 20 height 20
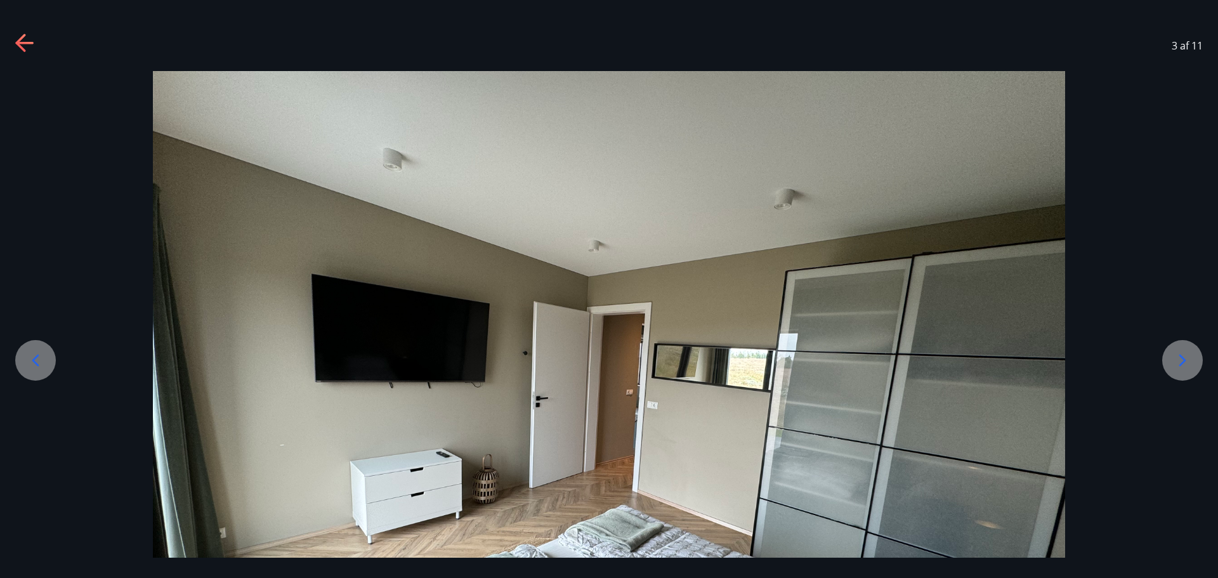
click at [27, 46] on icon at bounding box center [25, 44] width 20 height 20
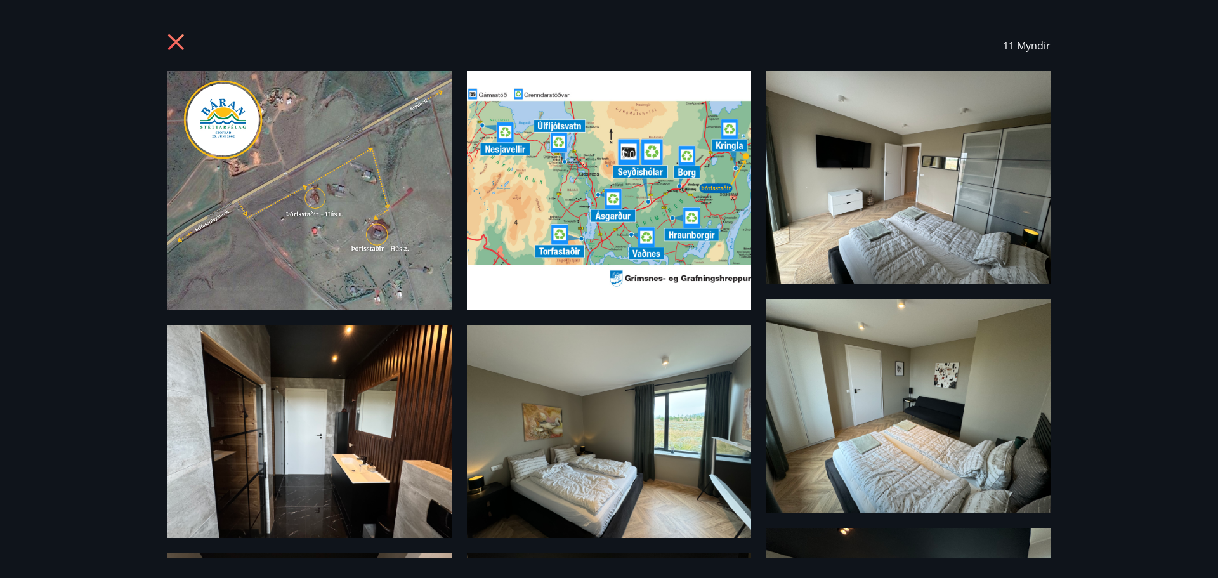
click at [219, 481] on img at bounding box center [309, 431] width 284 height 213
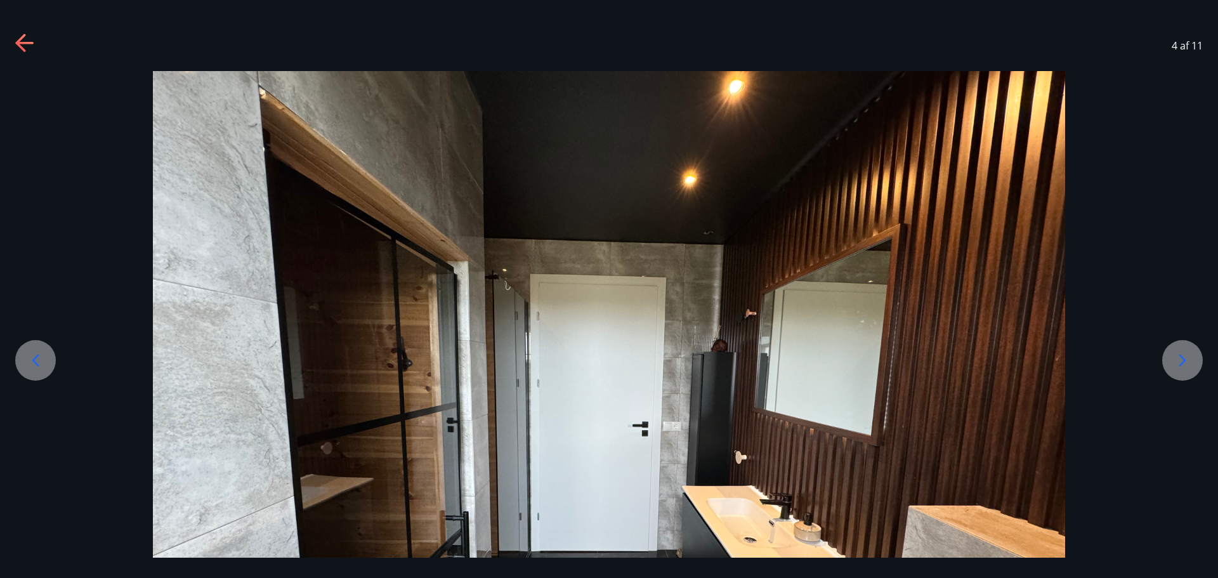
click at [18, 42] on icon at bounding box center [20, 43] width 10 height 18
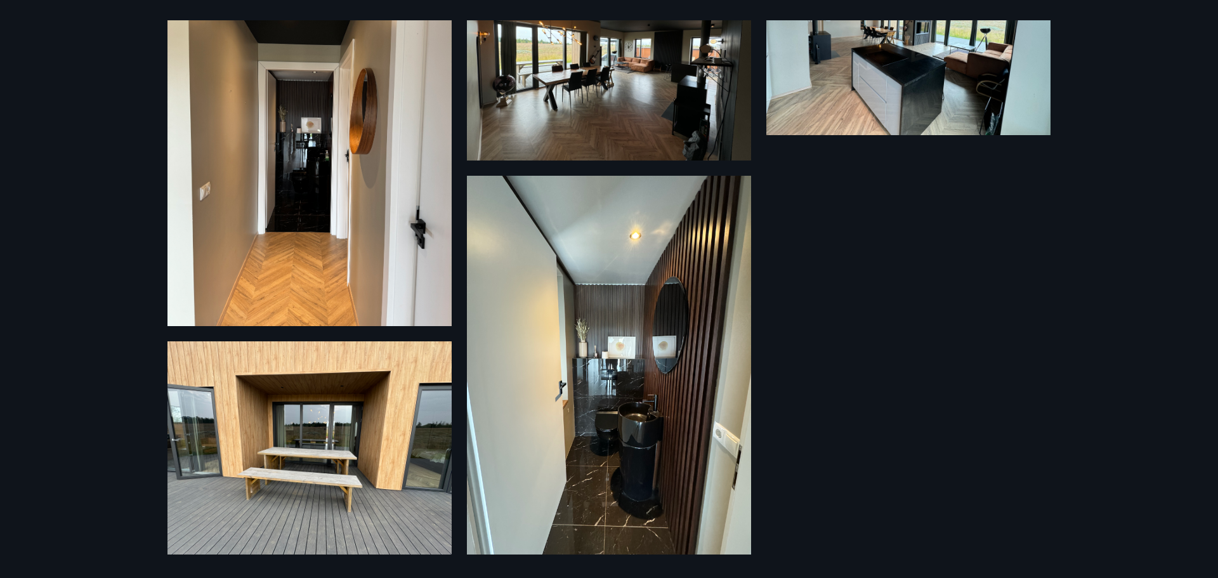
scroll to position [606, 0]
click at [315, 386] on img at bounding box center [309, 447] width 284 height 213
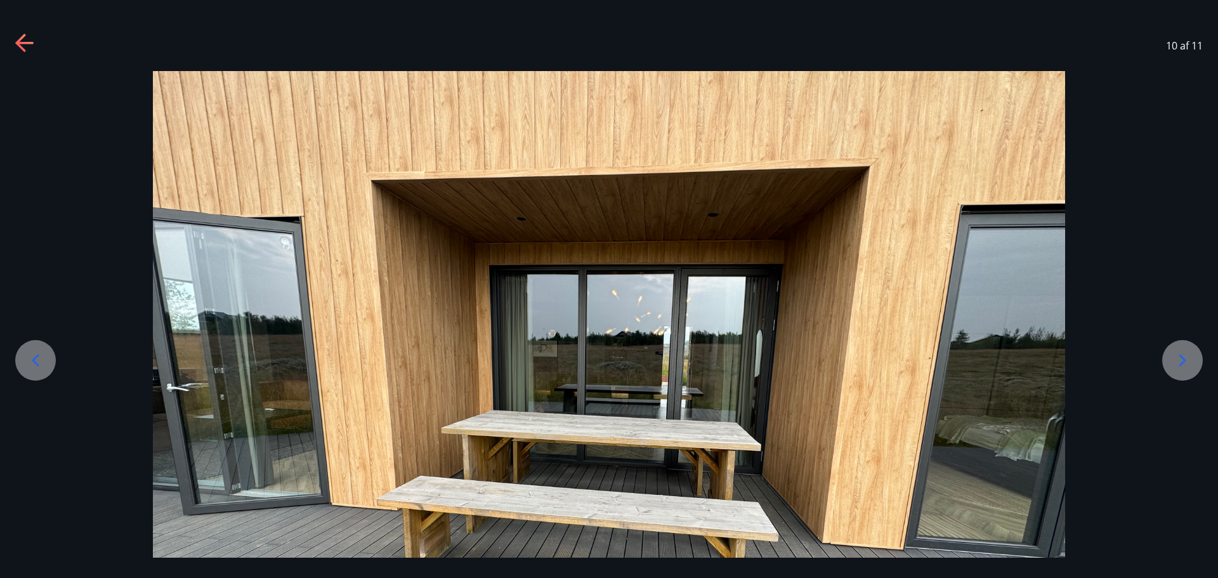
click at [13, 44] on div "10 af 11" at bounding box center [609, 45] width 1218 height 51
click at [16, 43] on icon at bounding box center [20, 43] width 10 height 18
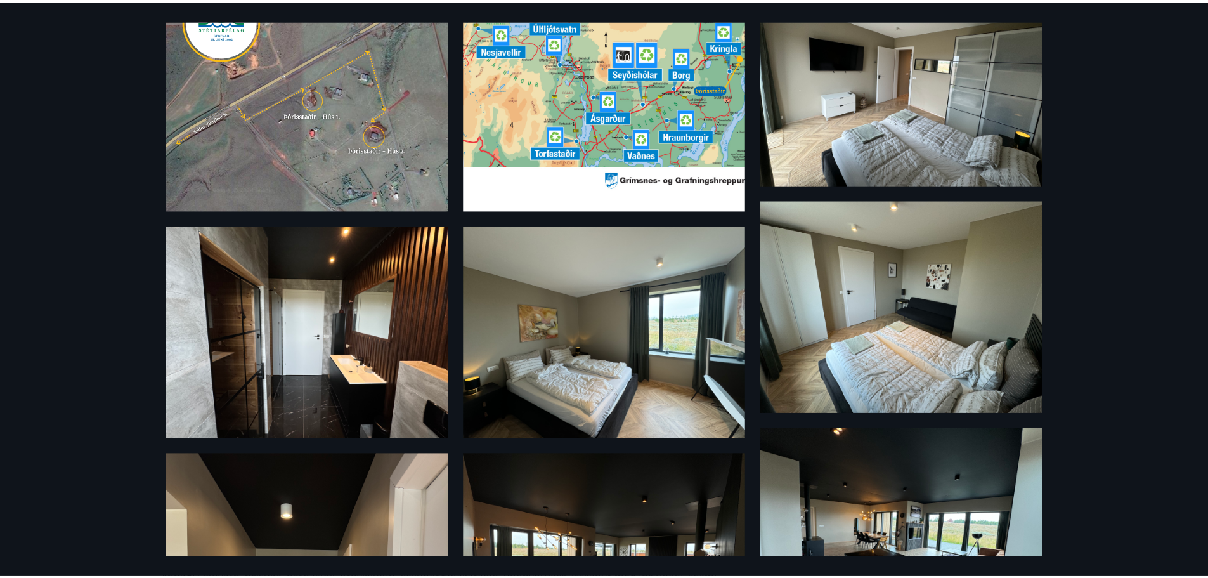
scroll to position [0, 0]
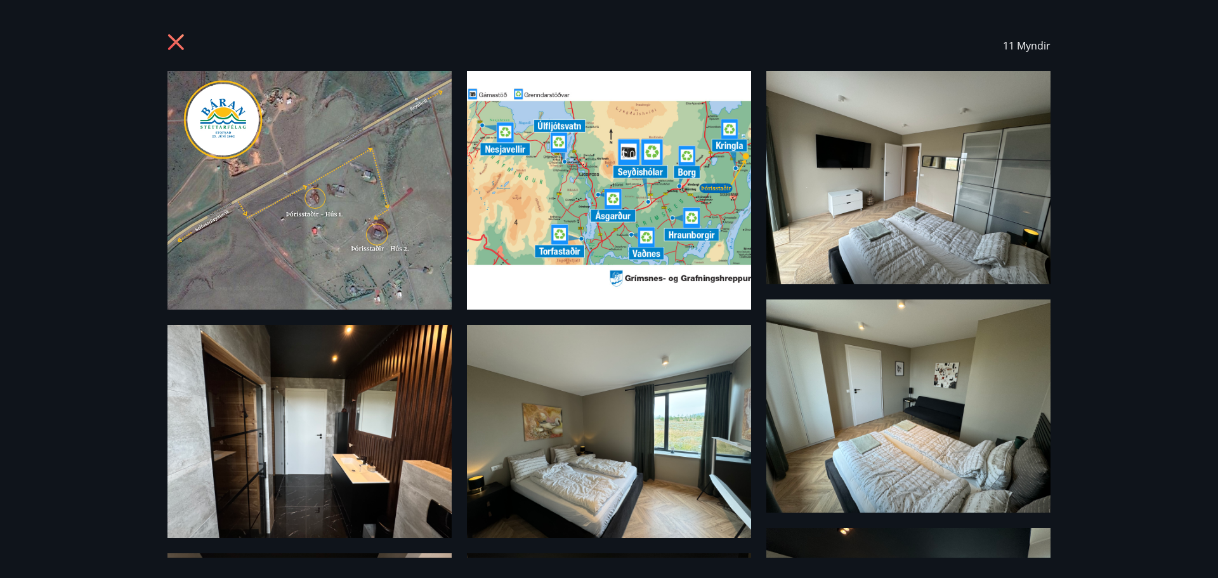
click at [179, 44] on icon at bounding box center [177, 44] width 20 height 20
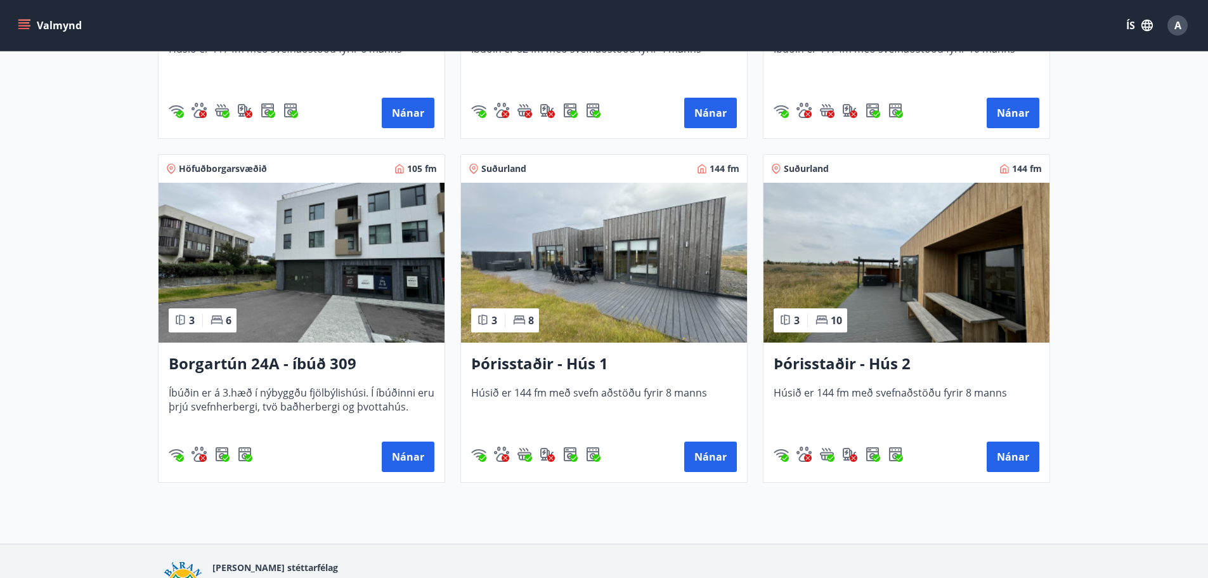
scroll to position [897, 0]
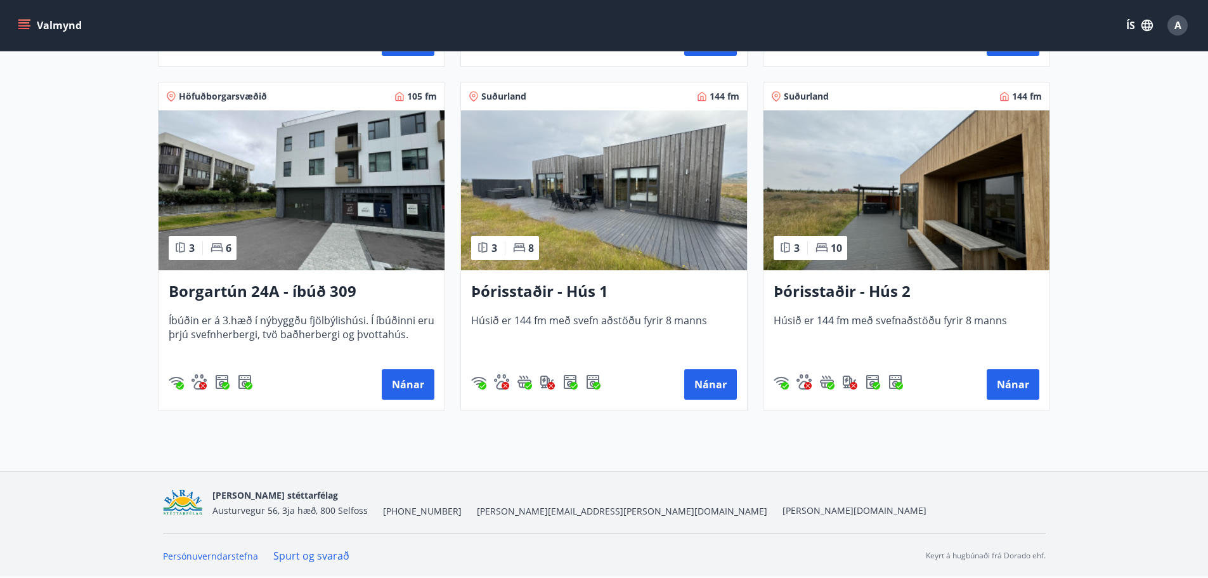
click at [603, 291] on h3 "Þórisstaðir - Hús 1" at bounding box center [604, 291] width 266 height 23
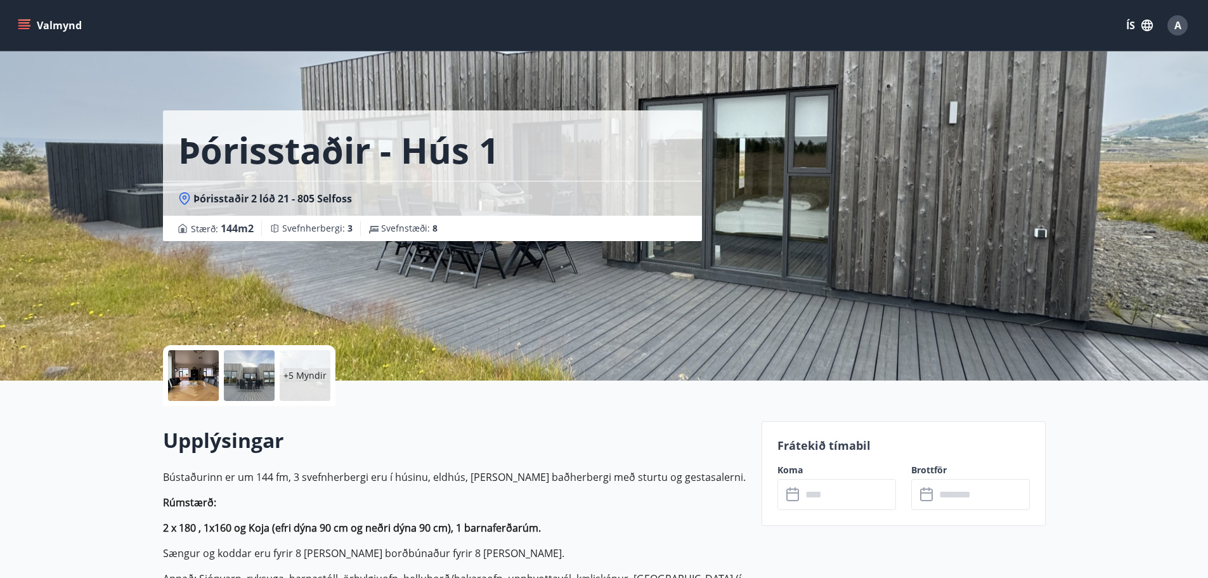
click at [840, 234] on div "Þórisstaðir - Hús 1 Þórisstaðir 2 lóð 21 - 805 Selfoss Stærð : 144 m2 Svefnherb…" at bounding box center [604, 190] width 883 height 380
click at [245, 364] on div at bounding box center [249, 375] width 51 height 51
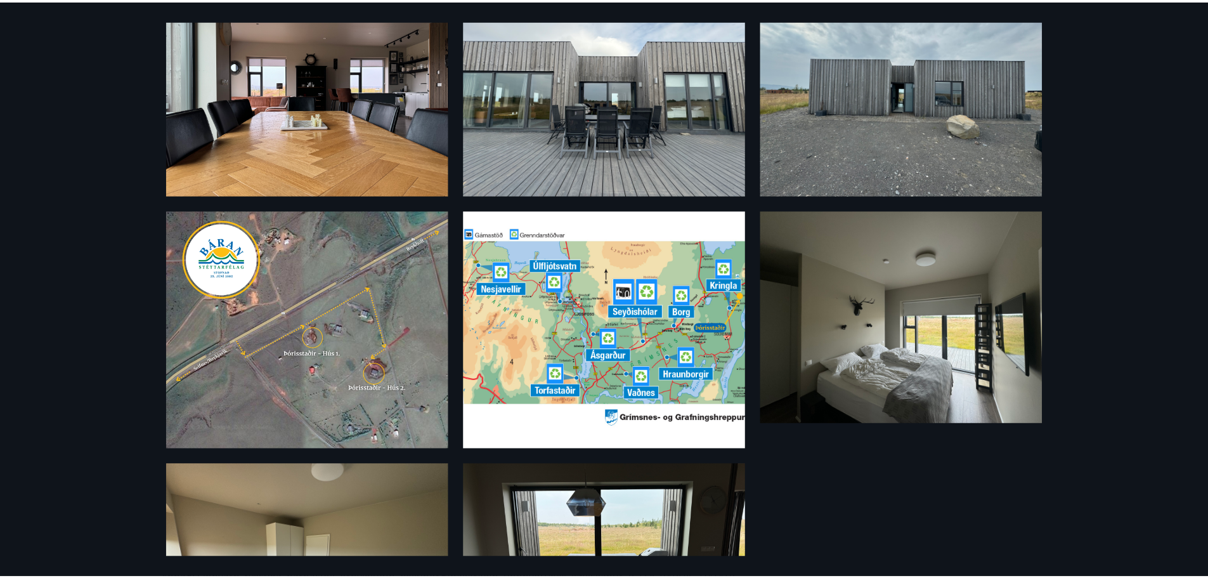
scroll to position [380, 0]
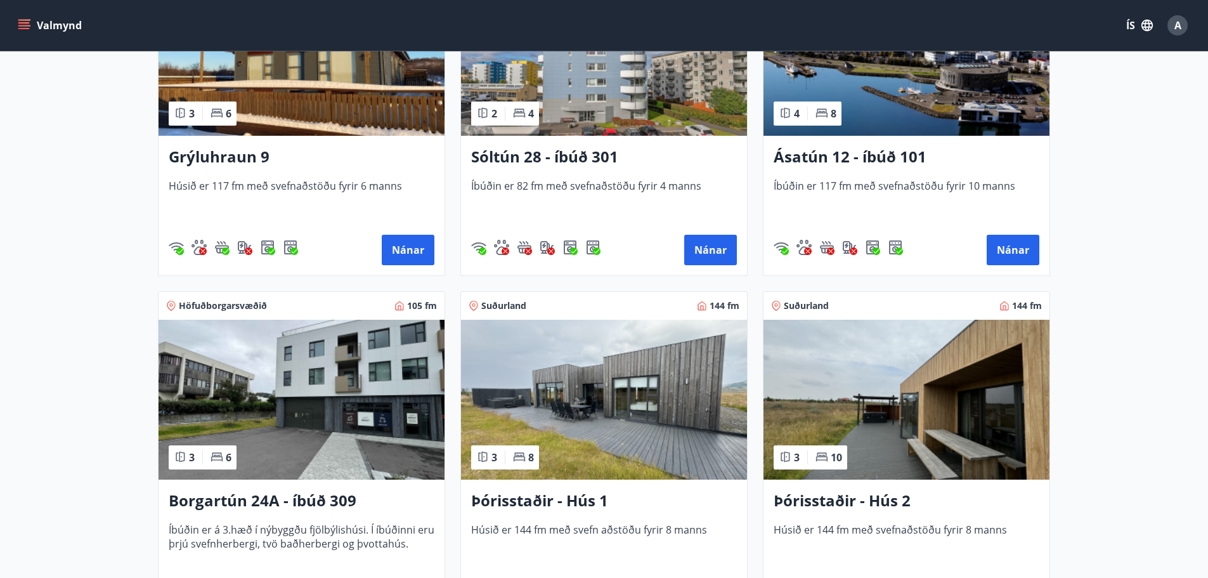
scroll to position [888, 0]
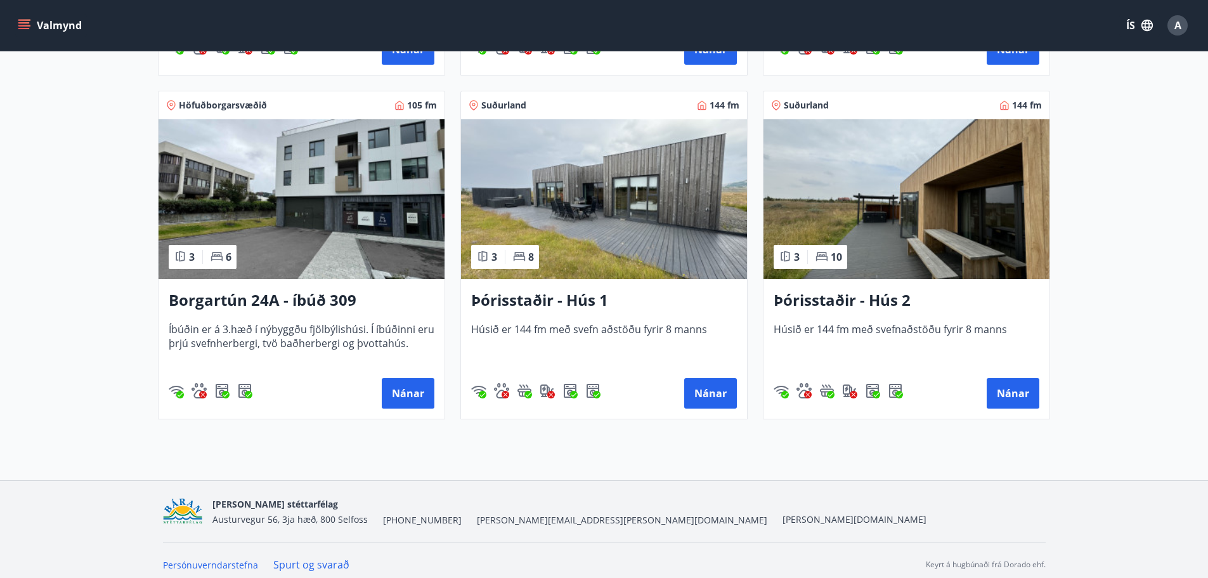
click at [897, 207] on img at bounding box center [906, 199] width 286 height 160
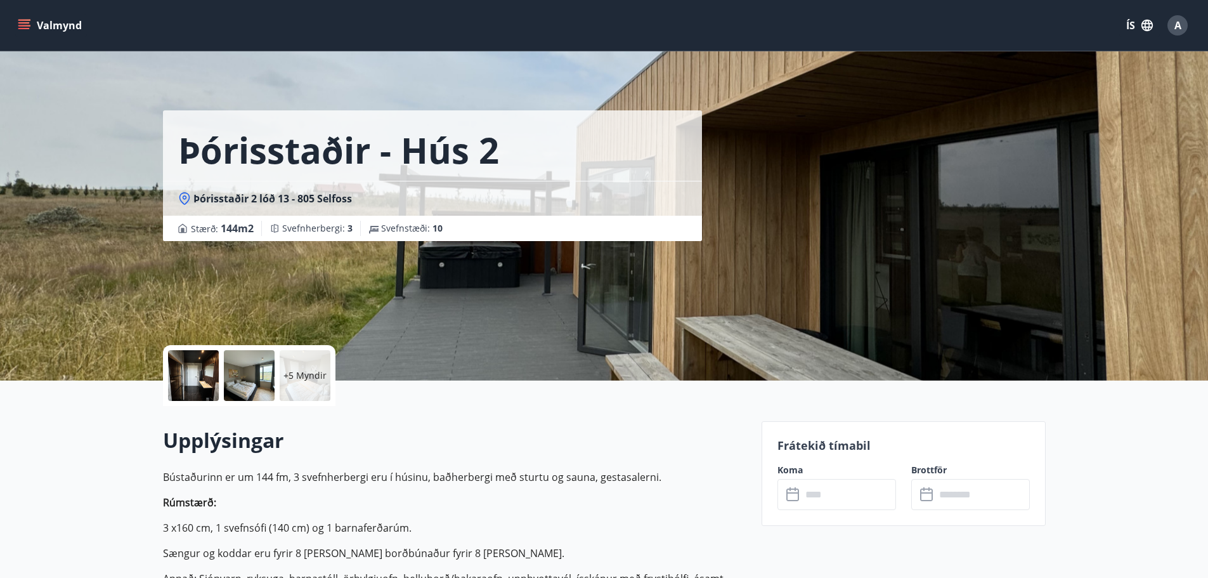
click at [291, 312] on div "Þórisstaðir - Hús 2 Þórisstaðir 2 lóð 13 - 805 Selfoss Stærð : 144 m2 Svefnherb…" at bounding box center [457, 190] width 588 height 380
click at [203, 379] on div at bounding box center [193, 375] width 51 height 51
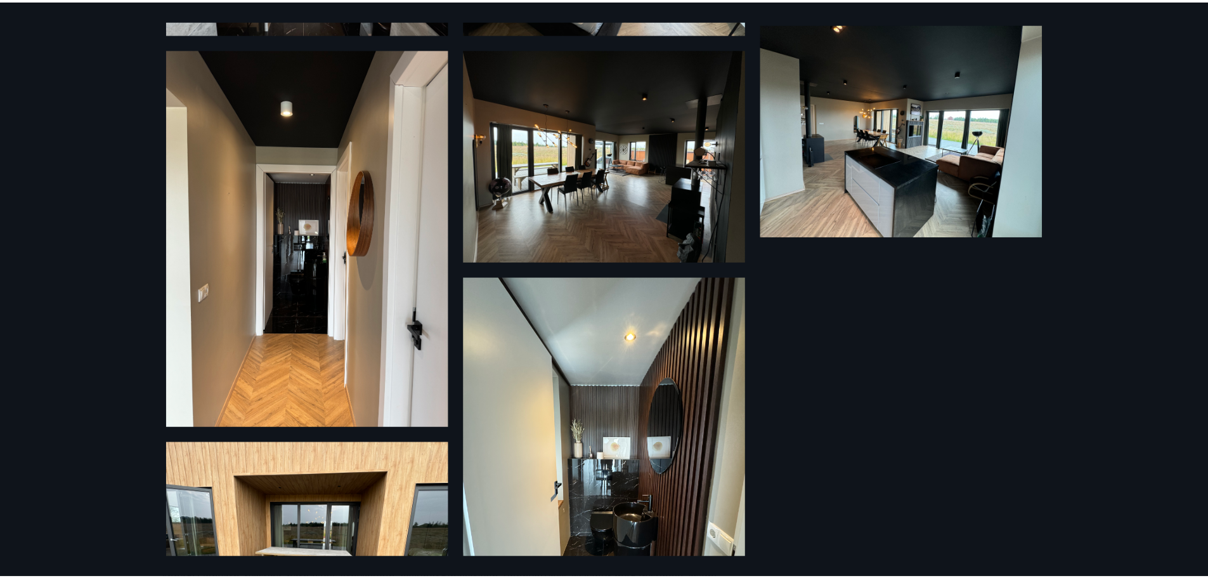
scroll to position [606, 0]
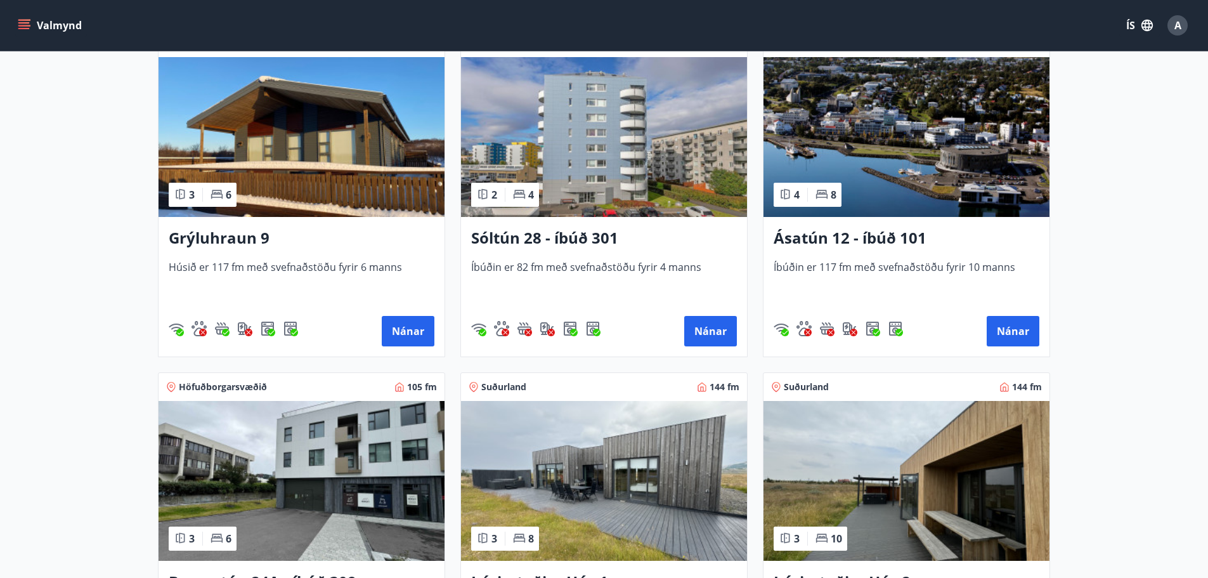
scroll to position [763, 0]
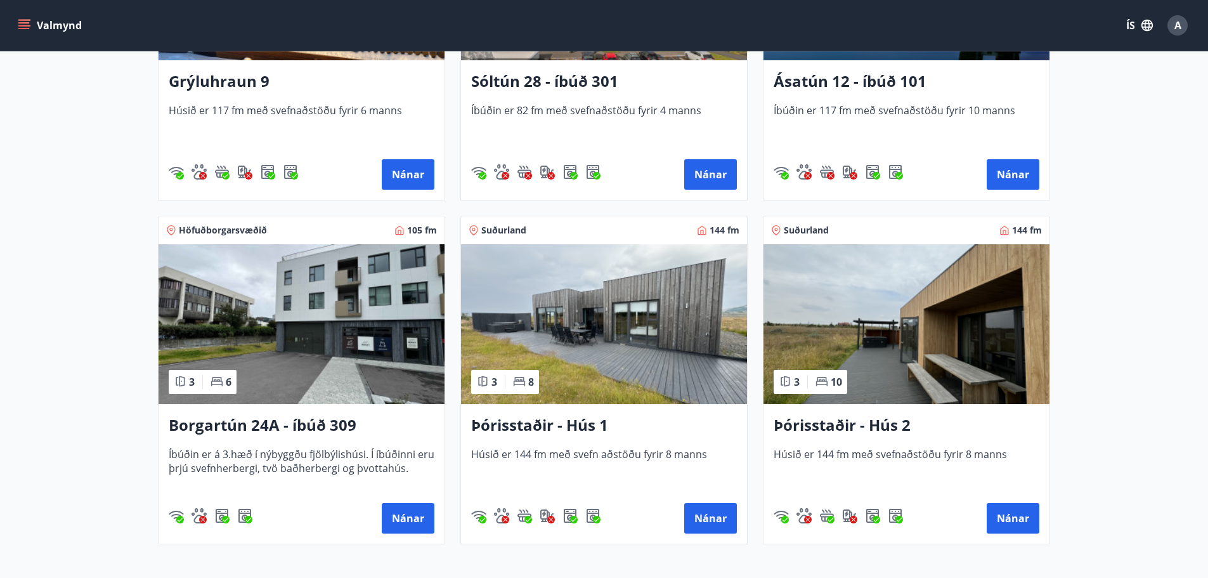
click at [876, 343] on img at bounding box center [906, 324] width 286 height 160
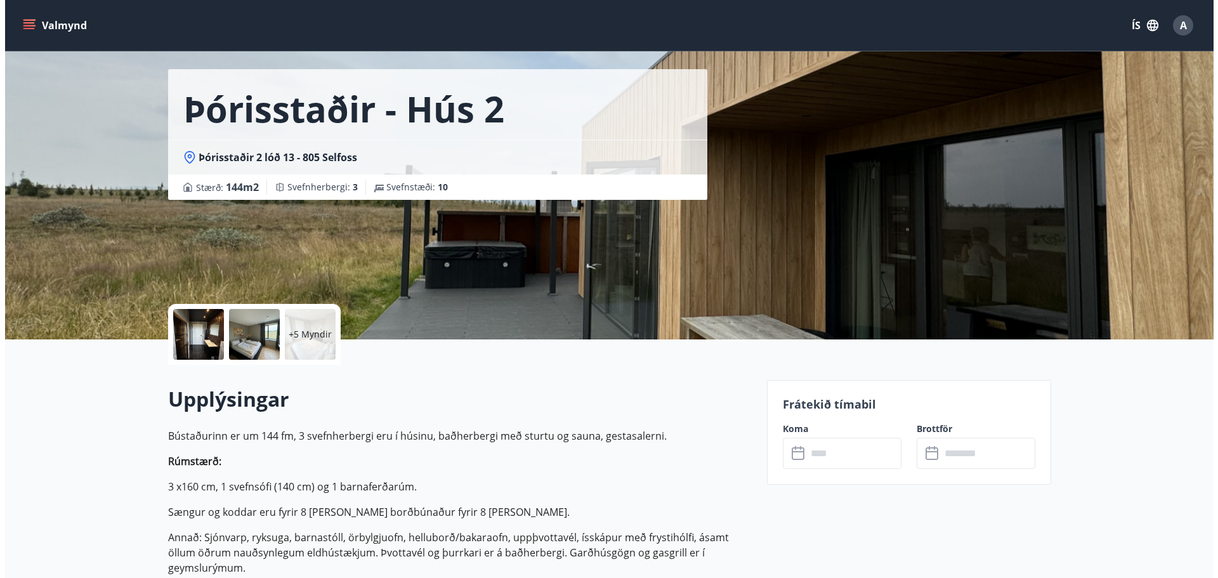
scroll to position [63, 0]
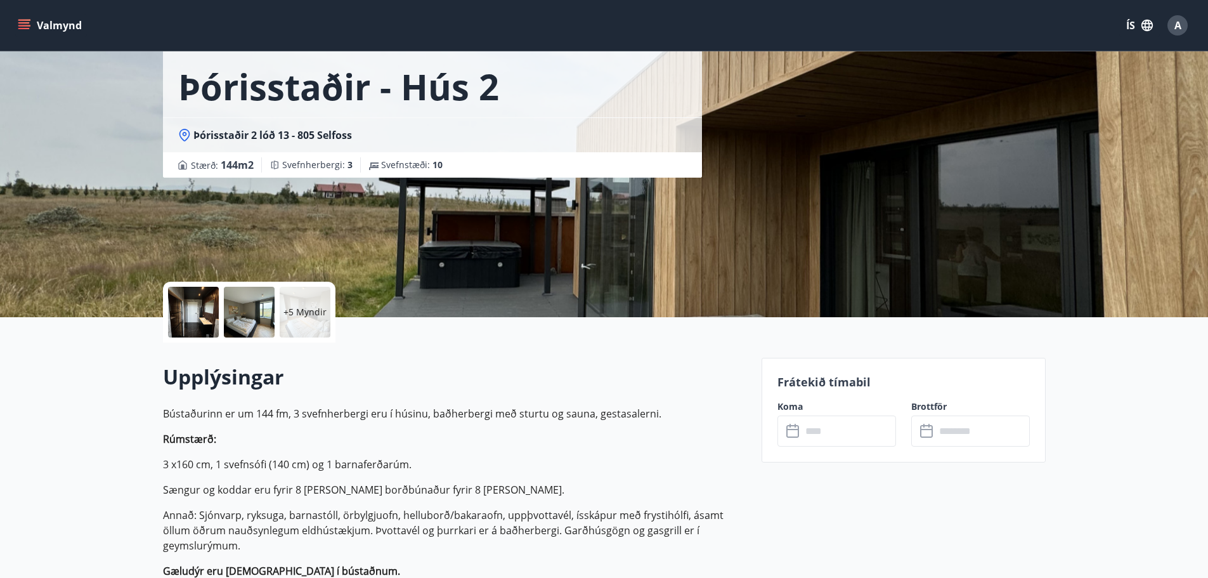
click at [235, 311] on div at bounding box center [249, 312] width 51 height 51
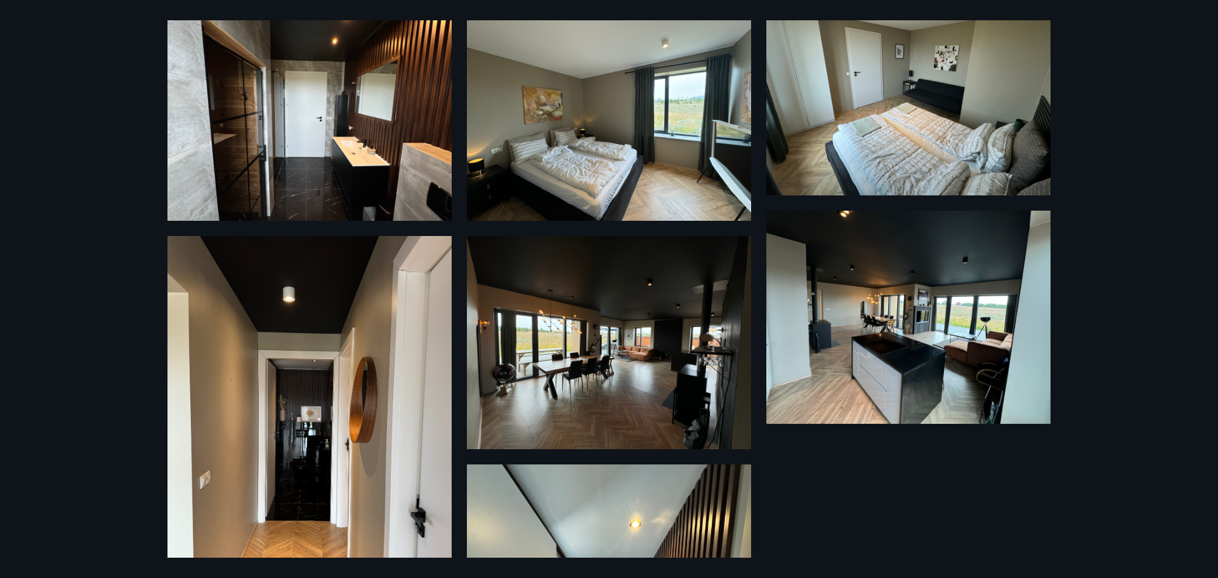
scroll to position [0, 0]
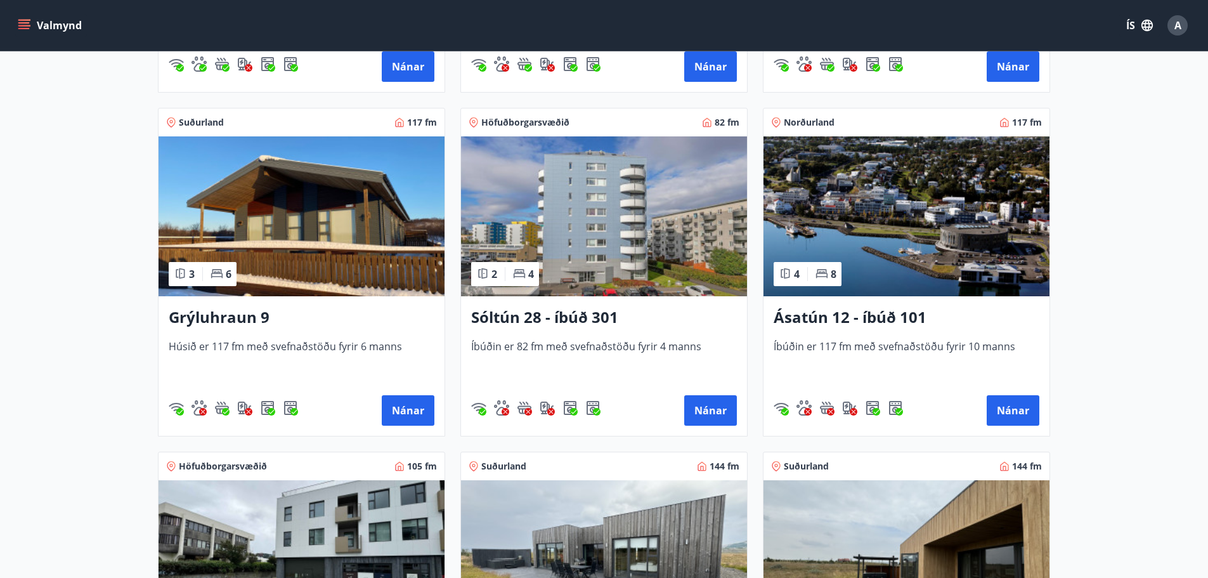
scroll to position [824, 0]
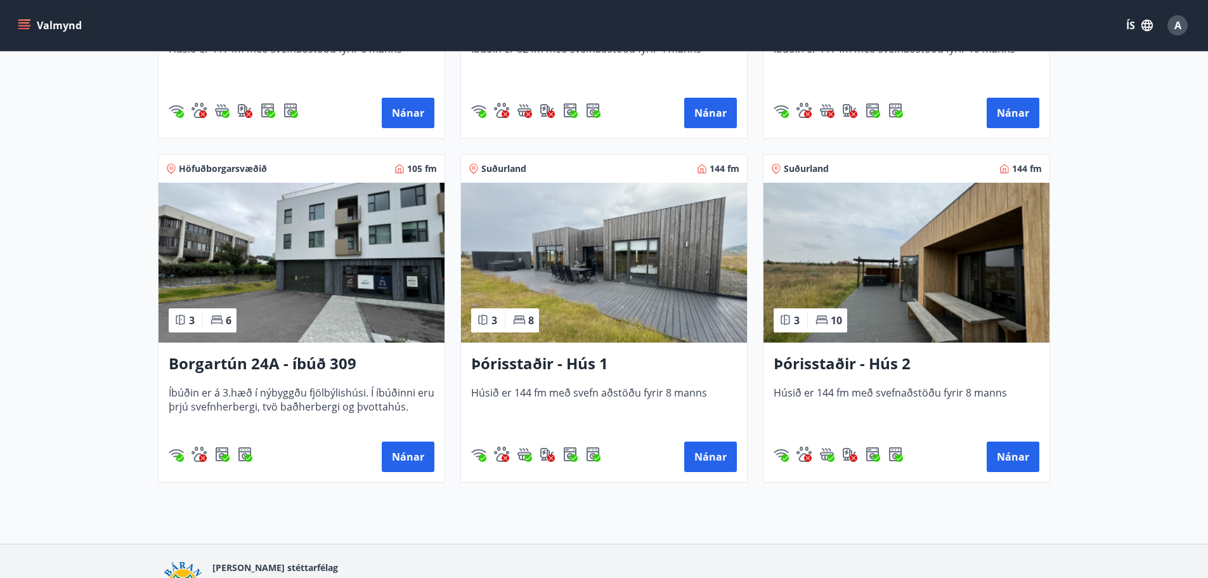
click at [822, 242] on img at bounding box center [906, 263] width 286 height 160
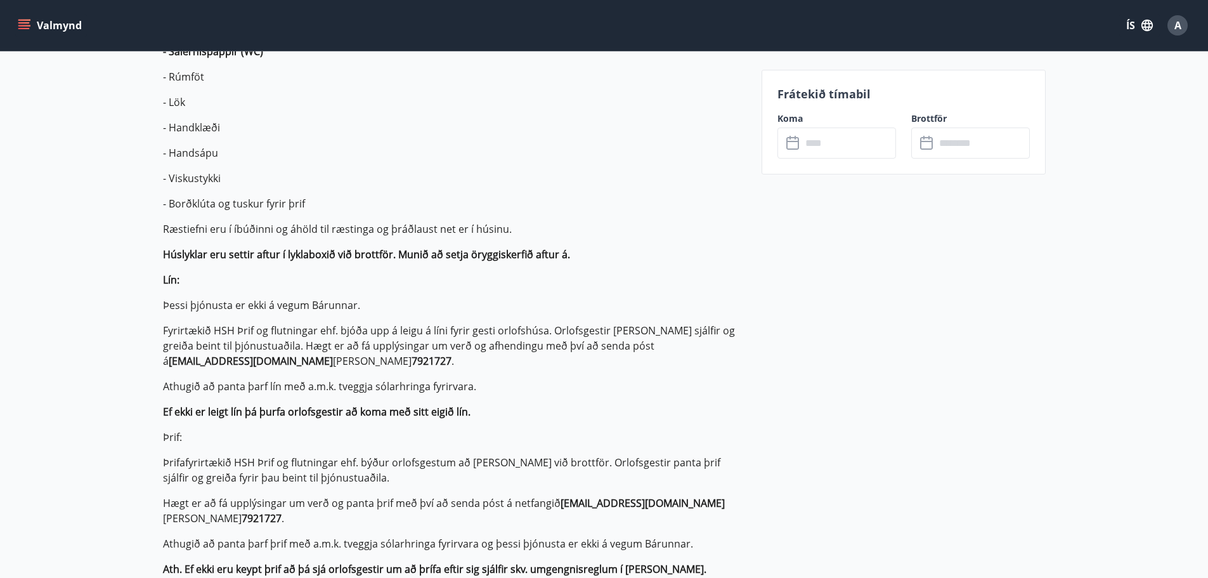
scroll to position [634, 0]
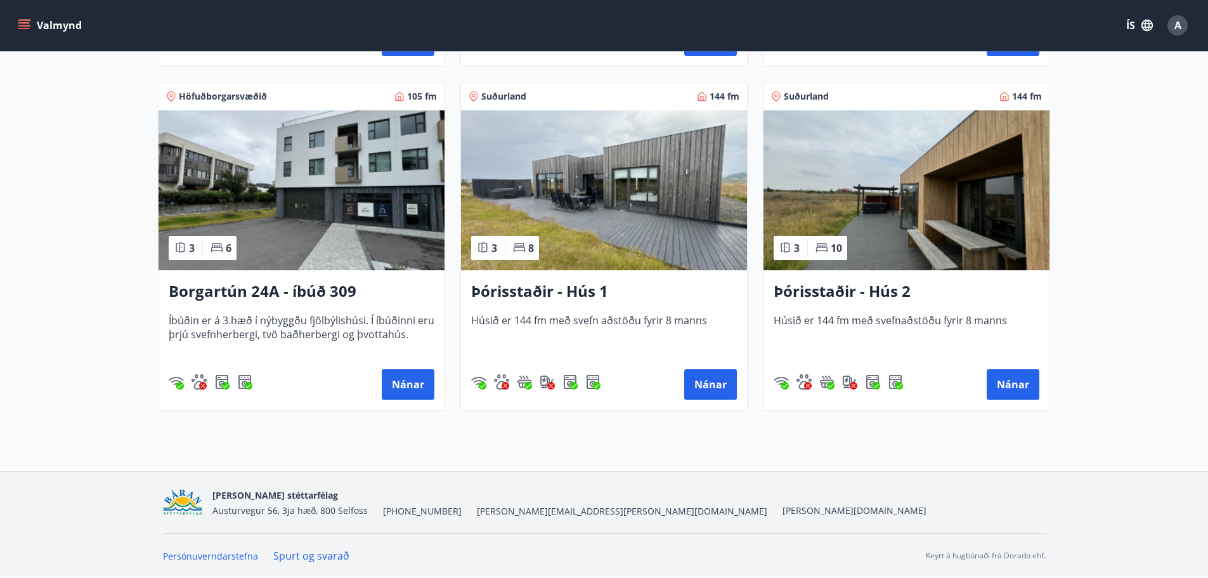
click at [848, 229] on img at bounding box center [906, 190] width 286 height 160
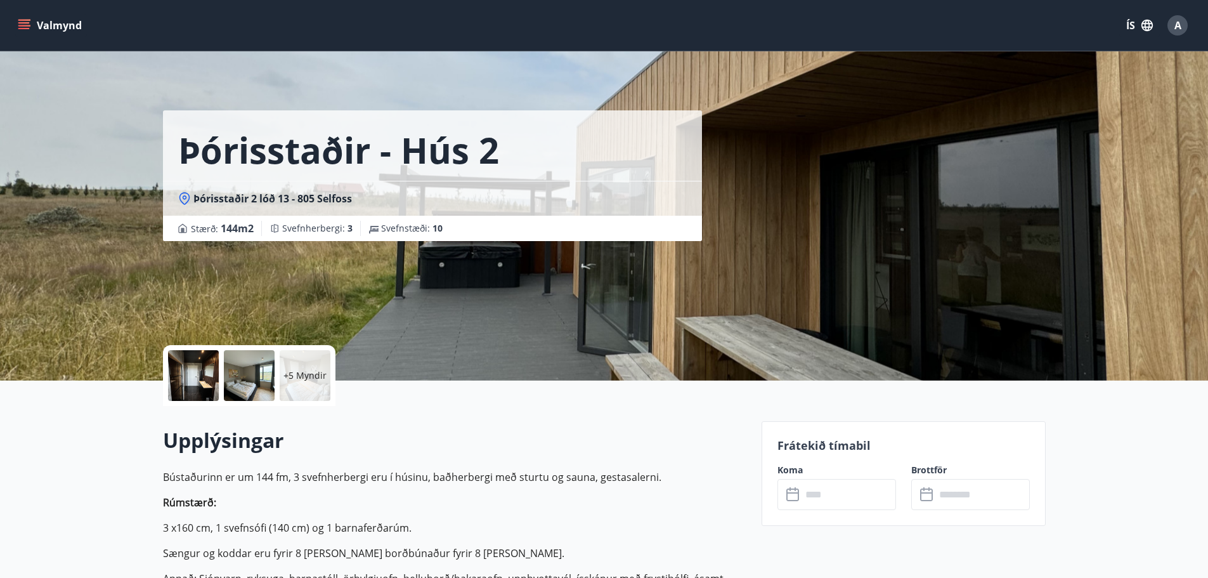
click at [276, 375] on div "+5 Myndir" at bounding box center [249, 375] width 172 height 61
click at [266, 374] on div at bounding box center [249, 375] width 51 height 51
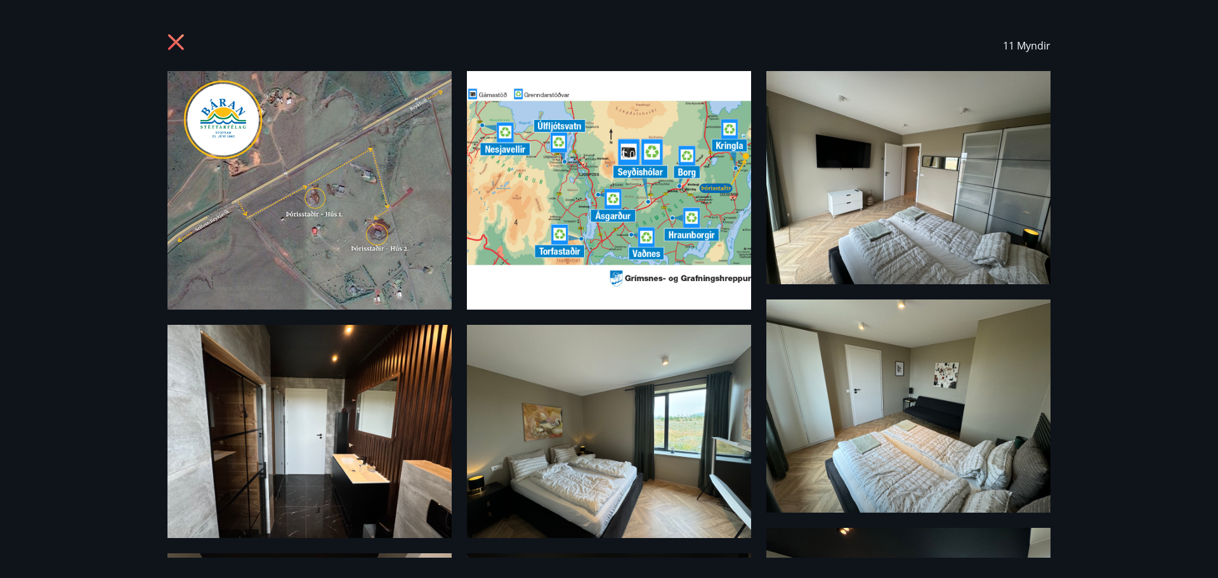
click at [662, 213] on img at bounding box center [609, 190] width 284 height 238
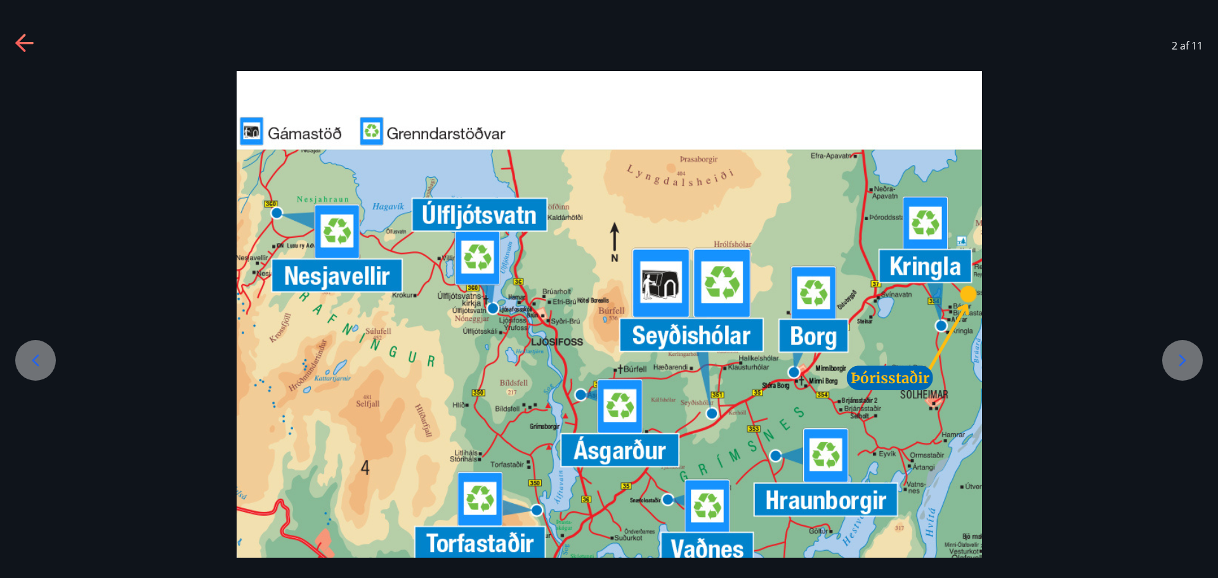
click at [19, 36] on icon at bounding box center [25, 44] width 20 height 20
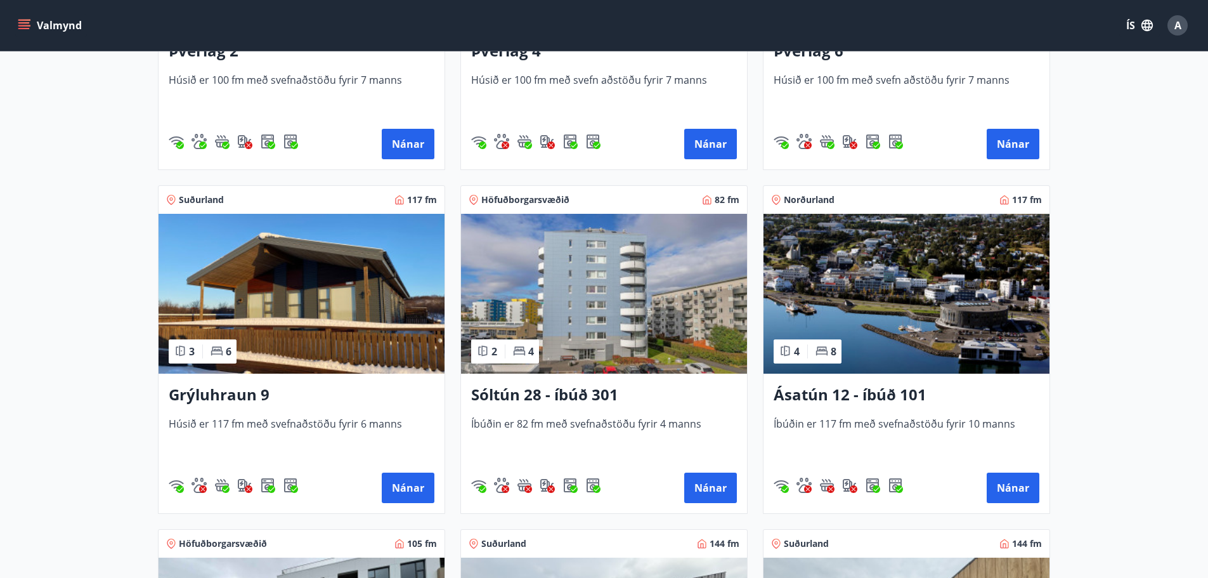
scroll to position [444, 0]
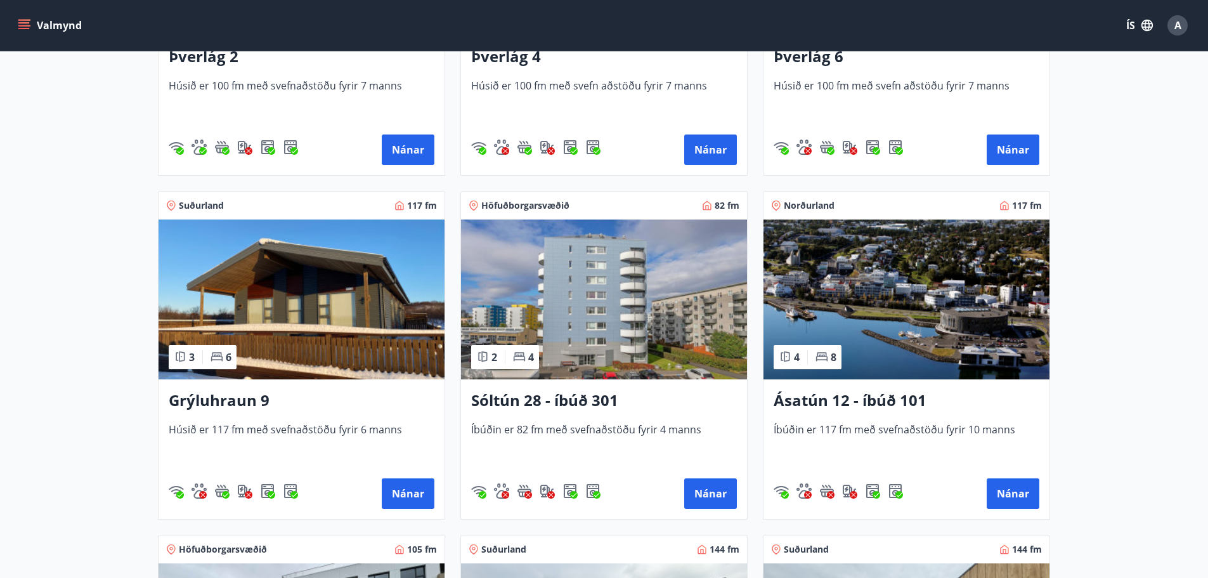
click at [873, 428] on span "Íbúðin er 117 fm með svefnaðstöðu fyrir 10 manns" at bounding box center [907, 443] width 266 height 42
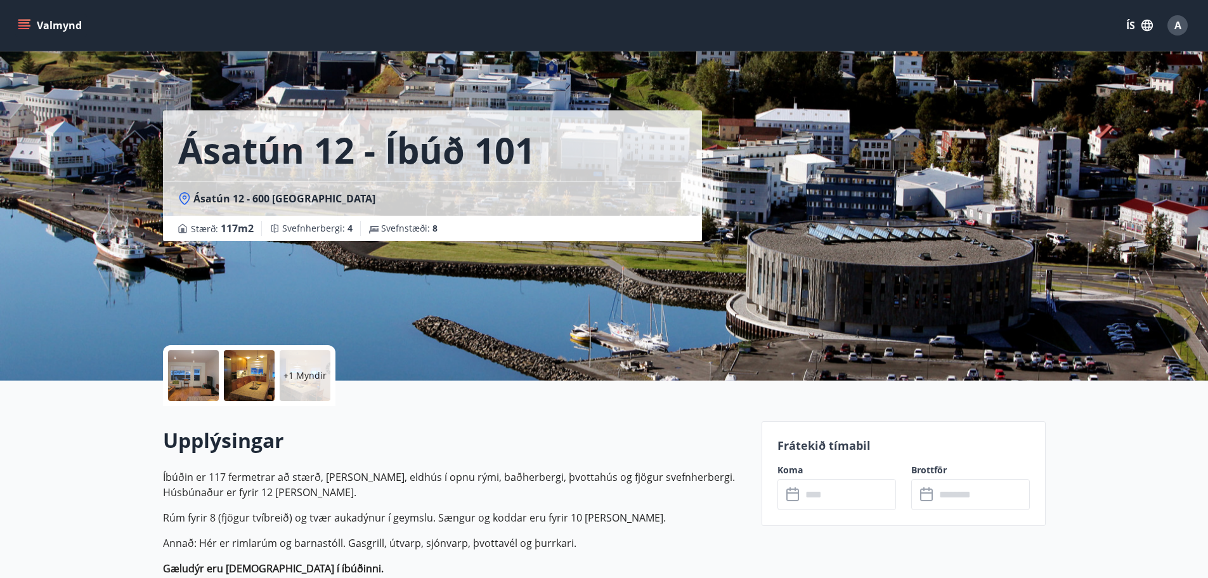
click at [203, 382] on div at bounding box center [193, 375] width 51 height 51
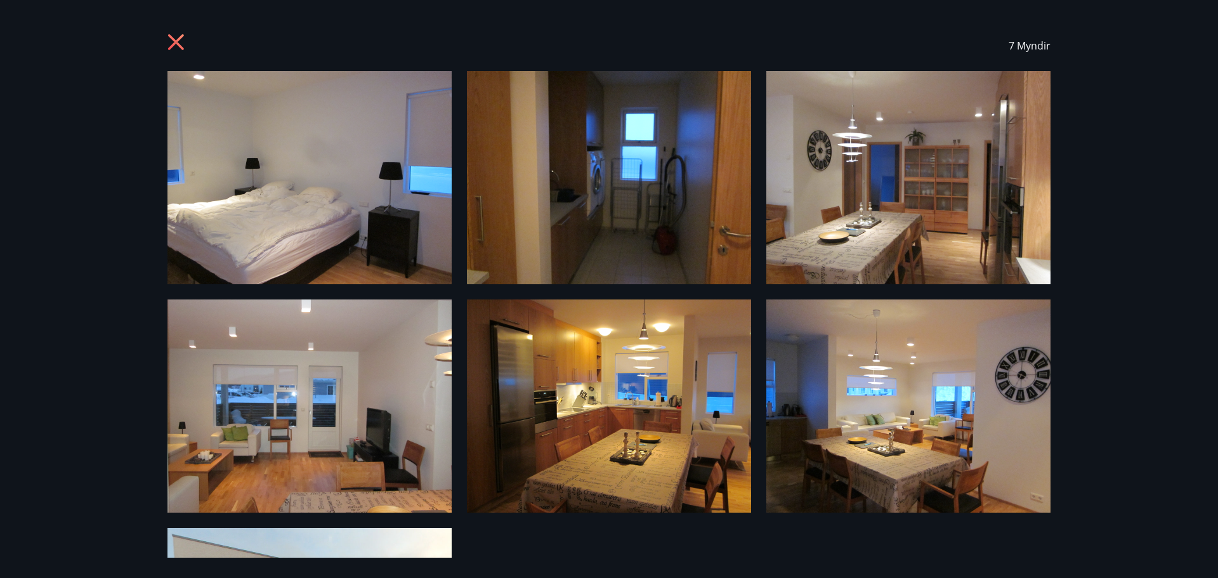
click at [181, 35] on icon at bounding box center [177, 44] width 20 height 20
